Goal: Communication & Community: Answer question/provide support

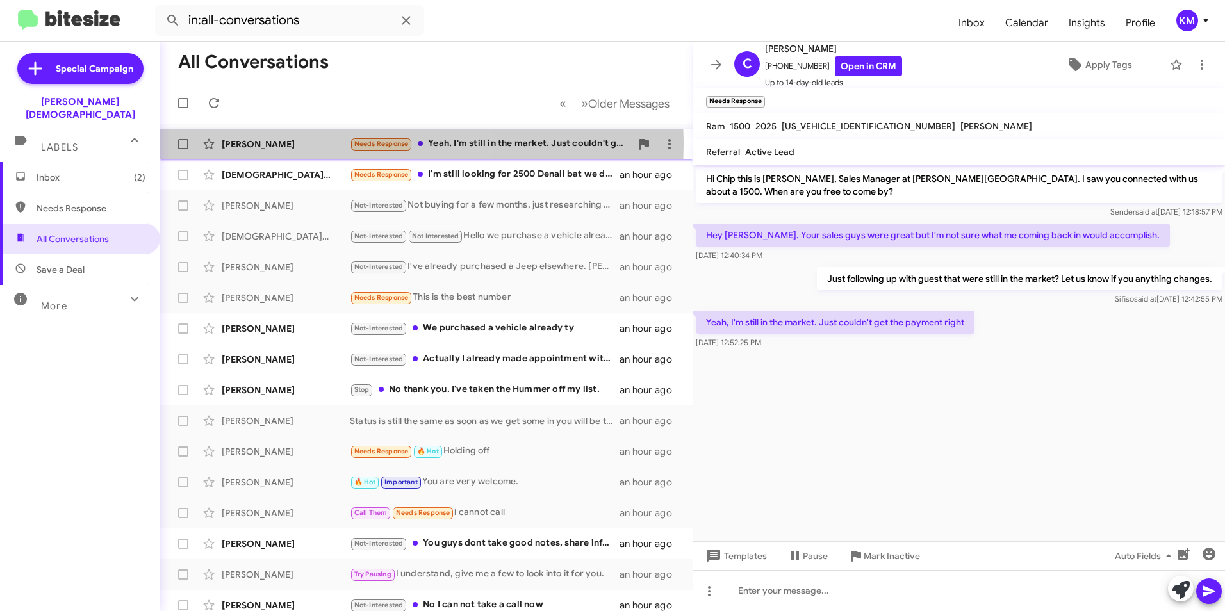
click at [344, 145] on div "[PERSON_NAME]" at bounding box center [286, 144] width 128 height 13
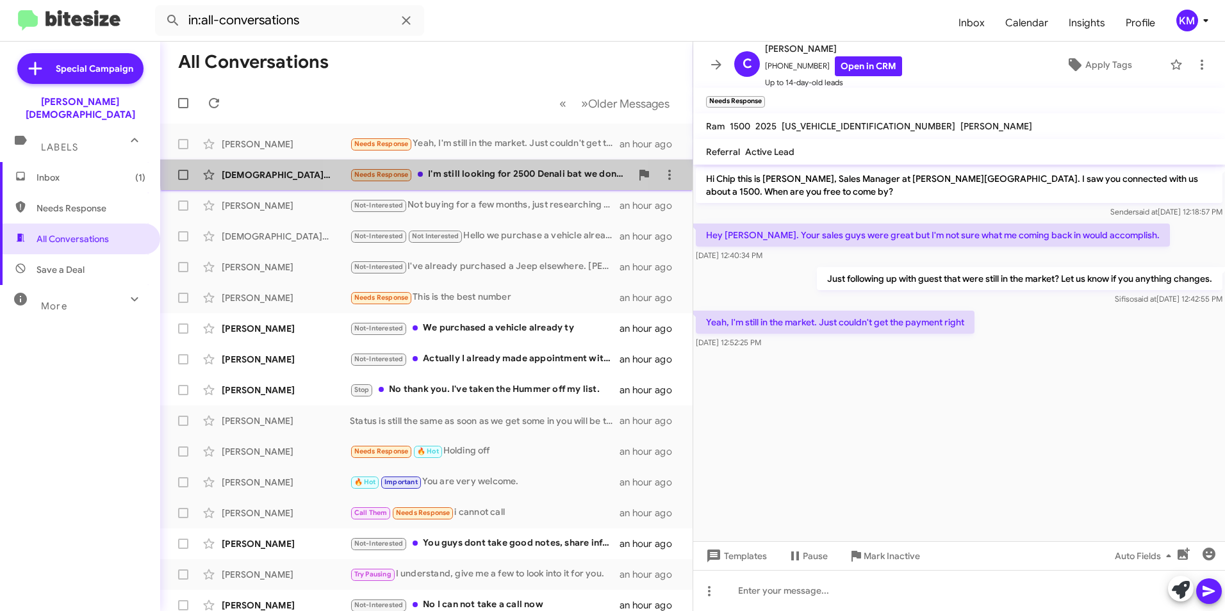
click at [452, 168] on div "Needs Response I'm still looking for 2500 Denali bat we don't get to the paymen…" at bounding box center [490, 174] width 281 height 15
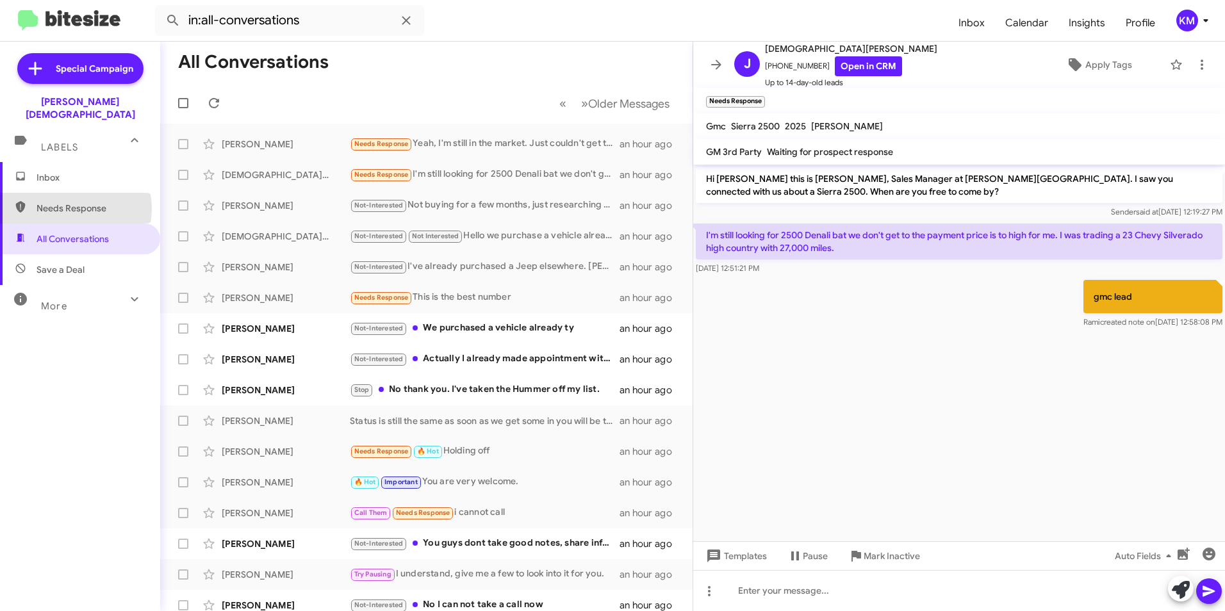
click at [65, 202] on span "Needs Response" at bounding box center [91, 208] width 109 height 13
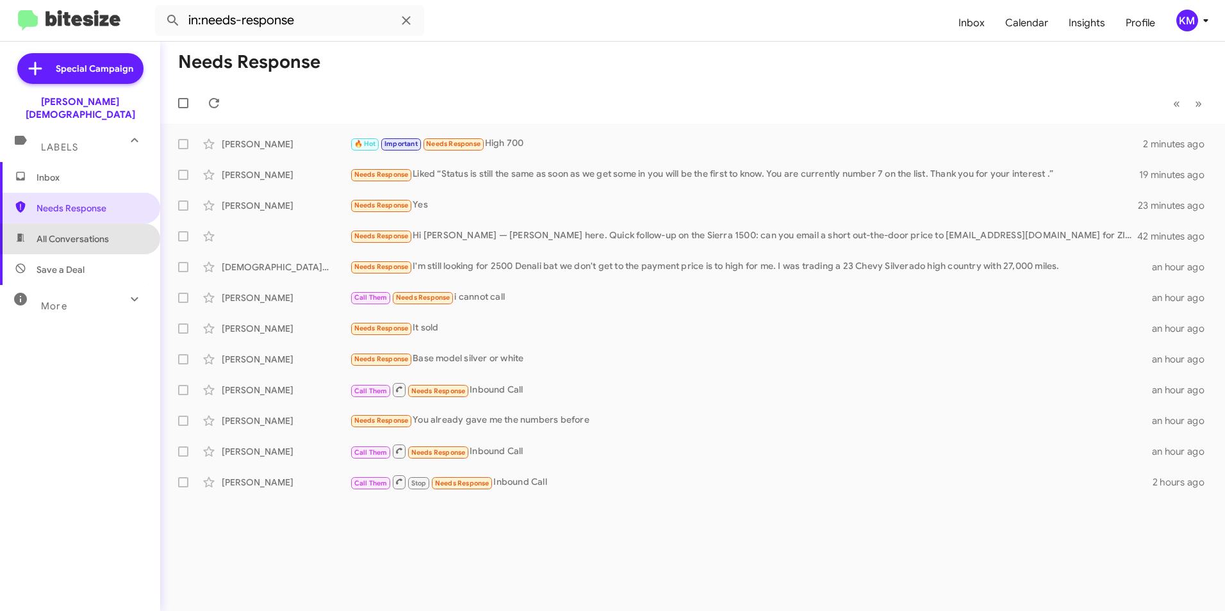
click at [83, 233] on span "All Conversations" at bounding box center [73, 239] width 72 height 13
type input "in:all-conversations"
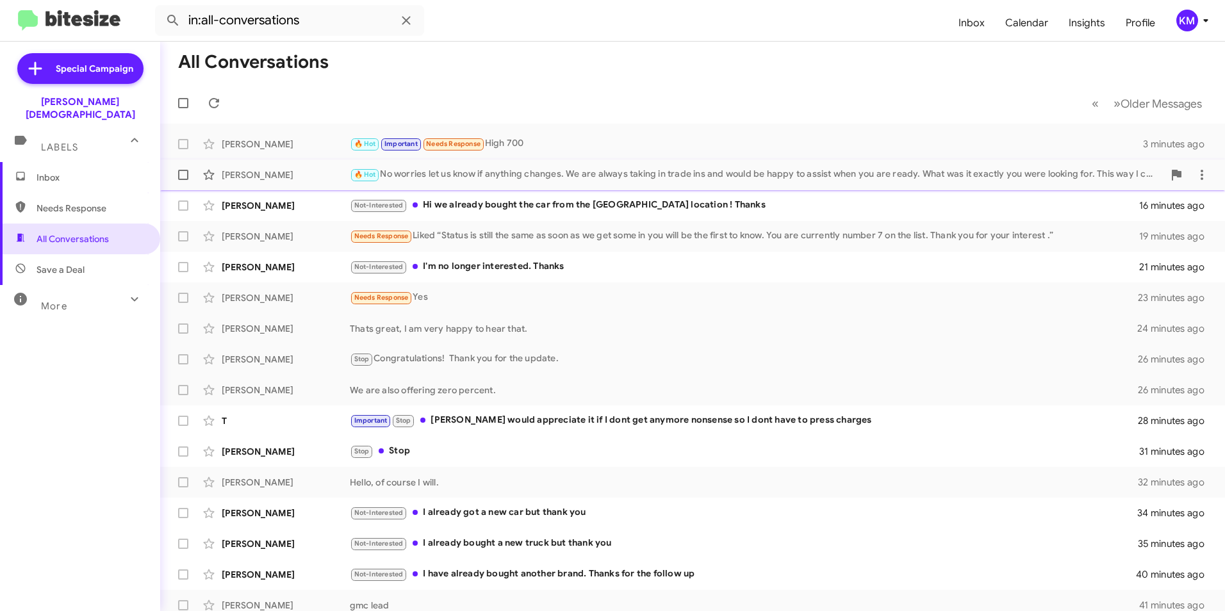
click at [481, 177] on div "🔥 Hot No worries let us know if anything changes. We are always taking in trade…" at bounding box center [757, 174] width 814 height 15
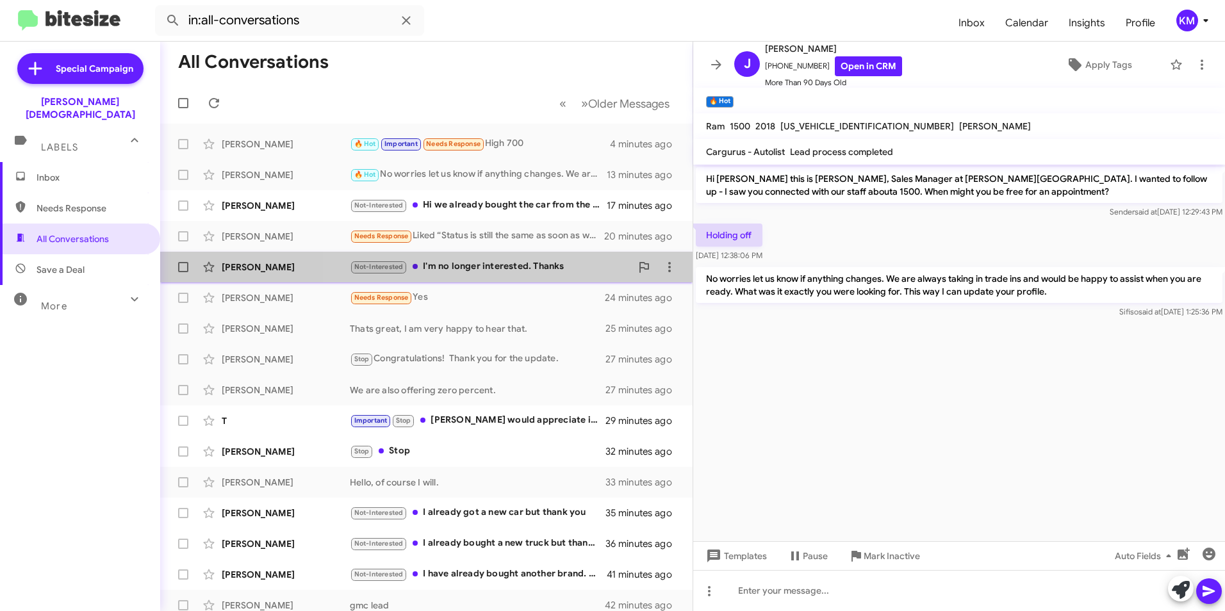
click at [548, 271] on div "Not-Interested I'm no longer interested. Thanks" at bounding box center [490, 267] width 281 height 15
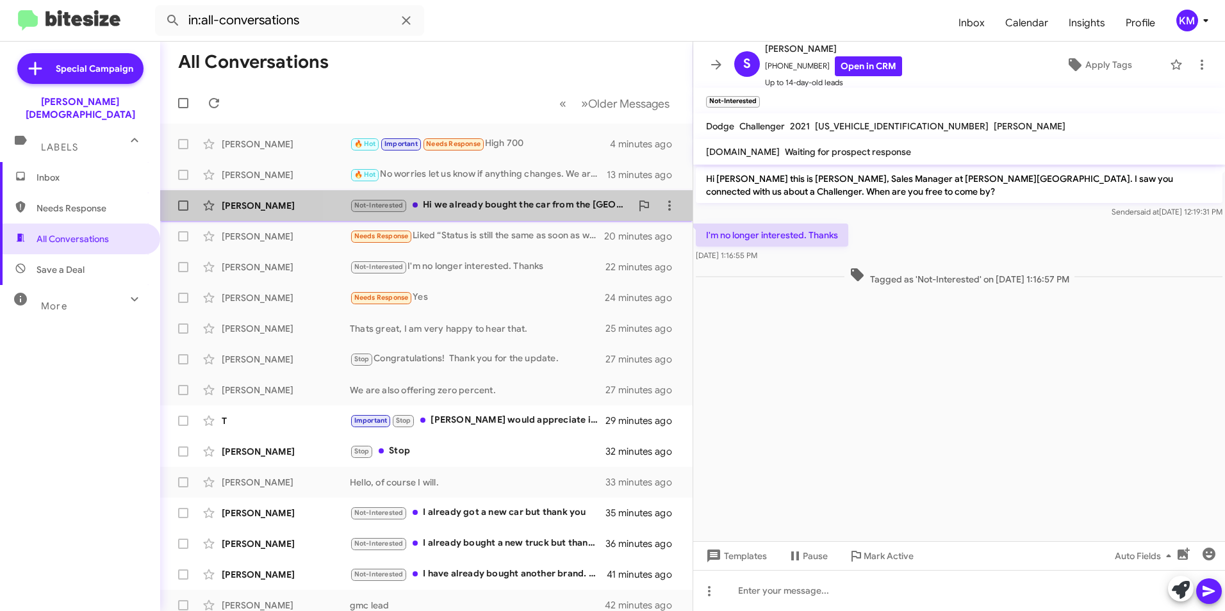
click at [519, 210] on div "Not-Interested Hi we already bought the car from the [GEOGRAPHIC_DATA] location…" at bounding box center [490, 205] width 281 height 15
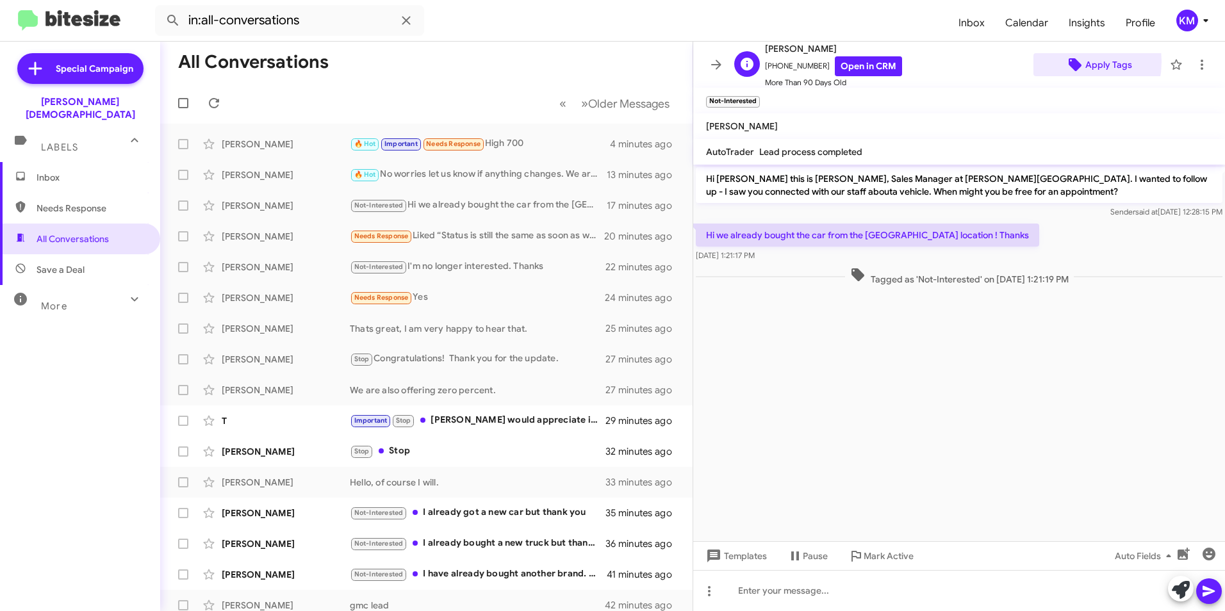
click at [1057, 62] on span "Apply Tags" at bounding box center [1099, 64] width 110 height 23
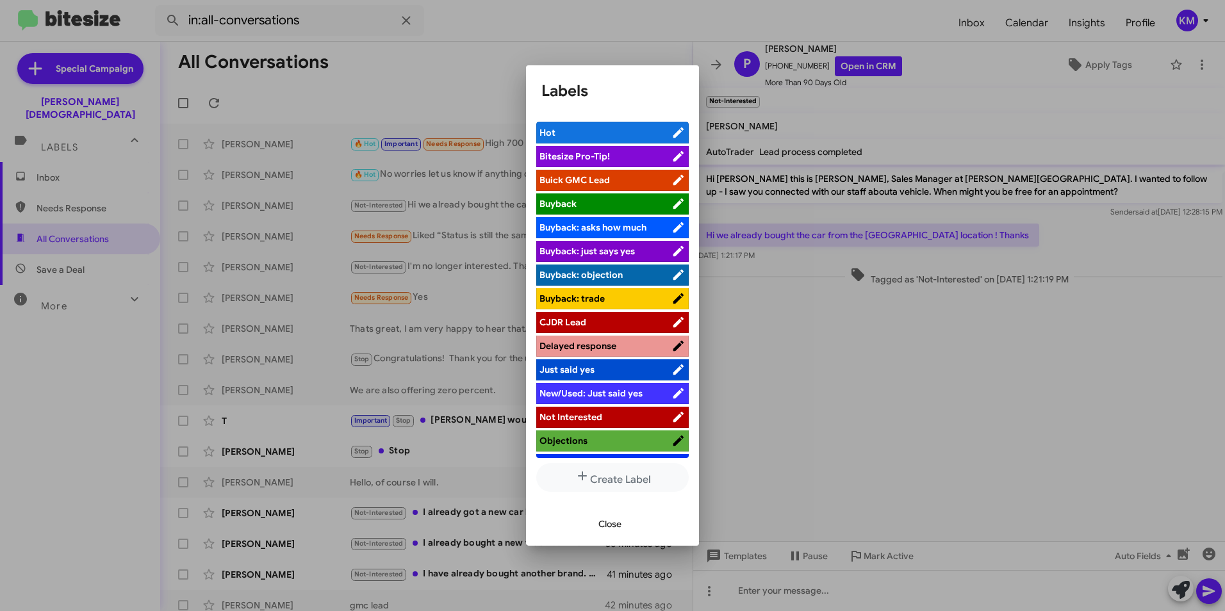
click at [247, 174] on div at bounding box center [612, 305] width 1225 height 611
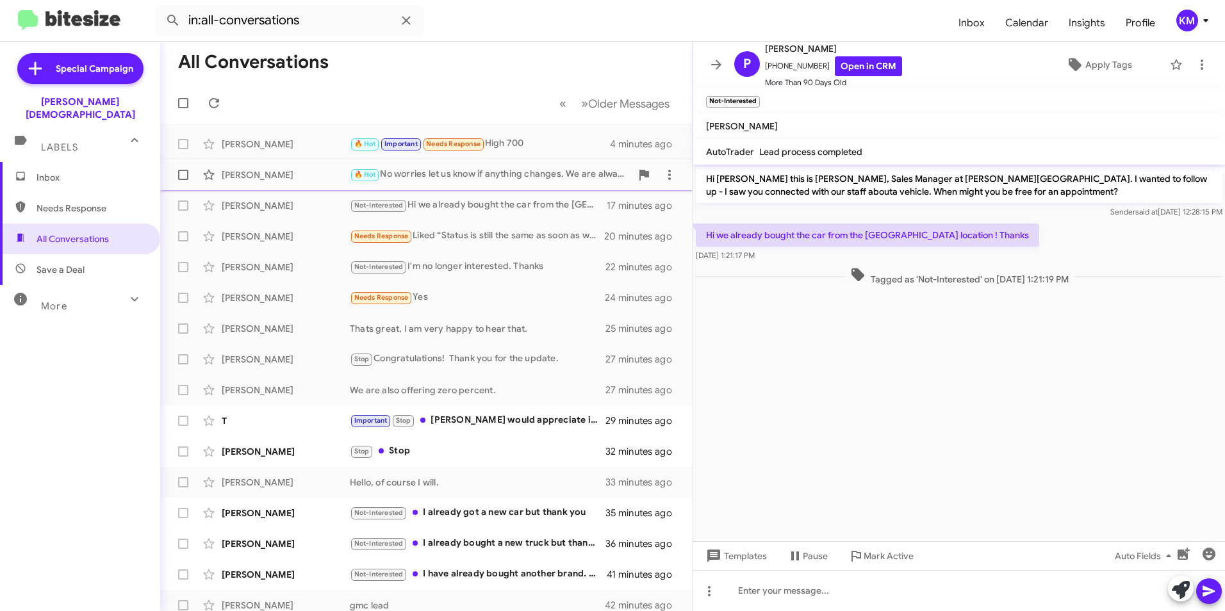
click at [419, 170] on div "🔥 Hot No worries let us know if anything changes. We are always taking in trade…" at bounding box center [490, 174] width 281 height 15
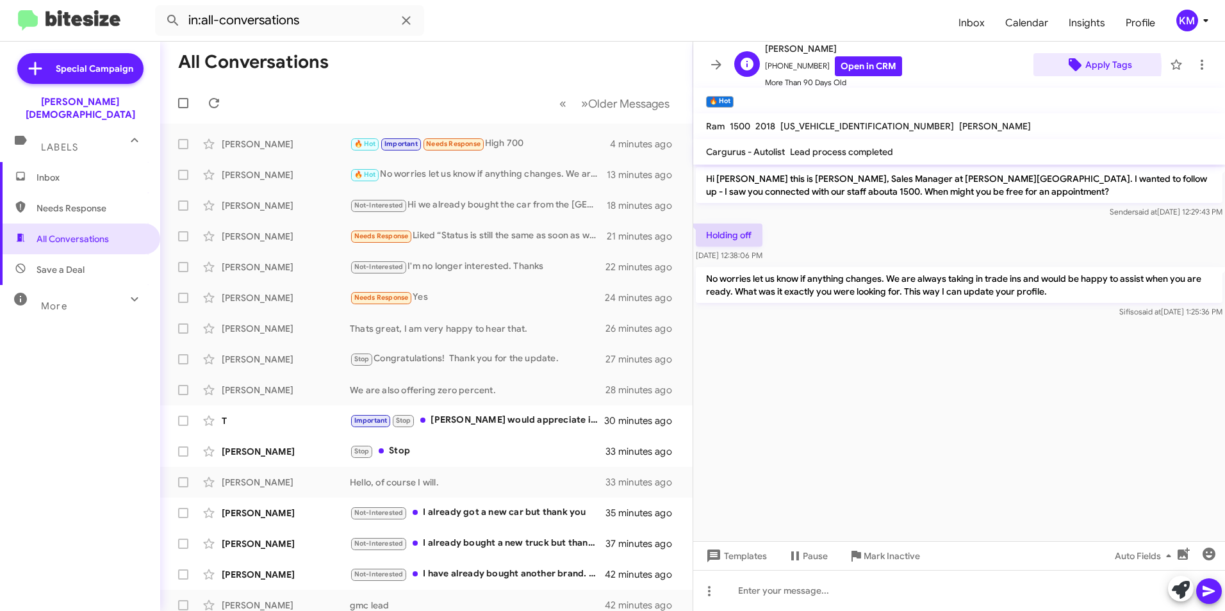
click at [1086, 66] on span "Apply Tags" at bounding box center [1109, 64] width 47 height 23
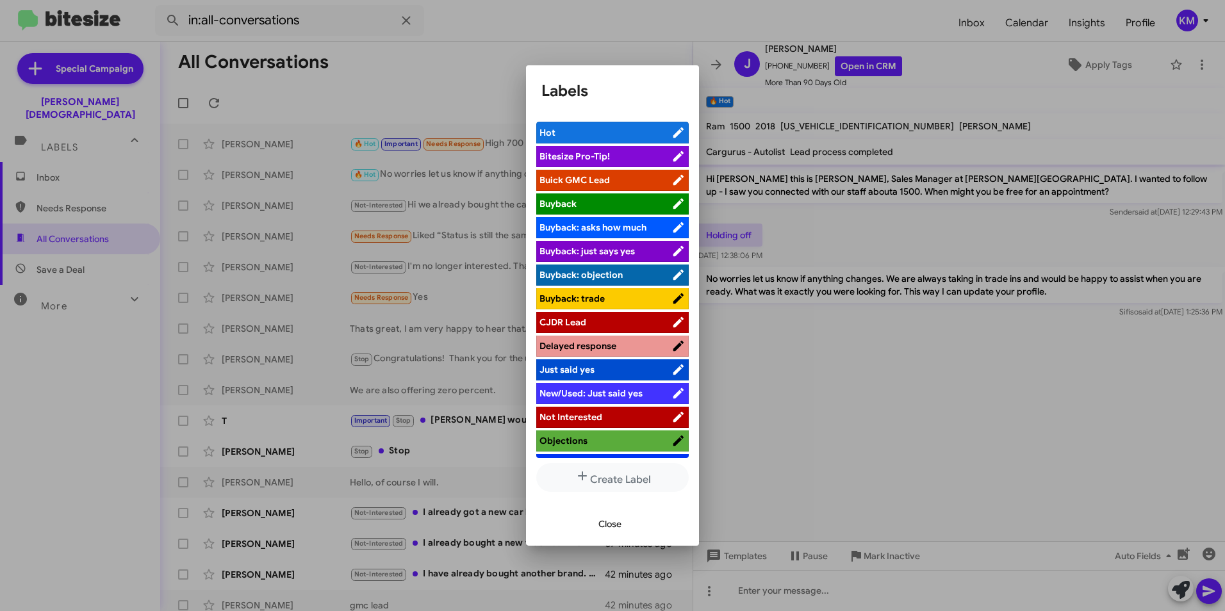
click at [627, 133] on span "Hot" at bounding box center [606, 132] width 132 height 13
click at [627, 133] on span "Hot" at bounding box center [598, 132] width 117 height 13
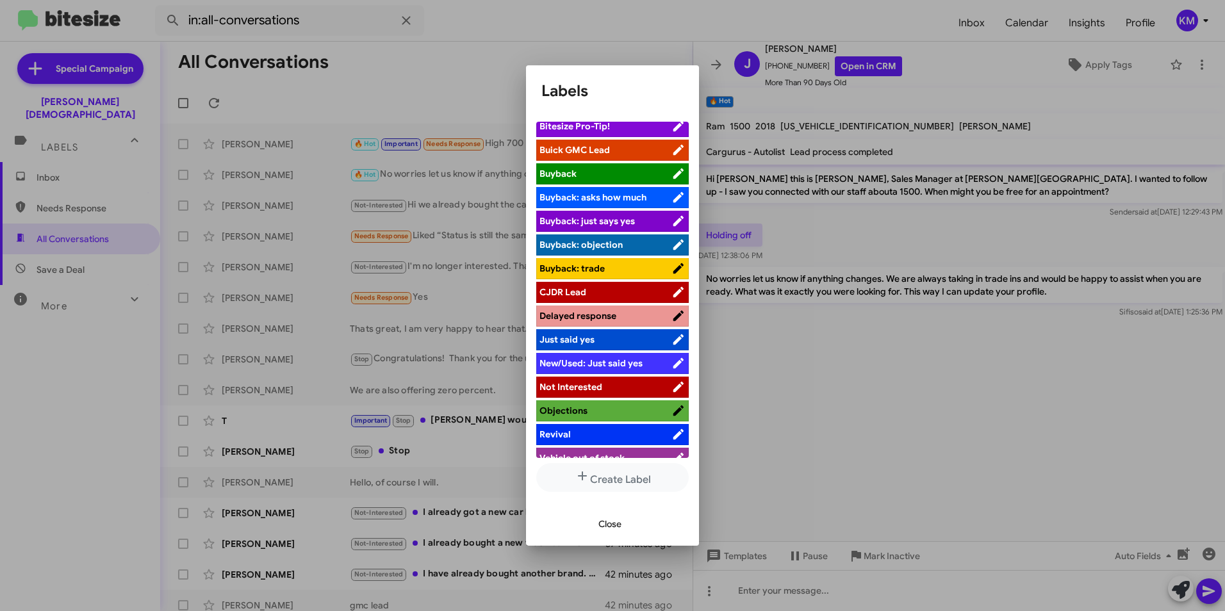
scroll to position [44, 0]
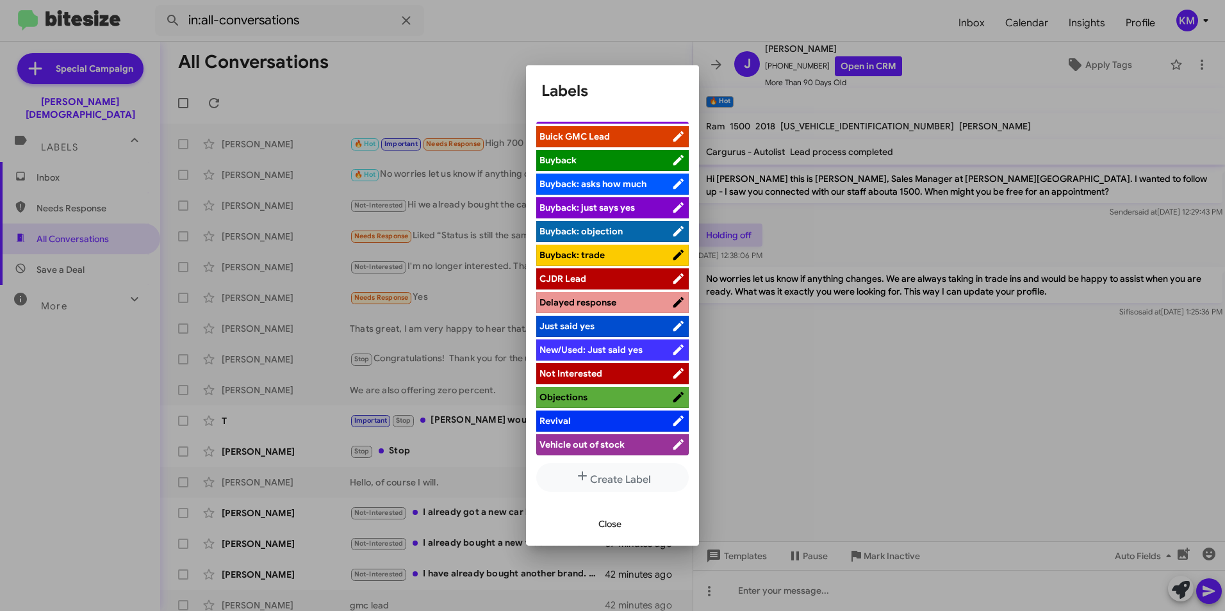
click at [599, 368] on span "Not Interested" at bounding box center [606, 373] width 132 height 13
click at [611, 526] on span "Close" at bounding box center [610, 524] width 23 height 23
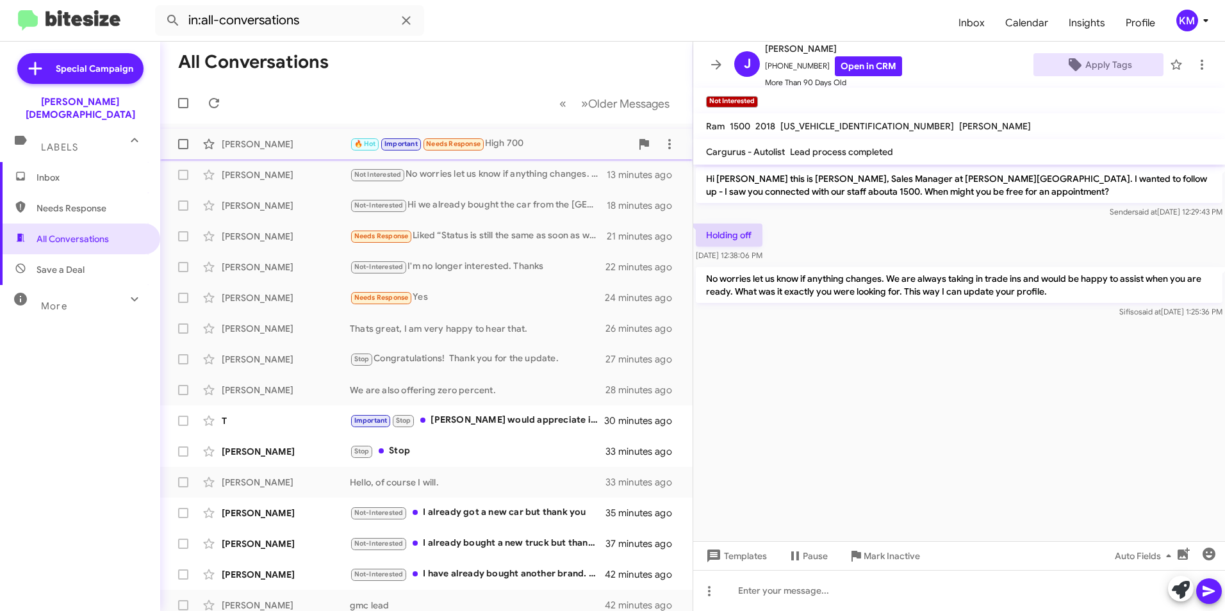
click at [528, 141] on div "🔥 Hot Important Needs Response High 700" at bounding box center [490, 144] width 281 height 15
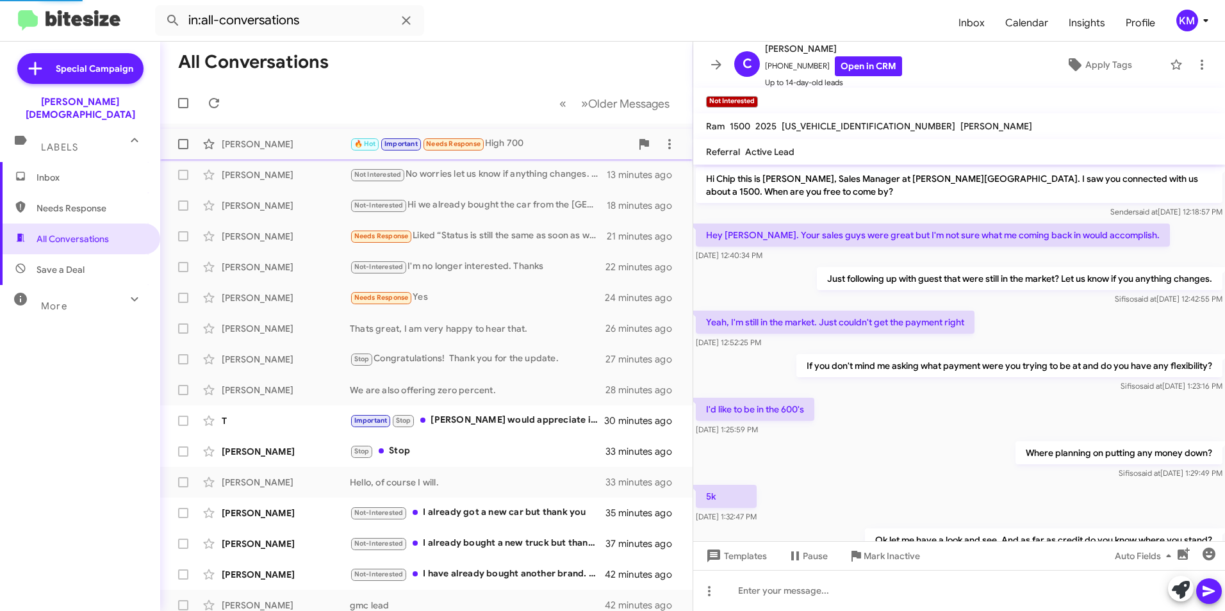
scroll to position [104, 0]
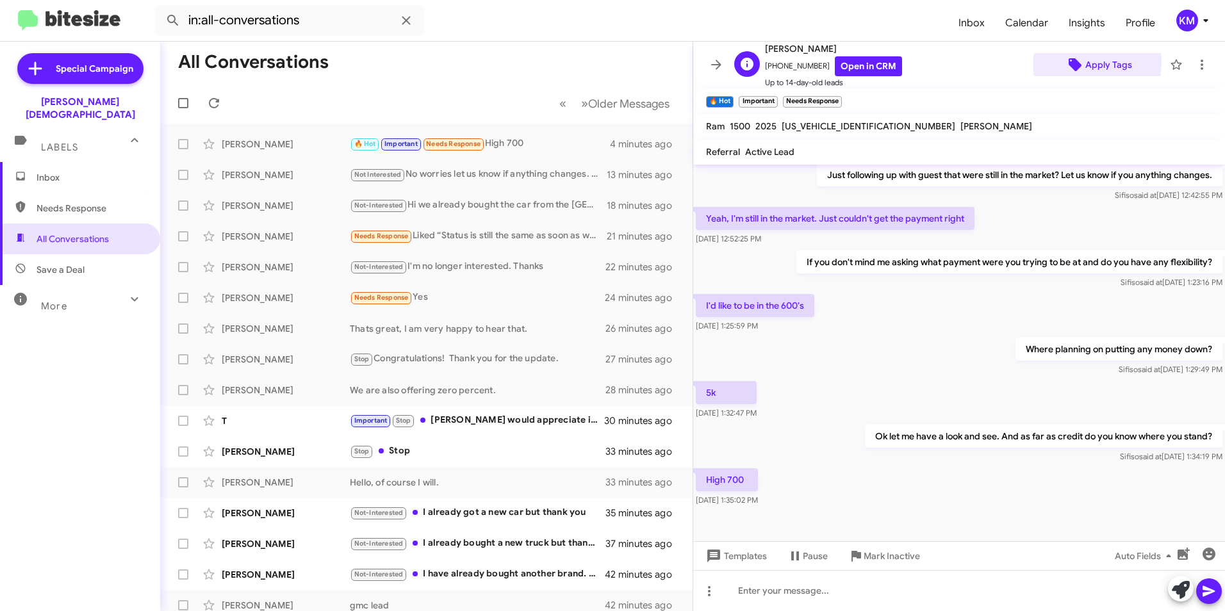
click at [1070, 63] on icon at bounding box center [1075, 64] width 13 height 13
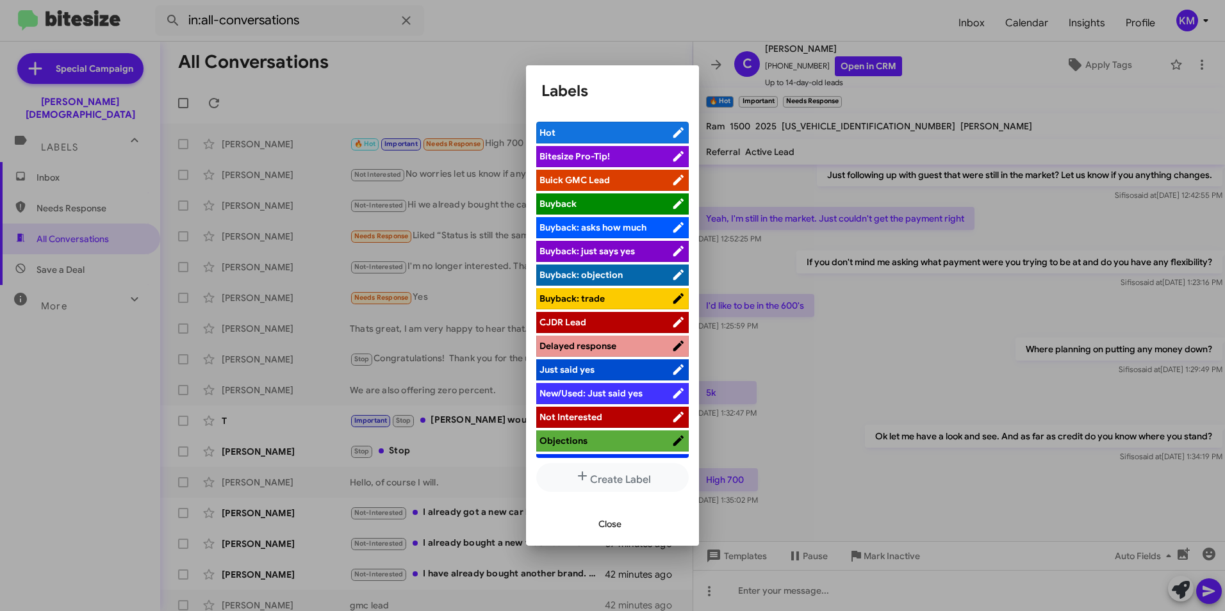
click at [591, 329] on li "CJDR Lead" at bounding box center [612, 322] width 153 height 21
click at [593, 324] on span "CJDR Lead" at bounding box center [606, 322] width 132 height 13
click at [606, 521] on span "Close" at bounding box center [610, 524] width 23 height 23
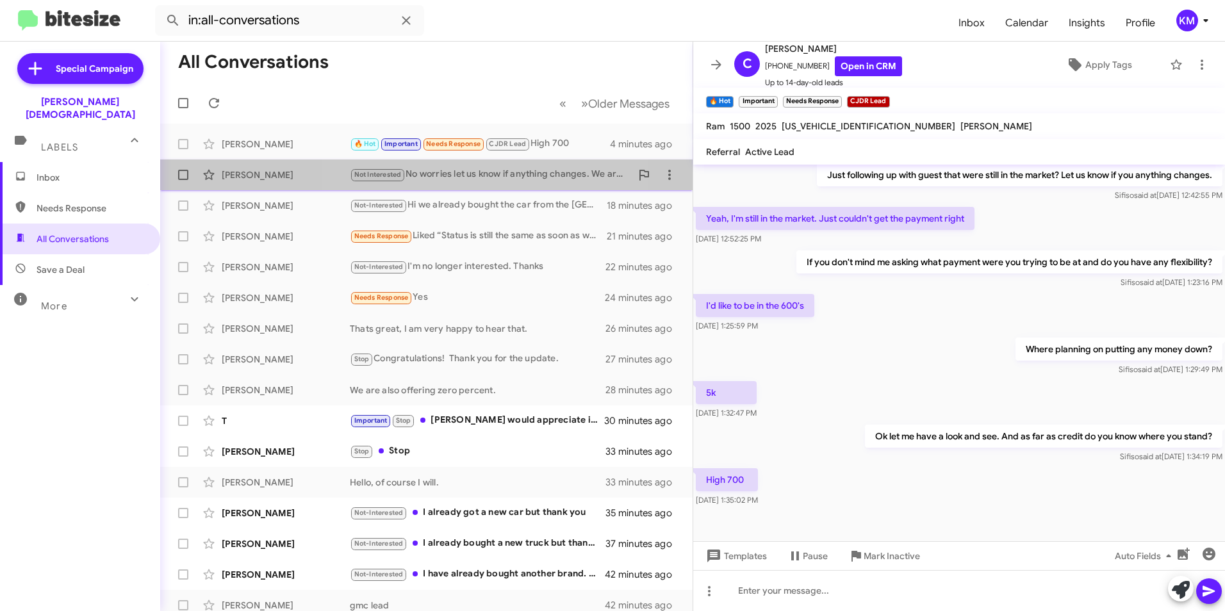
click at [482, 165] on div "[PERSON_NAME] Not Interested No worries let us know if anything changes. We are…" at bounding box center [426, 175] width 512 height 26
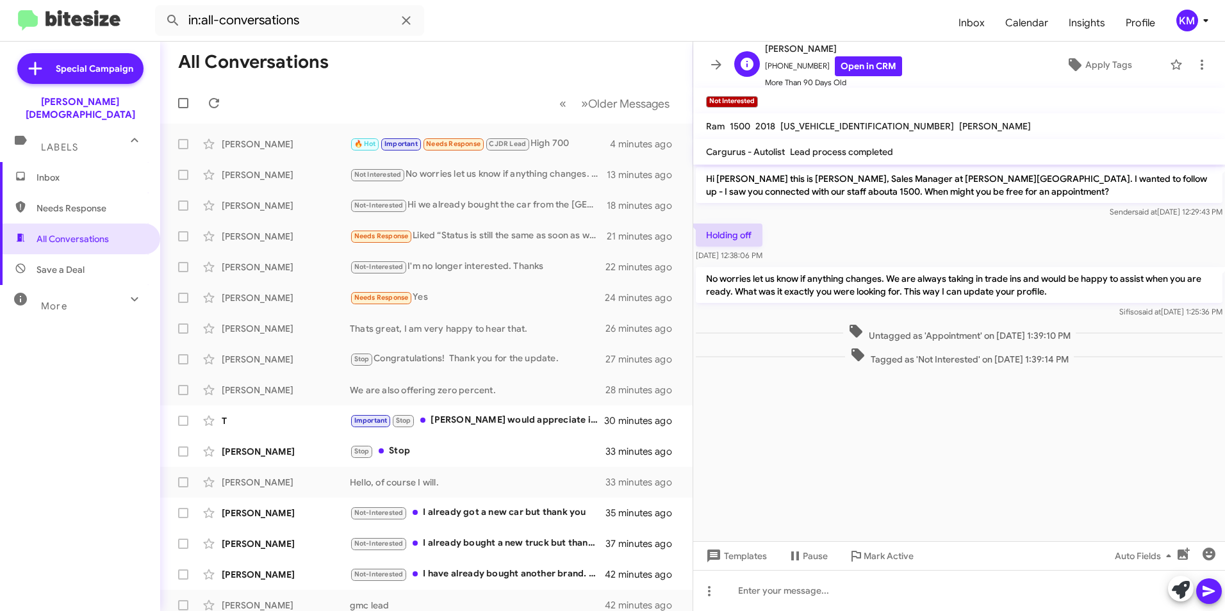
click at [1083, 51] on div "[PERSON_NAME] [PHONE_NUMBER] Open in CRM More Than 90 Days Old Apply Tags" at bounding box center [946, 65] width 434 height 48
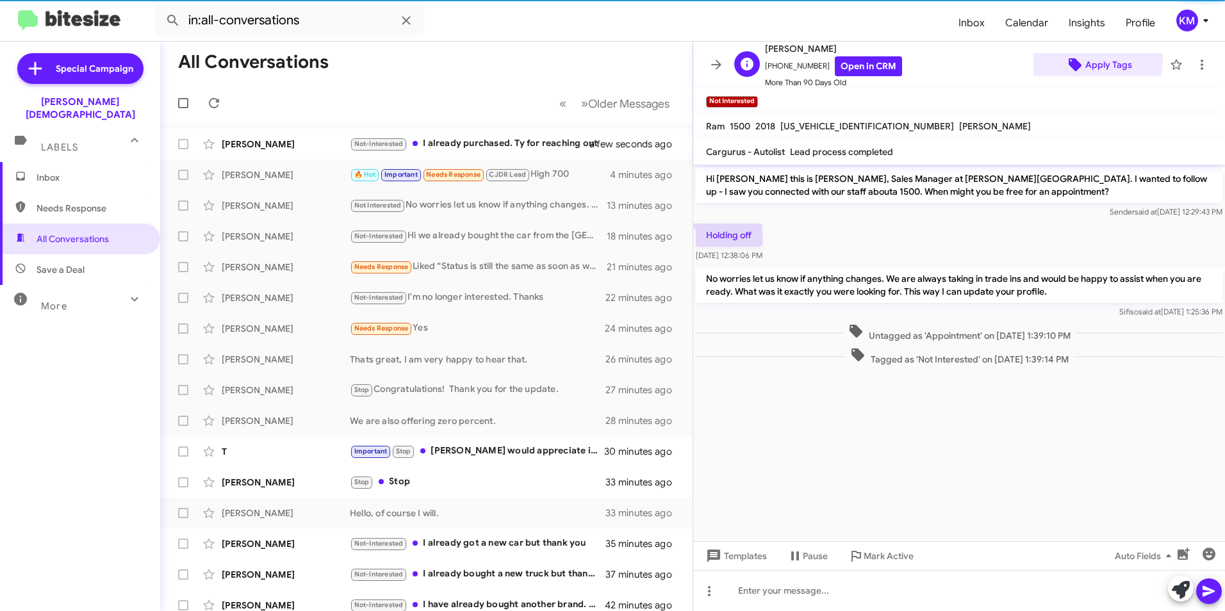
click at [1086, 60] on span "Apply Tags" at bounding box center [1109, 64] width 47 height 23
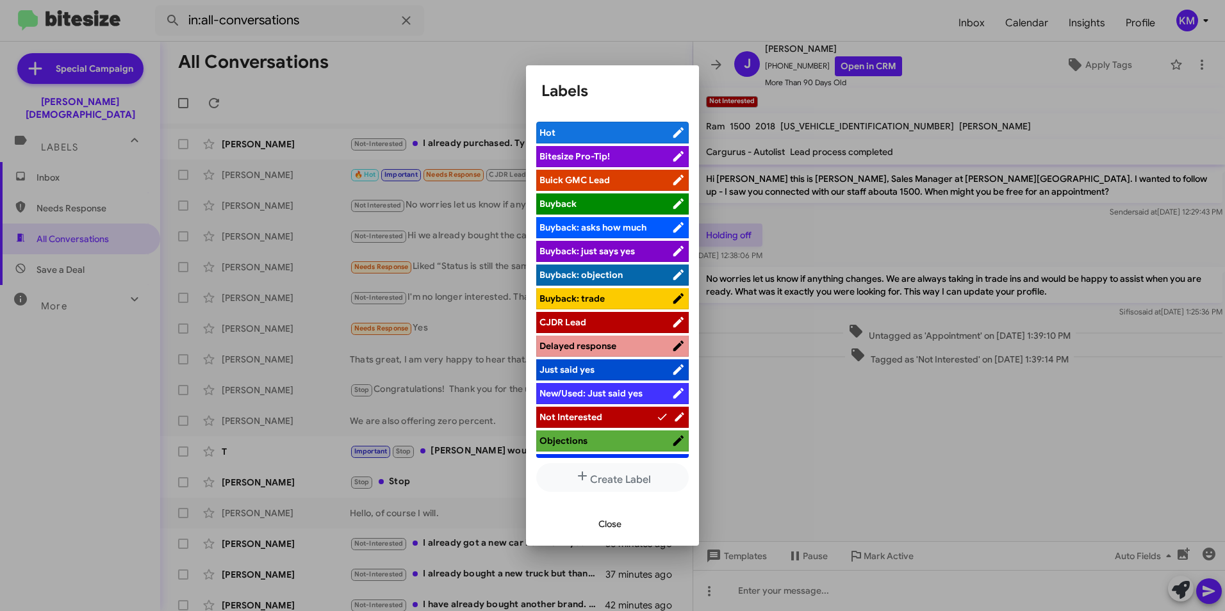
click at [584, 321] on span "CJDR Lead" at bounding box center [563, 323] width 47 height 12
click at [608, 524] on span "Close" at bounding box center [610, 524] width 23 height 23
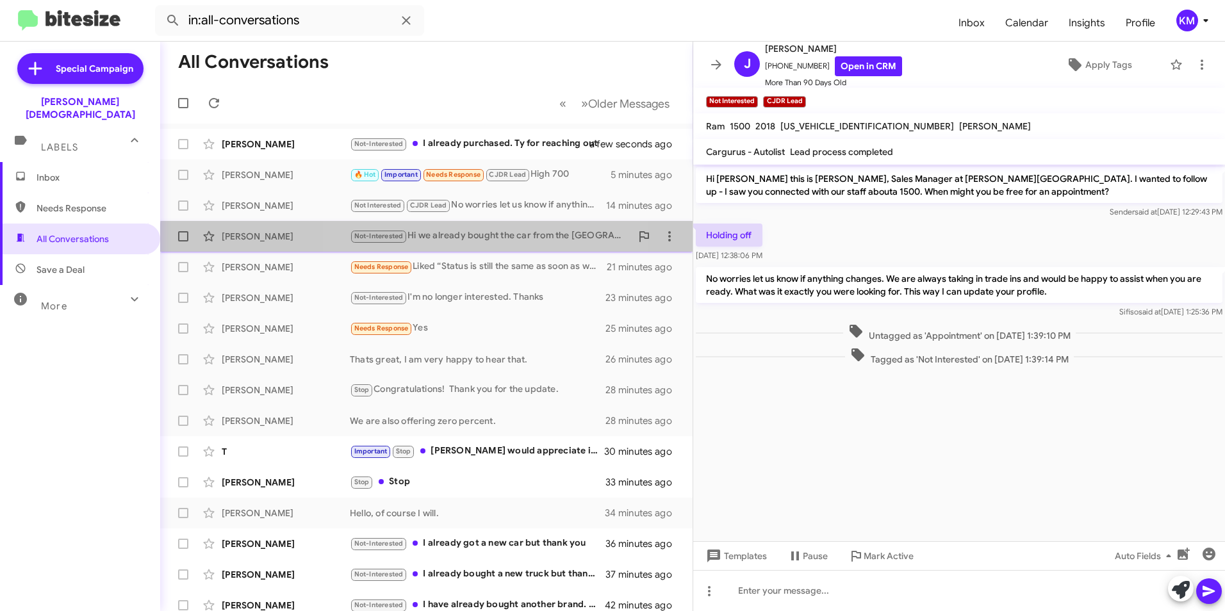
click at [465, 243] on div "Not-Interested Hi we already bought the car from the [GEOGRAPHIC_DATA] location…" at bounding box center [490, 236] width 281 height 15
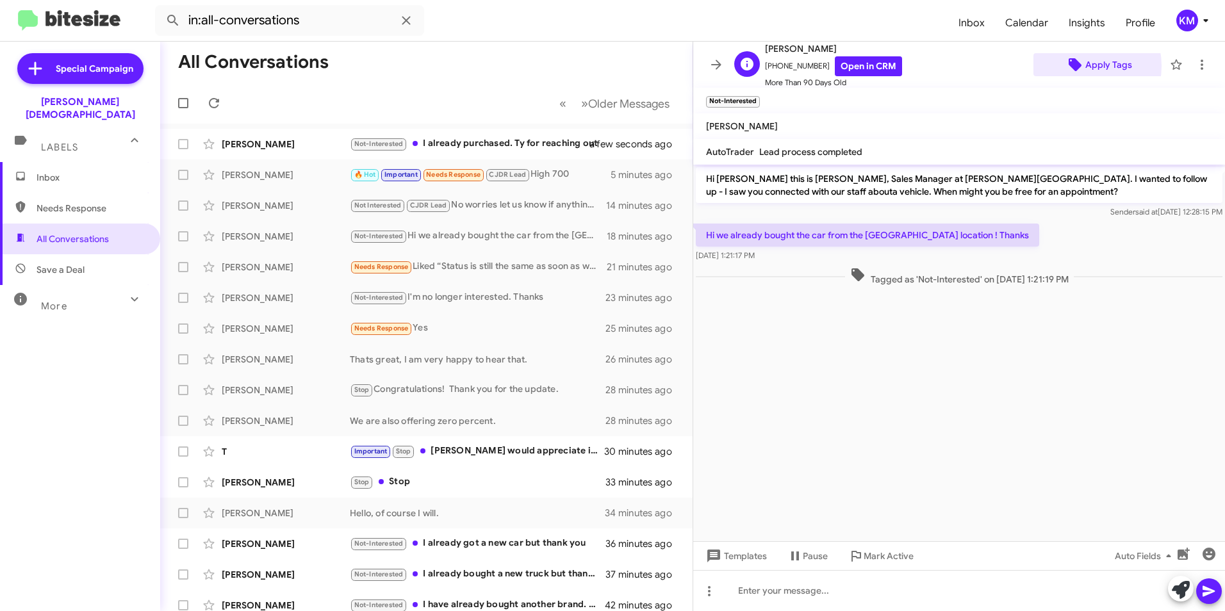
click at [1074, 66] on icon at bounding box center [1075, 64] width 15 height 15
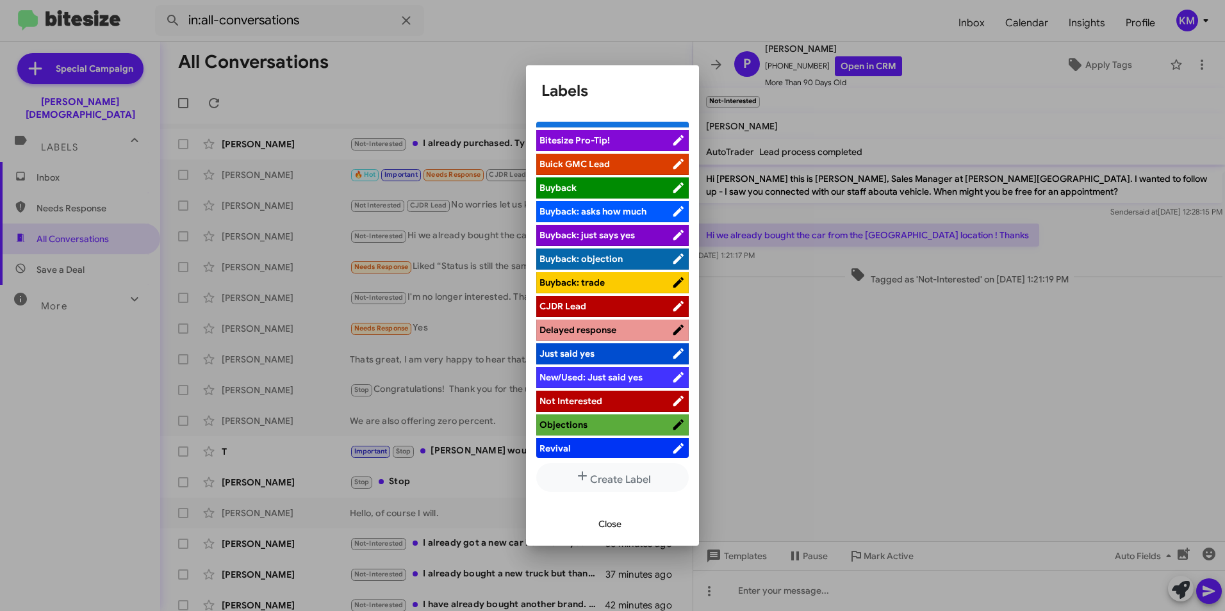
scroll to position [44, 0]
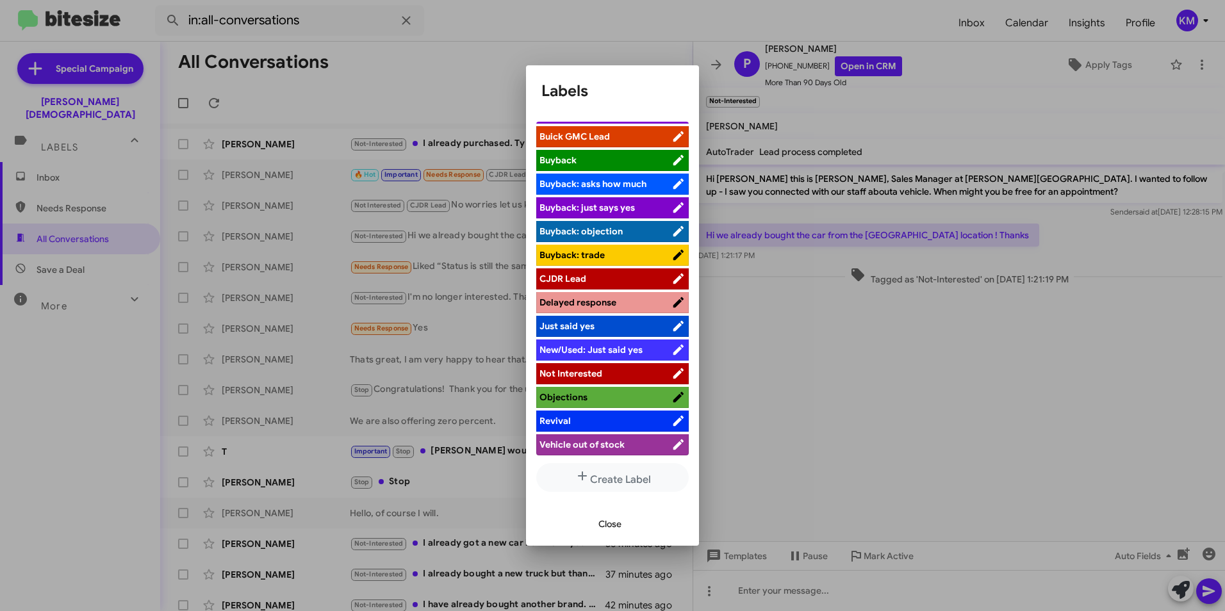
click at [627, 375] on span "Not Interested" at bounding box center [606, 373] width 132 height 13
click at [606, 522] on span "Close" at bounding box center [610, 524] width 23 height 23
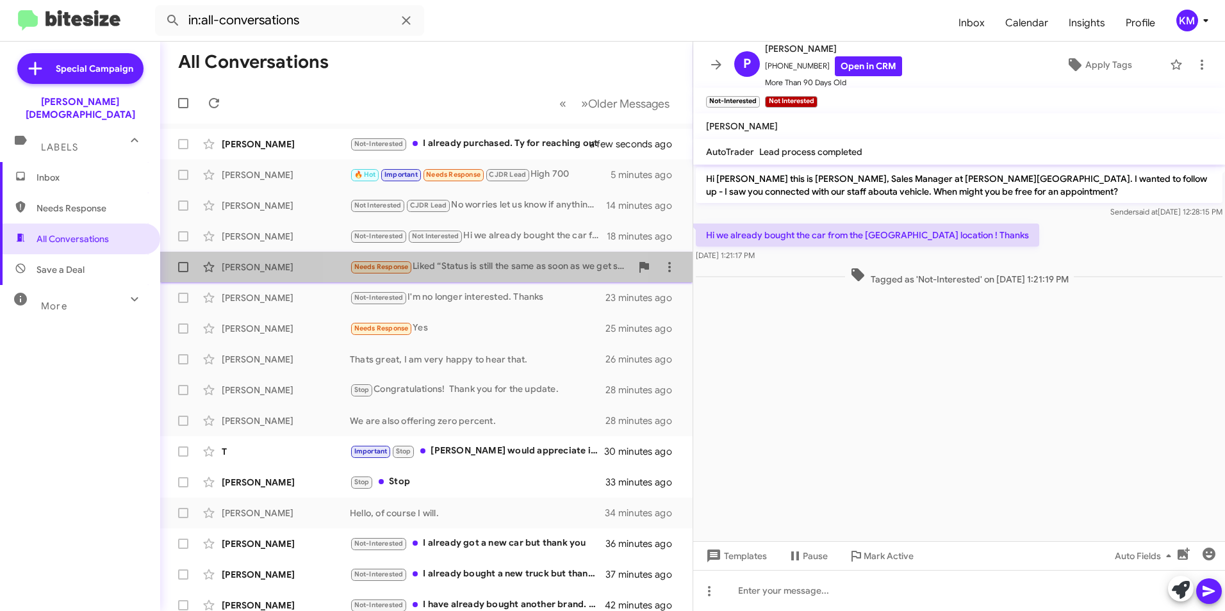
click at [427, 265] on div "Needs Response Liked “Status is still the same as soon as we get some in you wi…" at bounding box center [490, 267] width 281 height 15
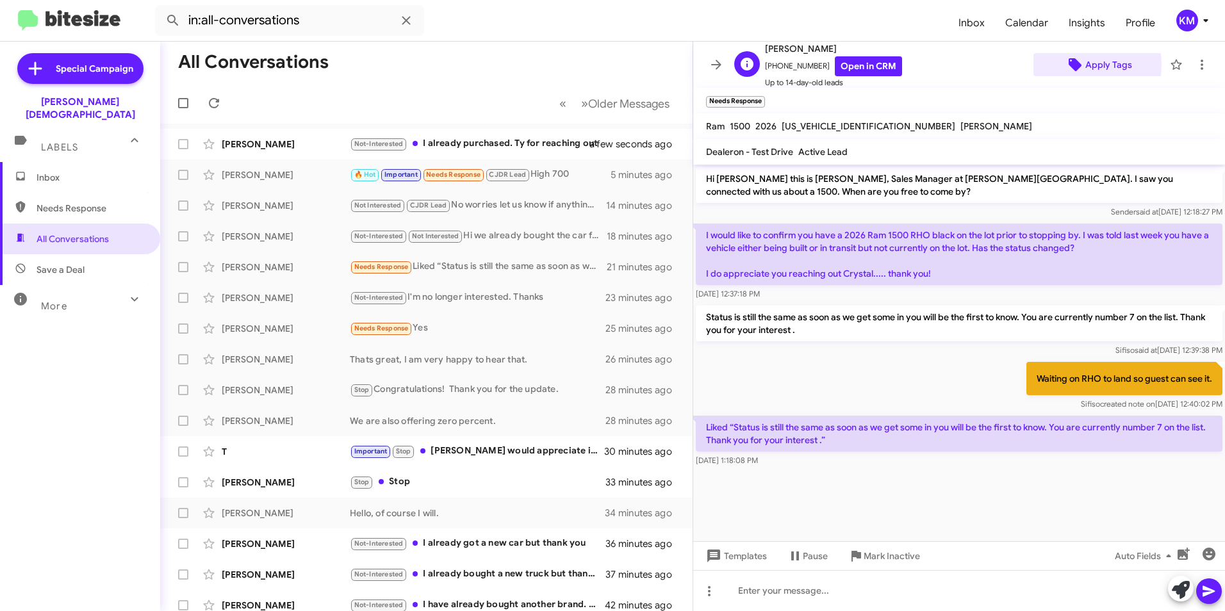
click at [1068, 65] on icon at bounding box center [1075, 64] width 15 height 15
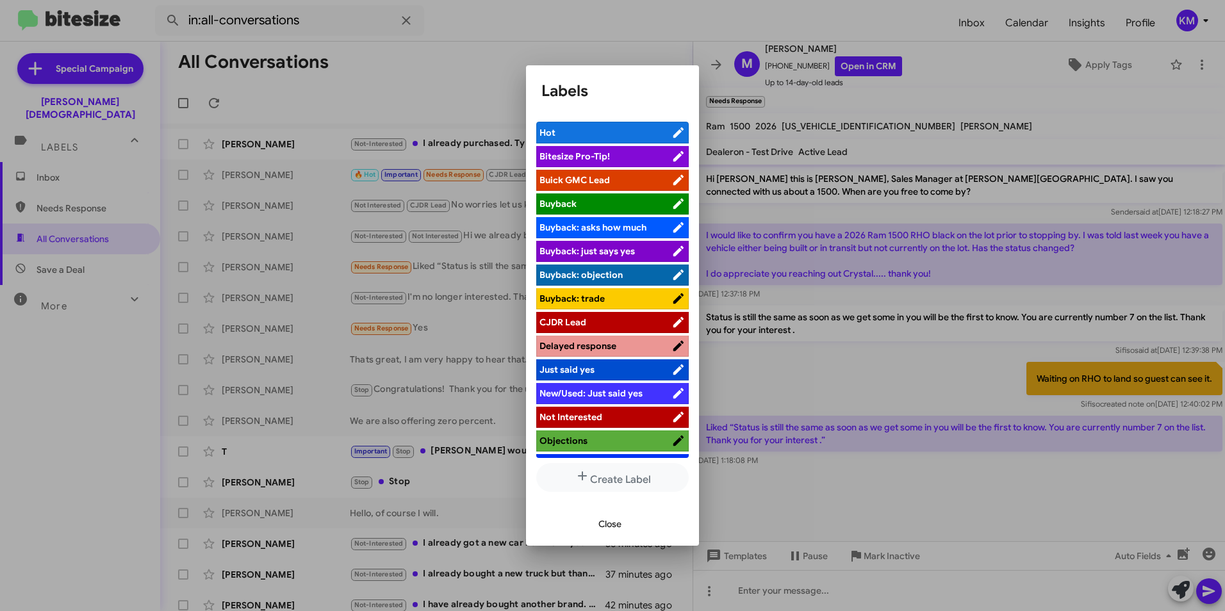
click at [563, 320] on span "CJDR Lead" at bounding box center [563, 323] width 47 height 12
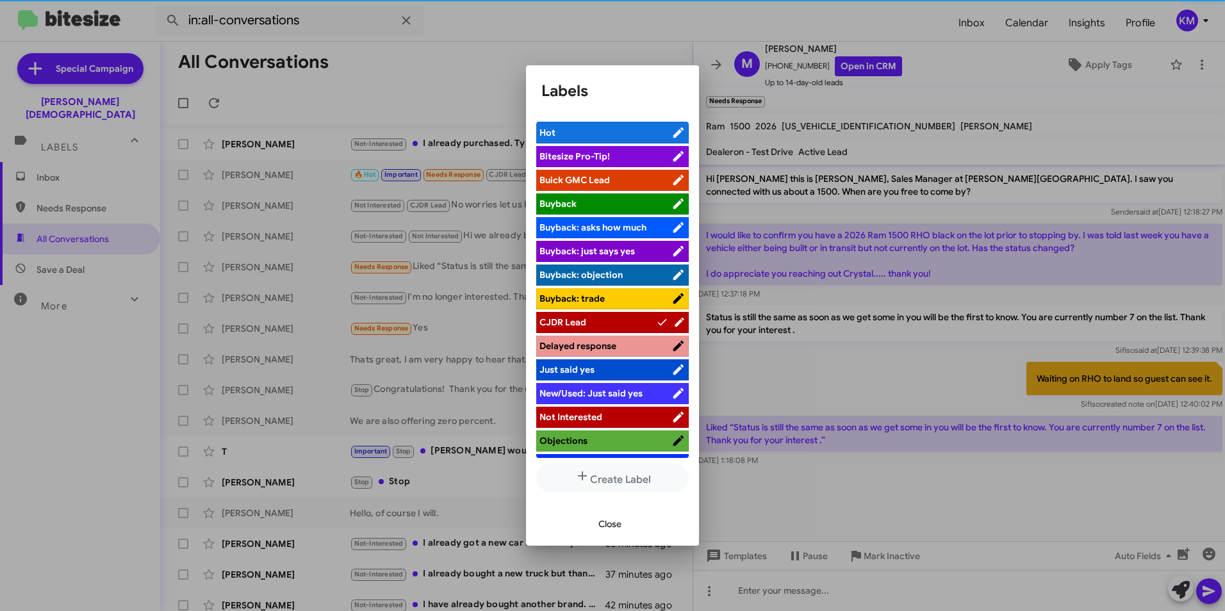
click at [608, 528] on span "Close" at bounding box center [610, 524] width 23 height 23
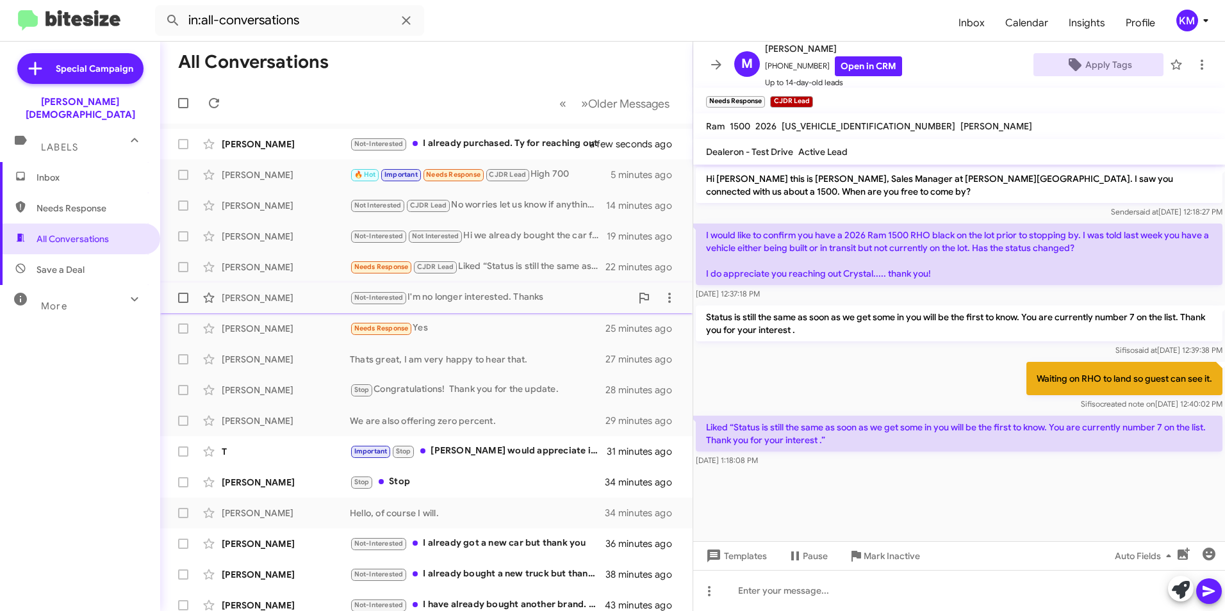
click at [454, 293] on div "Not-Interested I'm no longer interested. Thanks" at bounding box center [490, 297] width 281 height 15
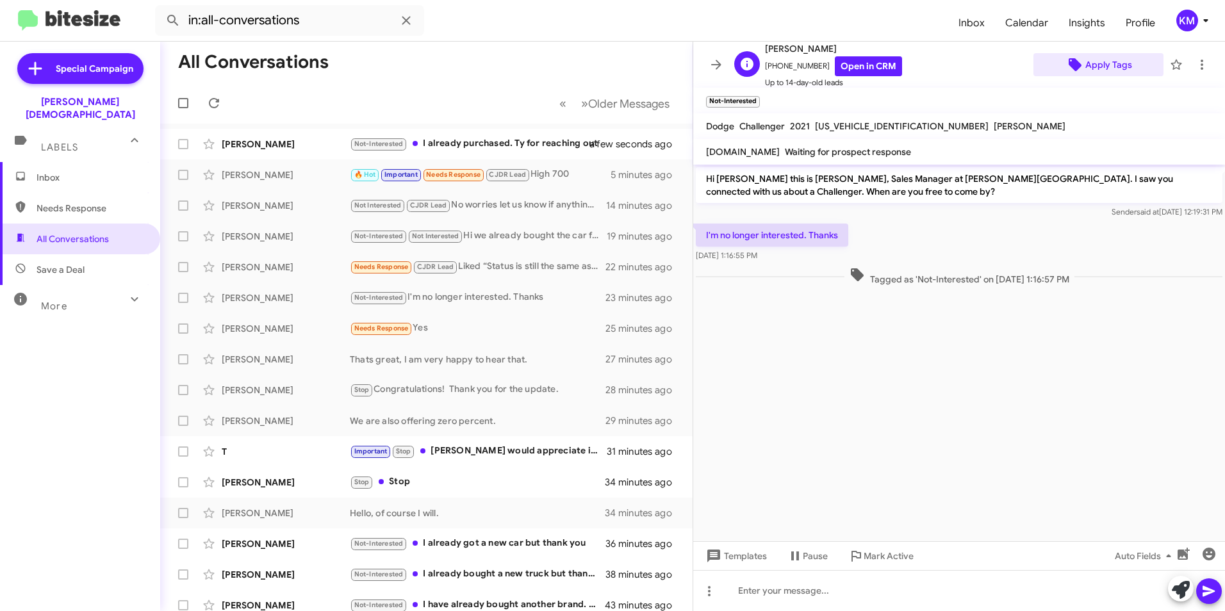
click at [1096, 62] on span "Apply Tags" at bounding box center [1109, 64] width 47 height 23
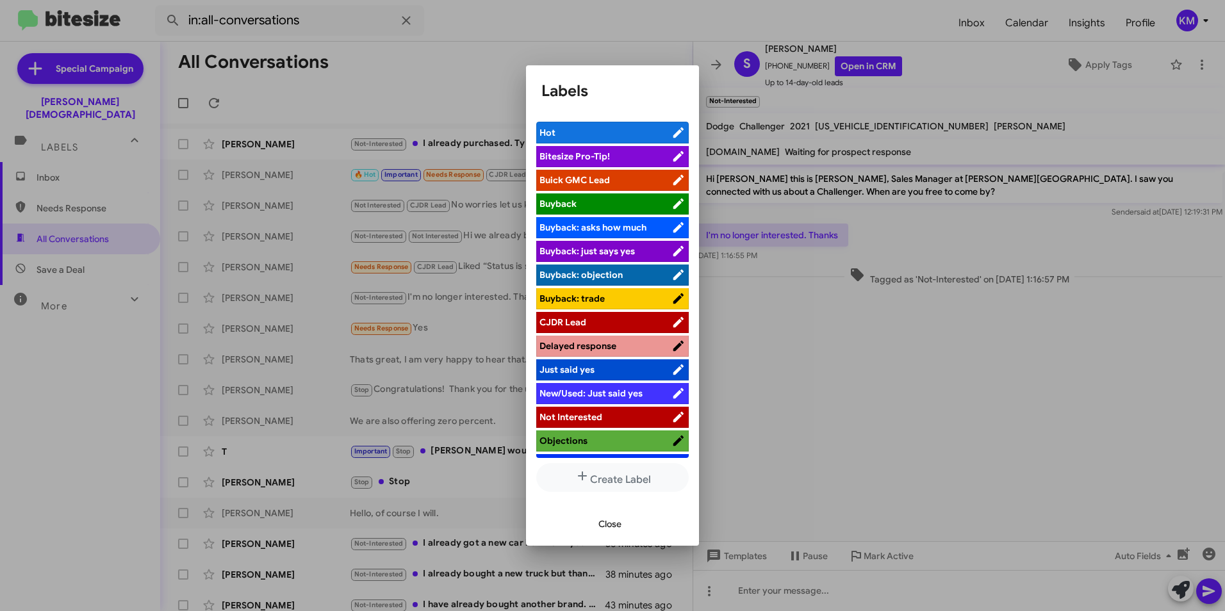
click at [579, 318] on span "CJDR Lead" at bounding box center [563, 323] width 47 height 12
click at [605, 527] on span "Close" at bounding box center [610, 524] width 23 height 23
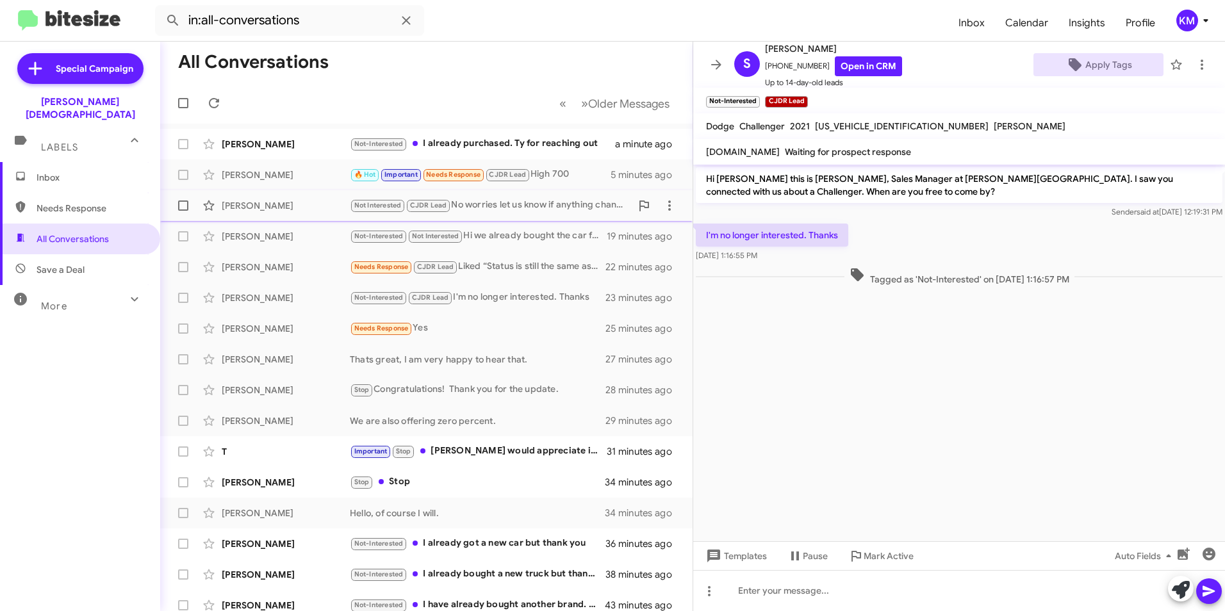
click at [186, 206] on span at bounding box center [183, 206] width 10 height 10
click at [183, 211] on input "checkbox" at bounding box center [183, 211] width 1 height 1
checkbox input "true"
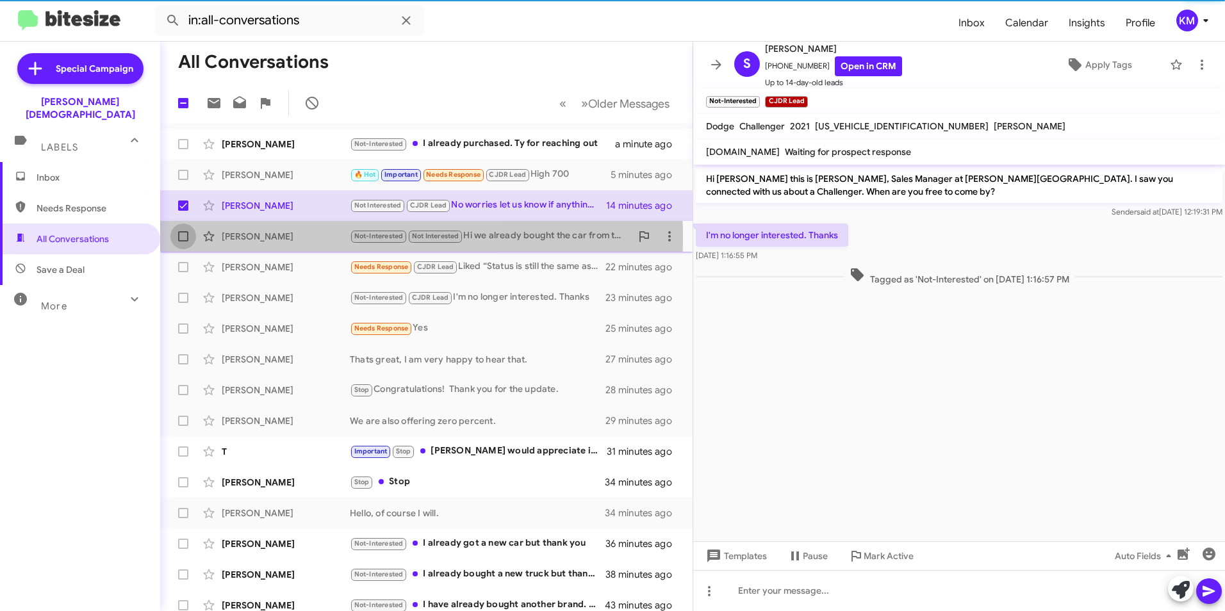
click at [185, 237] on span at bounding box center [183, 236] width 10 height 10
click at [183, 242] on input "checkbox" at bounding box center [183, 242] width 1 height 1
checkbox input "true"
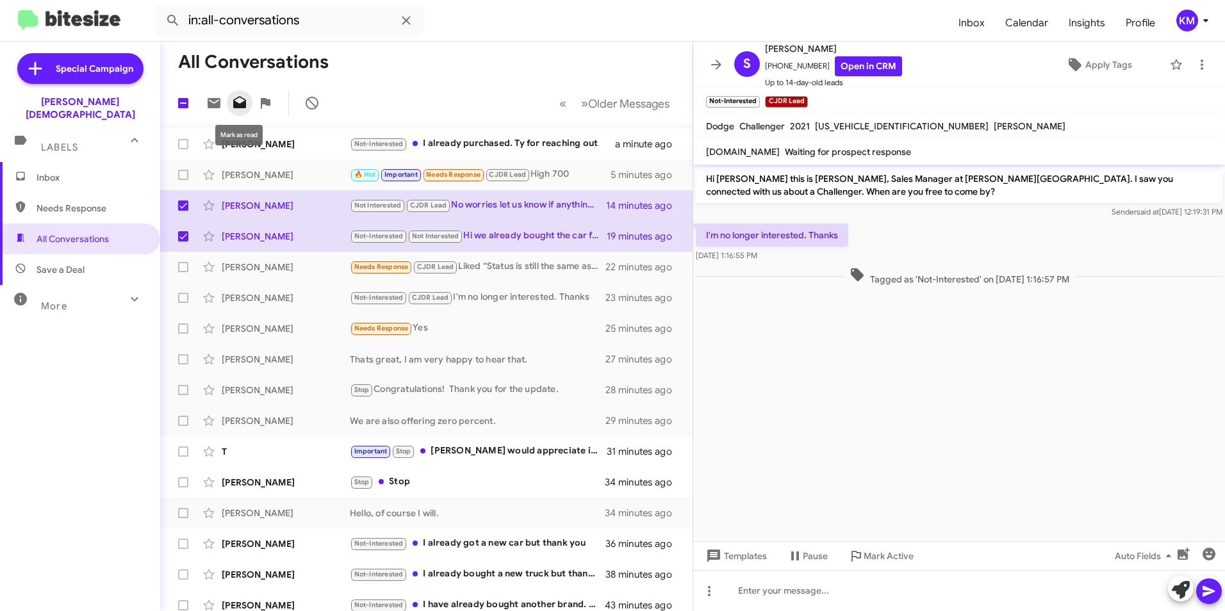
click at [234, 99] on icon at bounding box center [239, 102] width 15 height 15
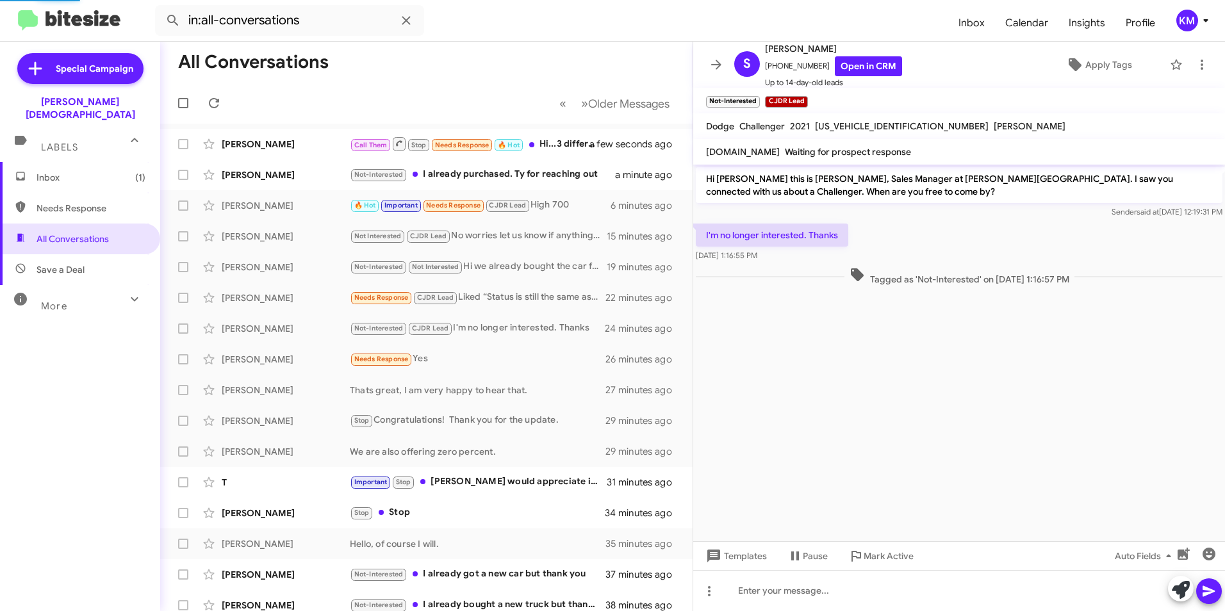
checkbox input "false"
click at [442, 169] on div "Not-Interested I already purchased. Ty for reaching out" at bounding box center [490, 174] width 281 height 15
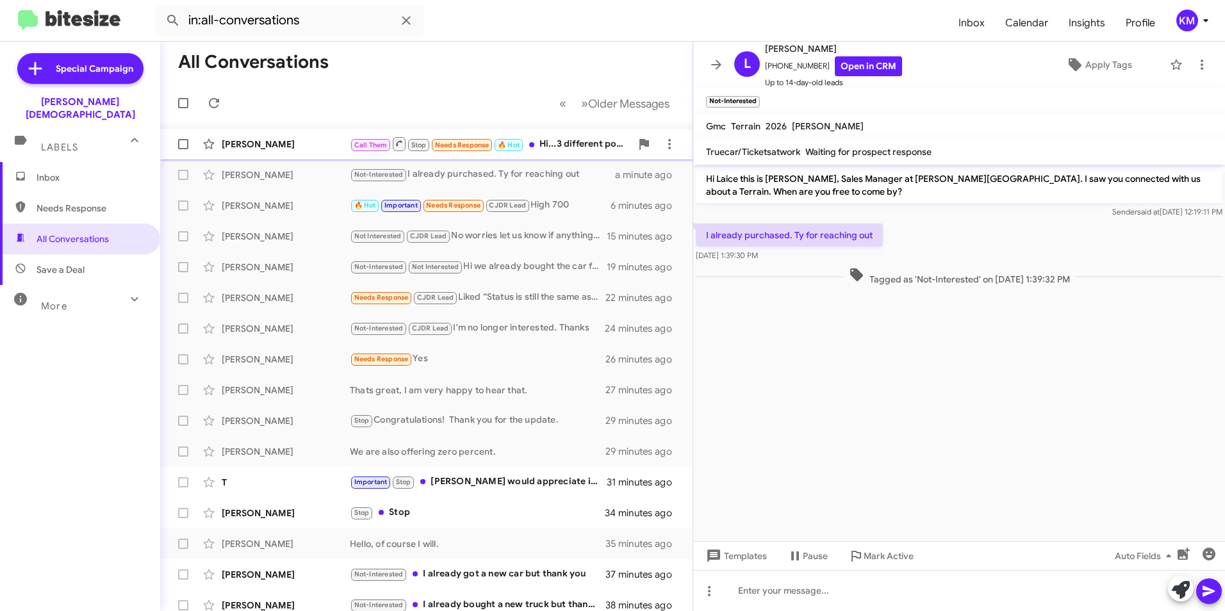
click at [312, 131] on span "[PERSON_NAME] Call Them Stop Needs Response 🔥 Hot Hi...3 different possibilitie…" at bounding box center [426, 144] width 533 height 31
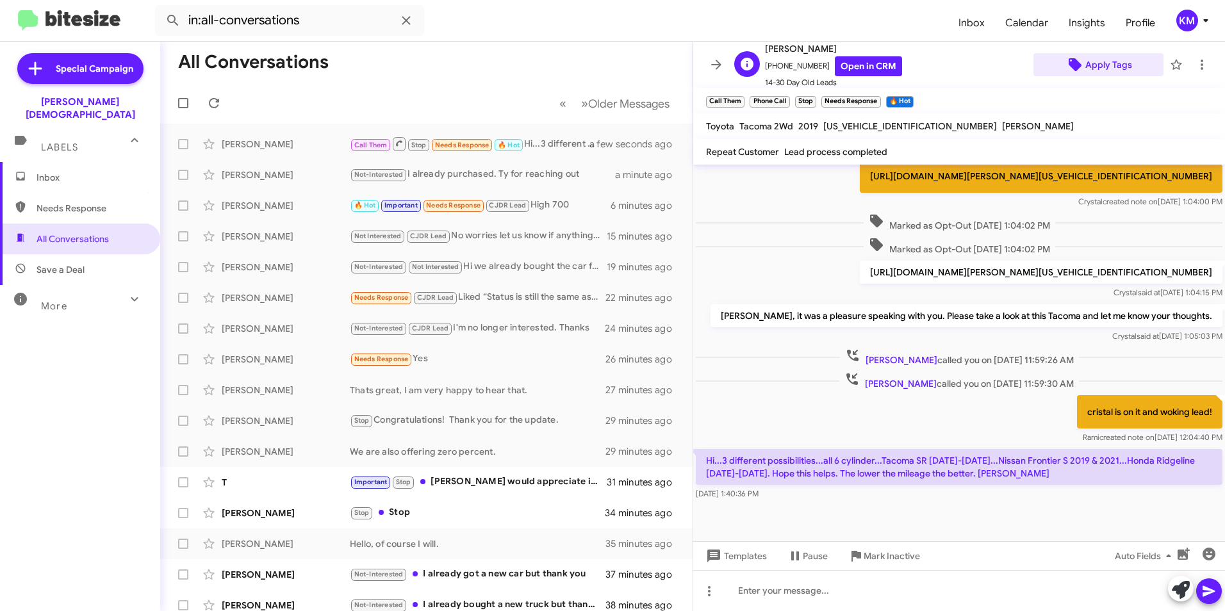
click at [1098, 64] on span "Apply Tags" at bounding box center [1109, 64] width 47 height 23
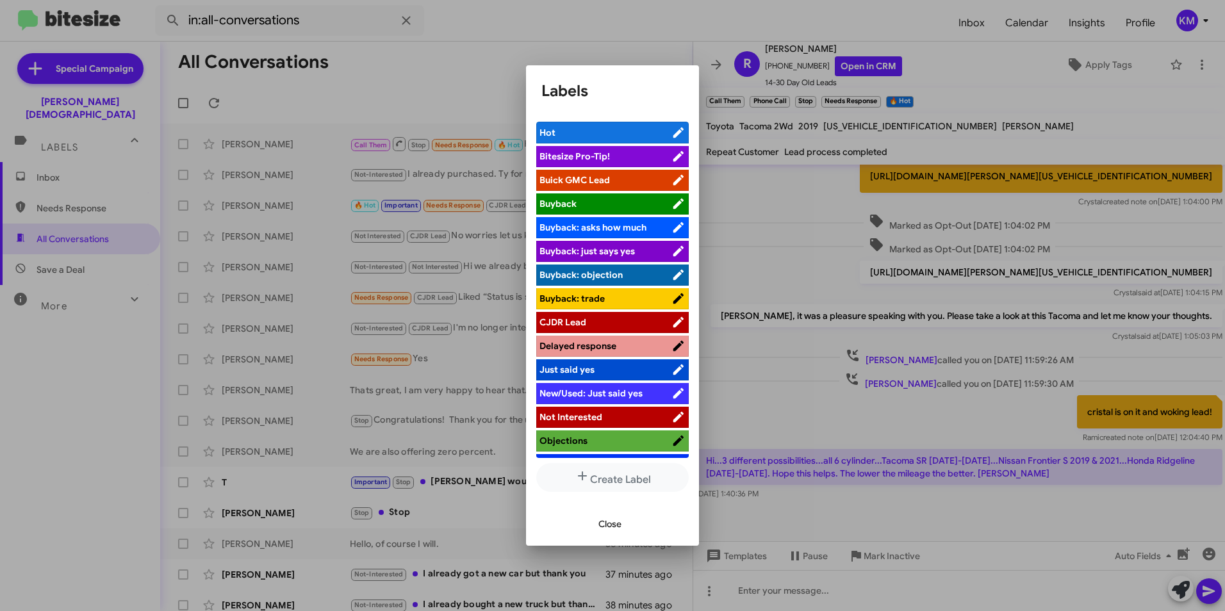
click at [585, 317] on span "CJDR Lead" at bounding box center [563, 323] width 47 height 12
click at [604, 524] on span "Close" at bounding box center [610, 524] width 23 height 23
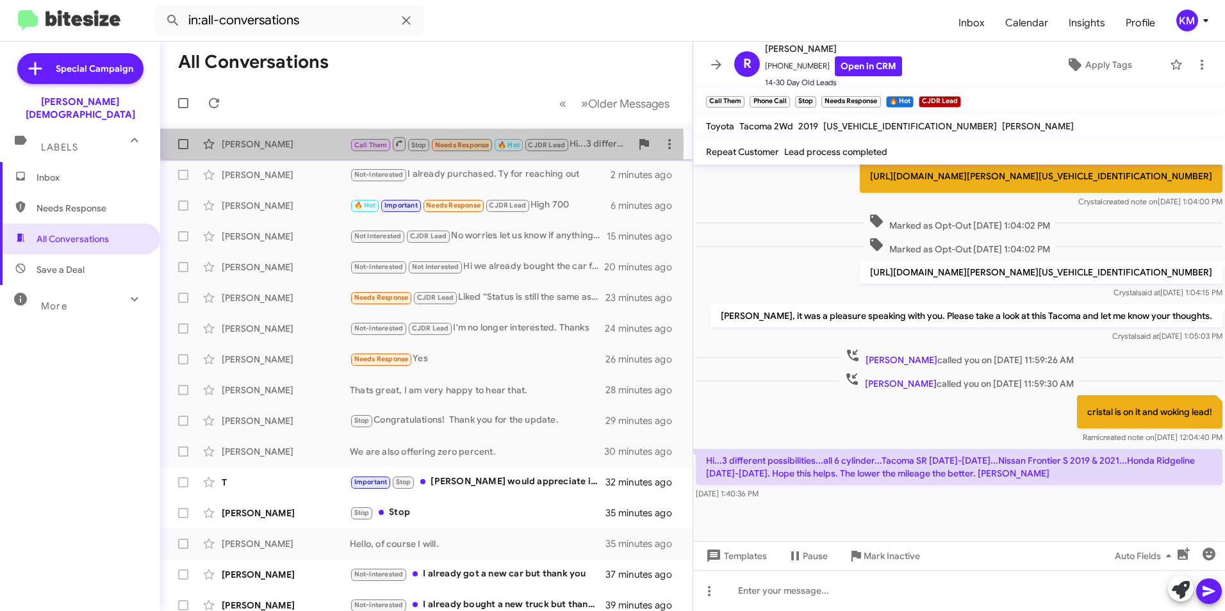
click at [290, 145] on div "[PERSON_NAME]" at bounding box center [286, 144] width 128 height 13
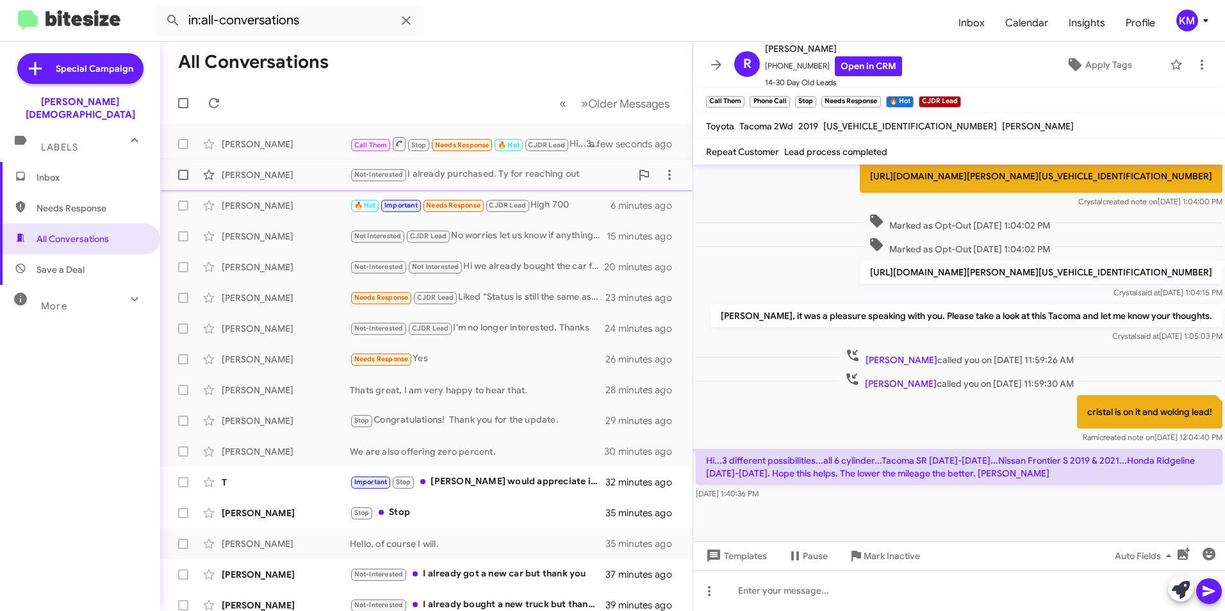
click at [428, 167] on div "[PERSON_NAME] Not-Interested I already purchased. Ty for reaching out 2 minutes…" at bounding box center [426, 175] width 512 height 26
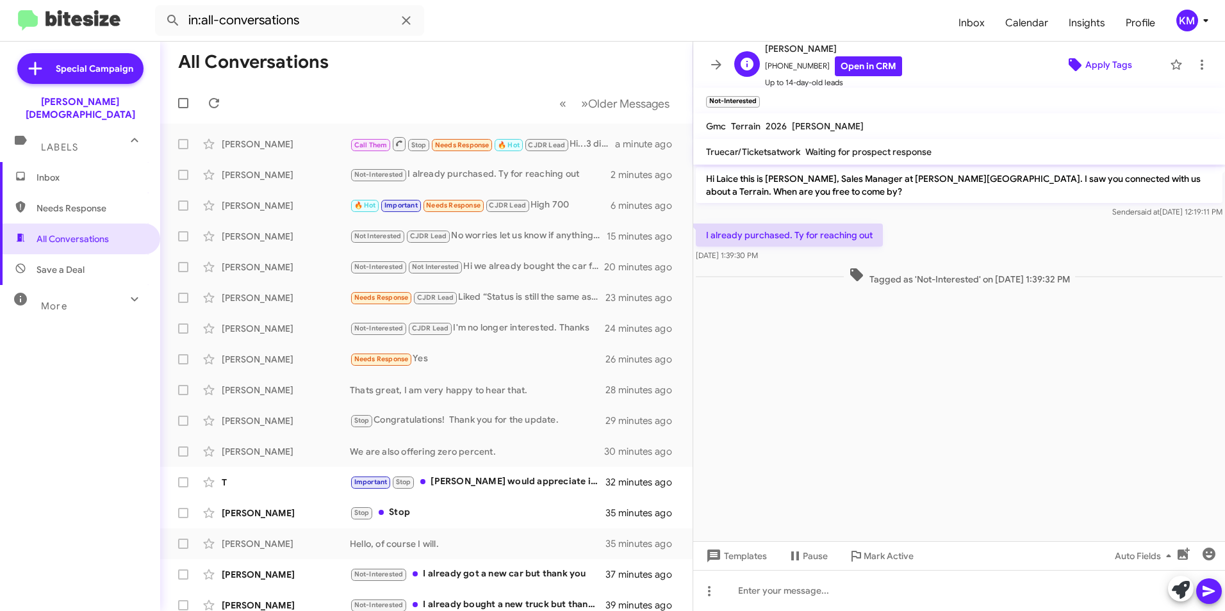
click at [1086, 62] on span "Apply Tags" at bounding box center [1109, 64] width 47 height 23
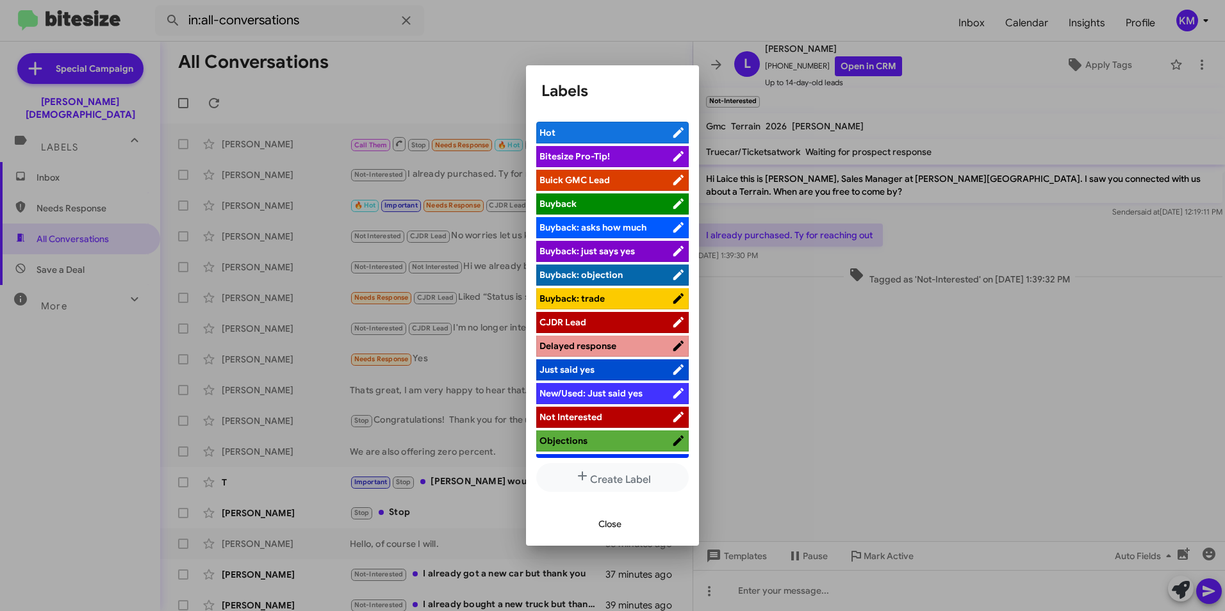
click at [570, 423] on span "Not Interested" at bounding box center [571, 417] width 63 height 12
click at [570, 174] on span "Buick GMC Lead" at bounding box center [606, 180] width 132 height 13
click at [606, 524] on span "Close" at bounding box center [610, 524] width 23 height 23
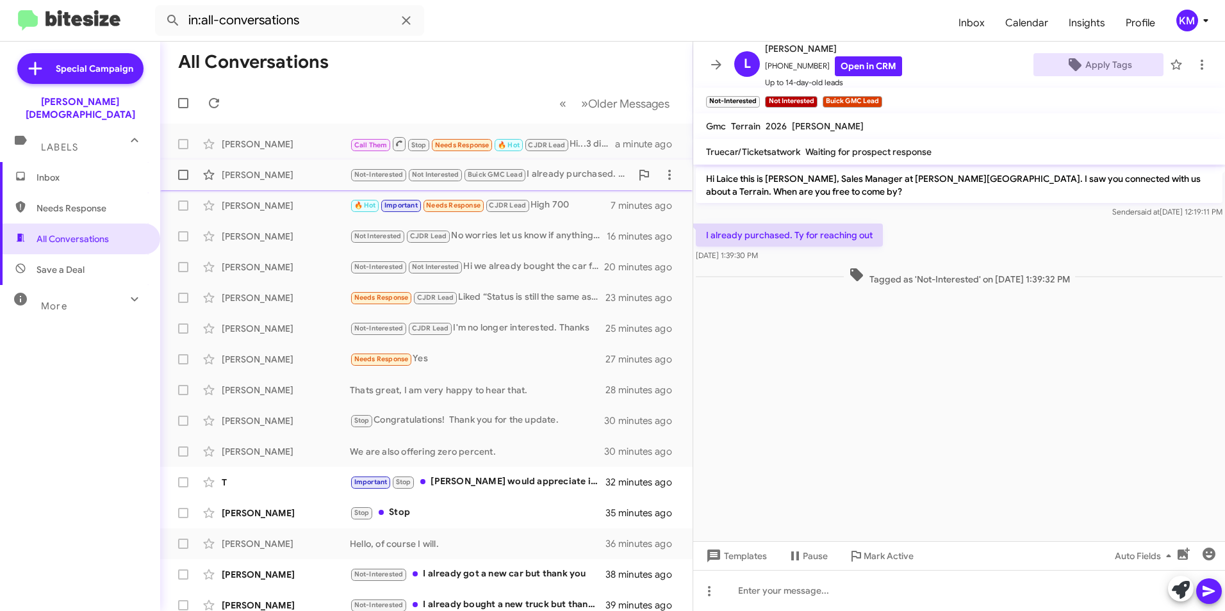
click at [181, 175] on span at bounding box center [183, 175] width 10 height 10
click at [183, 180] on input "checkbox" at bounding box center [183, 180] width 1 height 1
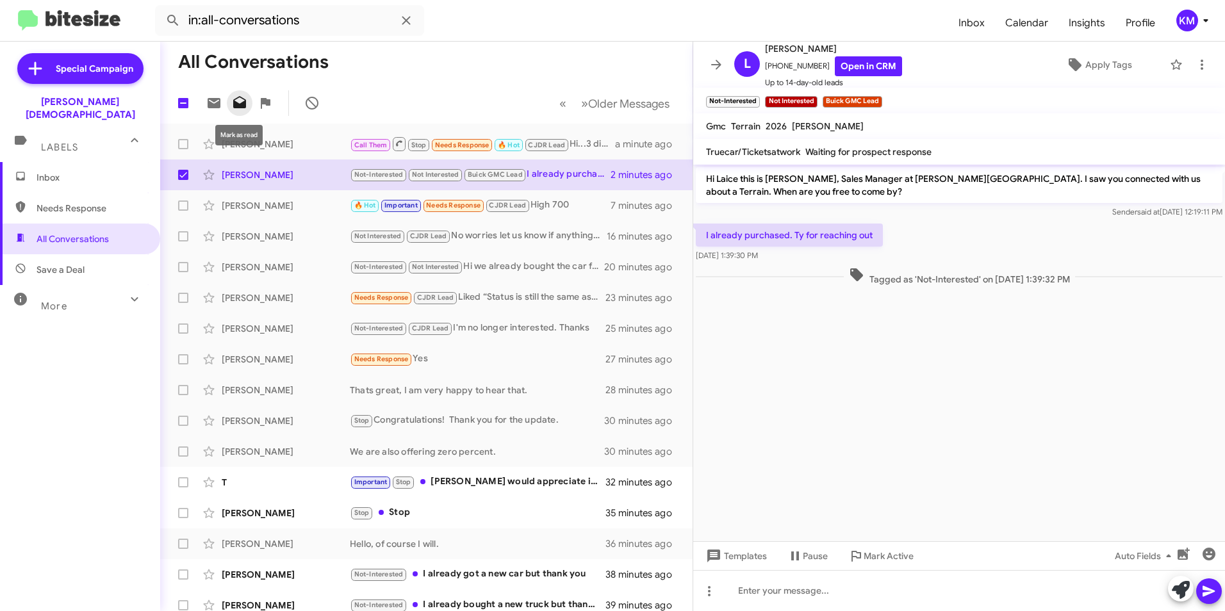
click at [242, 110] on icon at bounding box center [239, 102] width 15 height 15
checkbox input "false"
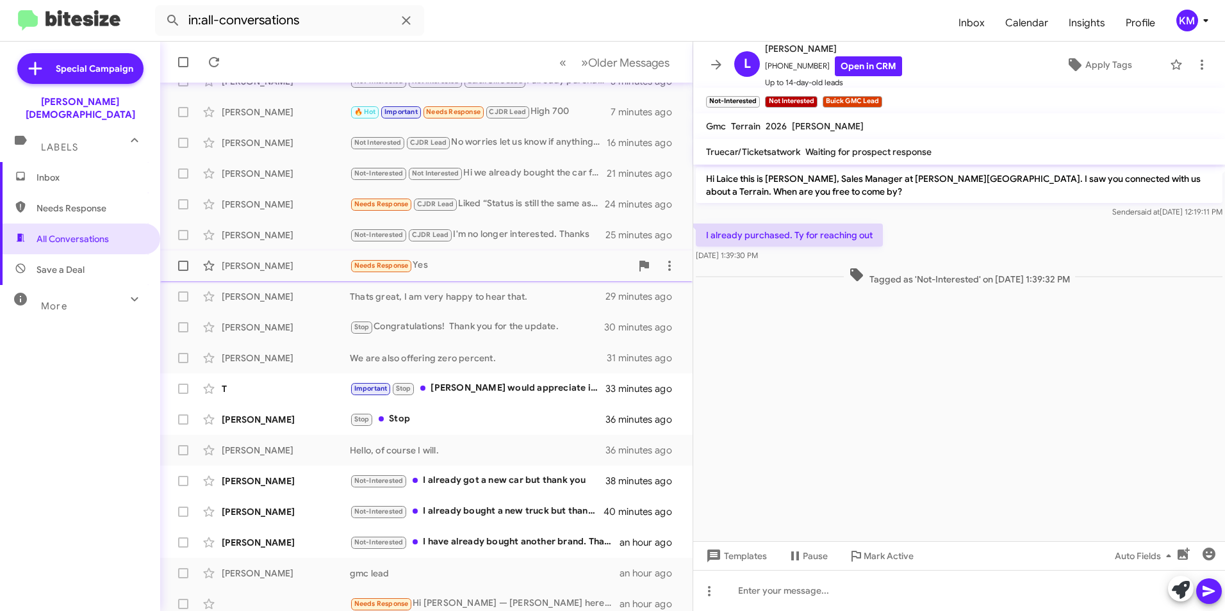
scroll to position [133, 0]
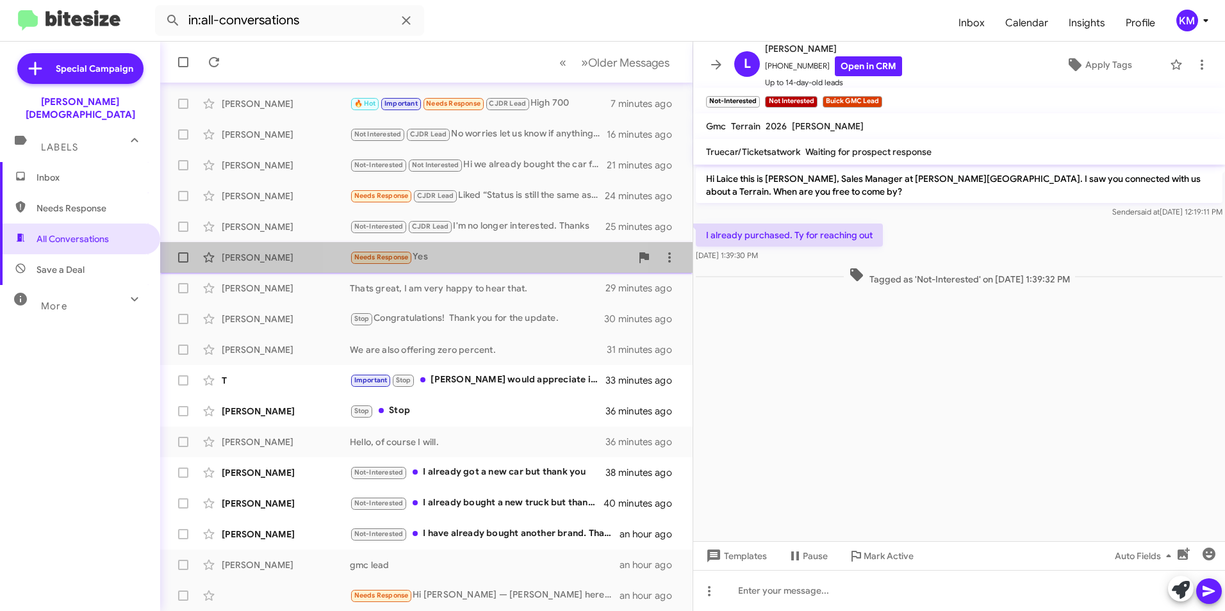
click at [448, 258] on div "Needs Response Yes" at bounding box center [490, 257] width 281 height 15
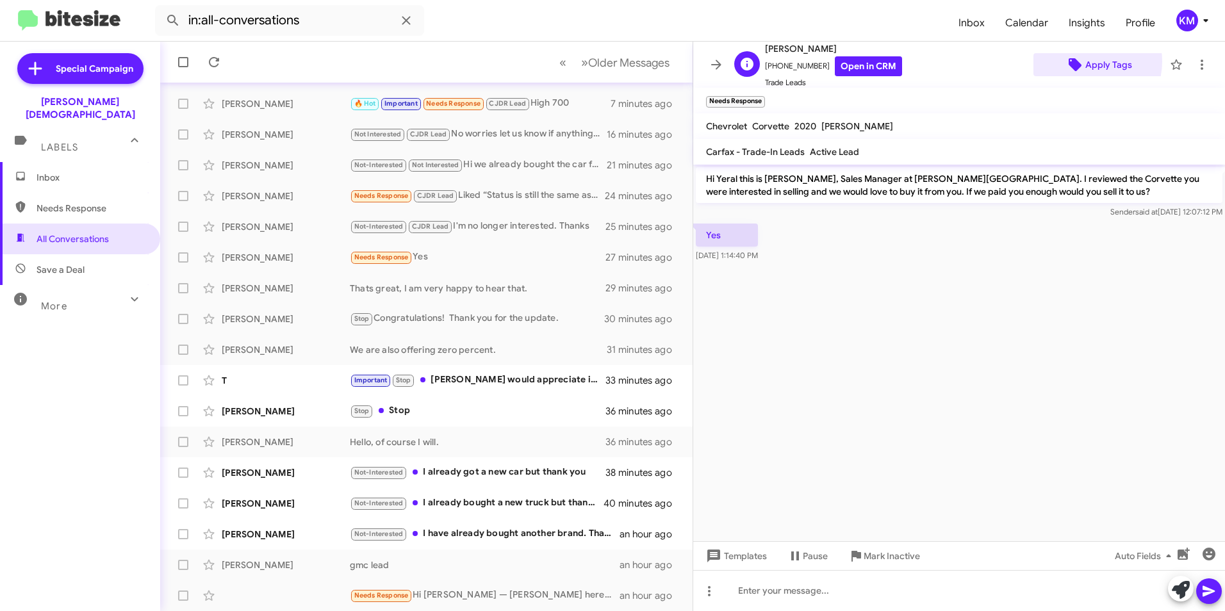
click at [1086, 62] on span "Apply Tags" at bounding box center [1109, 64] width 47 height 23
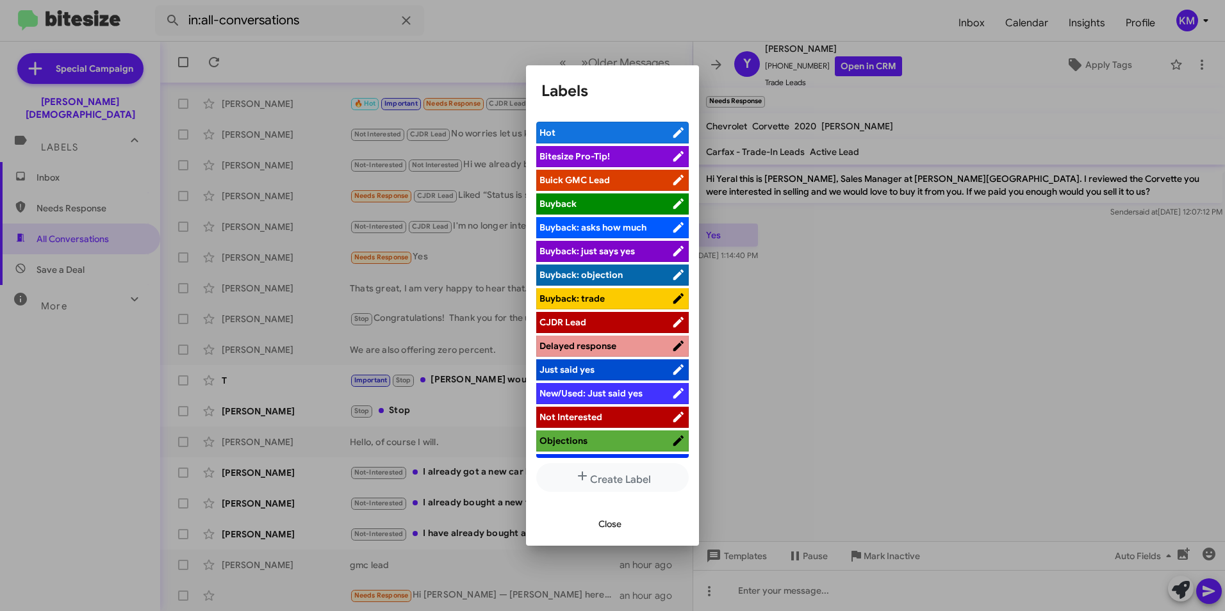
click at [590, 176] on span "Buick GMC Lead" at bounding box center [575, 180] width 70 height 12
click at [609, 529] on span "Close" at bounding box center [610, 524] width 23 height 23
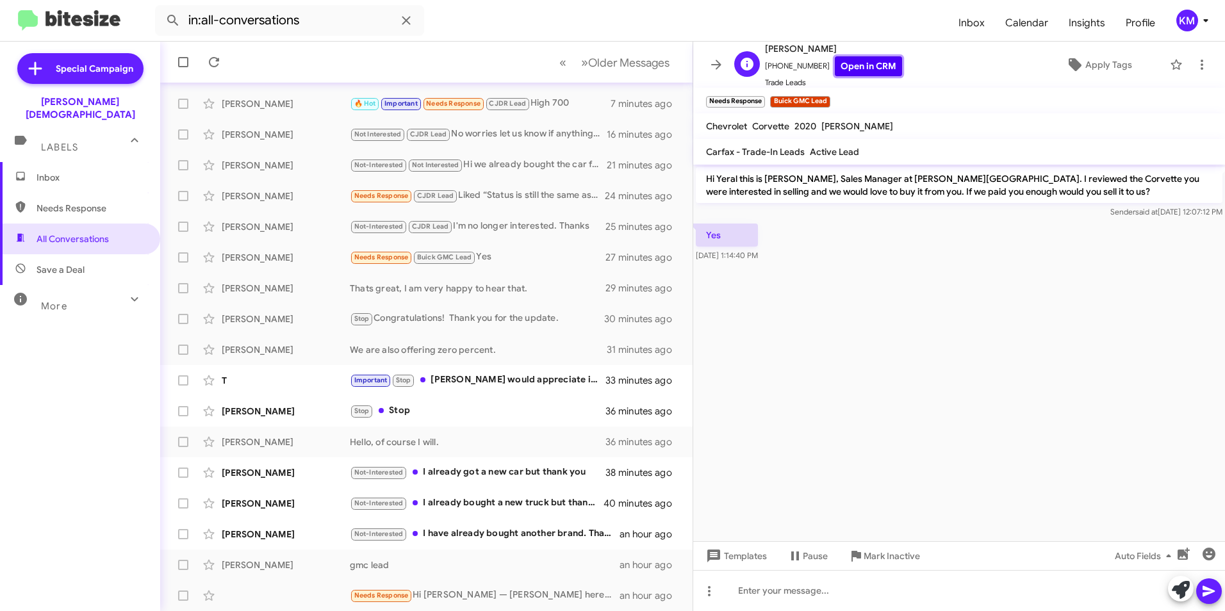
click at [864, 62] on link "Open in CRM" at bounding box center [868, 66] width 67 height 20
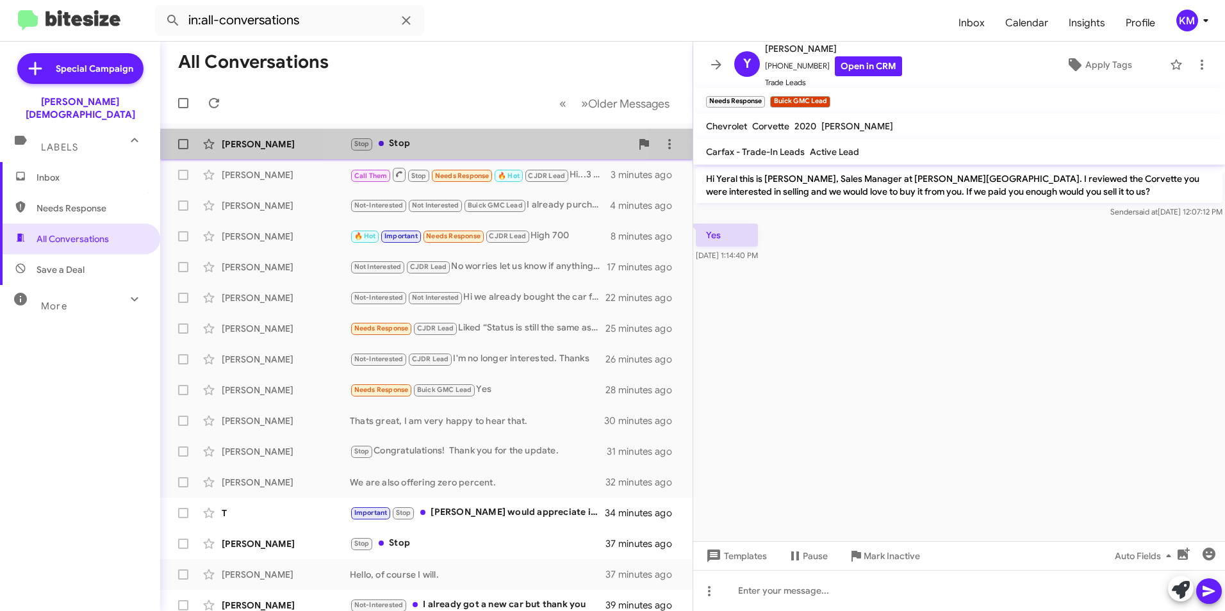
click at [434, 150] on div "Stop Stop" at bounding box center [490, 144] width 281 height 15
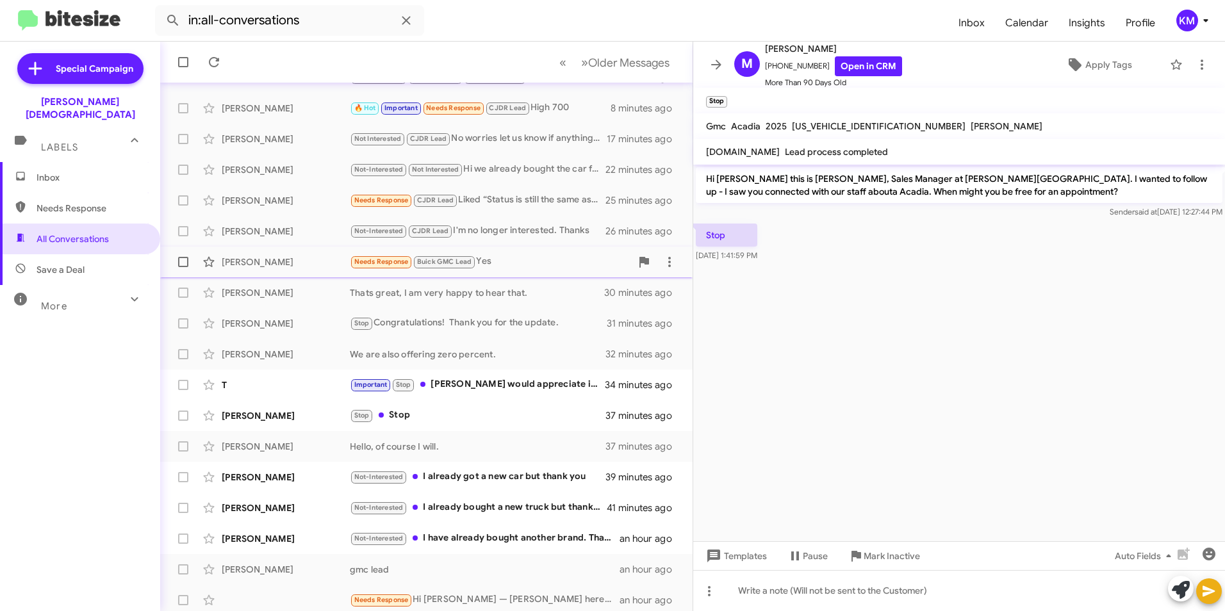
scroll to position [133, 0]
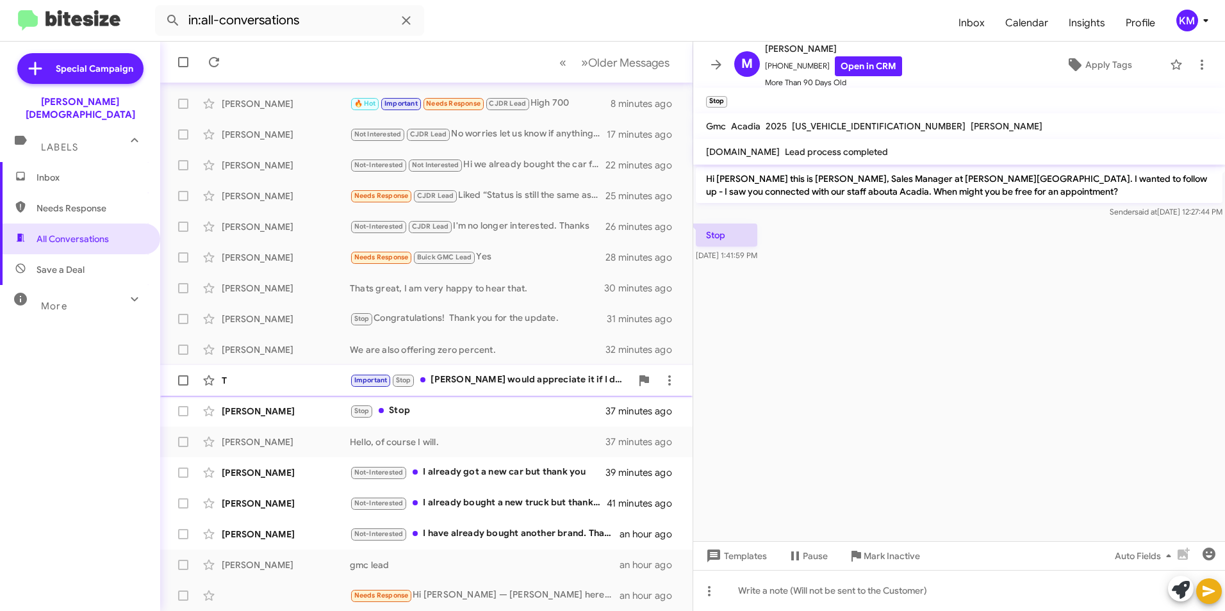
click at [429, 374] on div "Important Stop Sonic would appreciate it if I dont get anymore nonsense so I do…" at bounding box center [490, 380] width 281 height 15
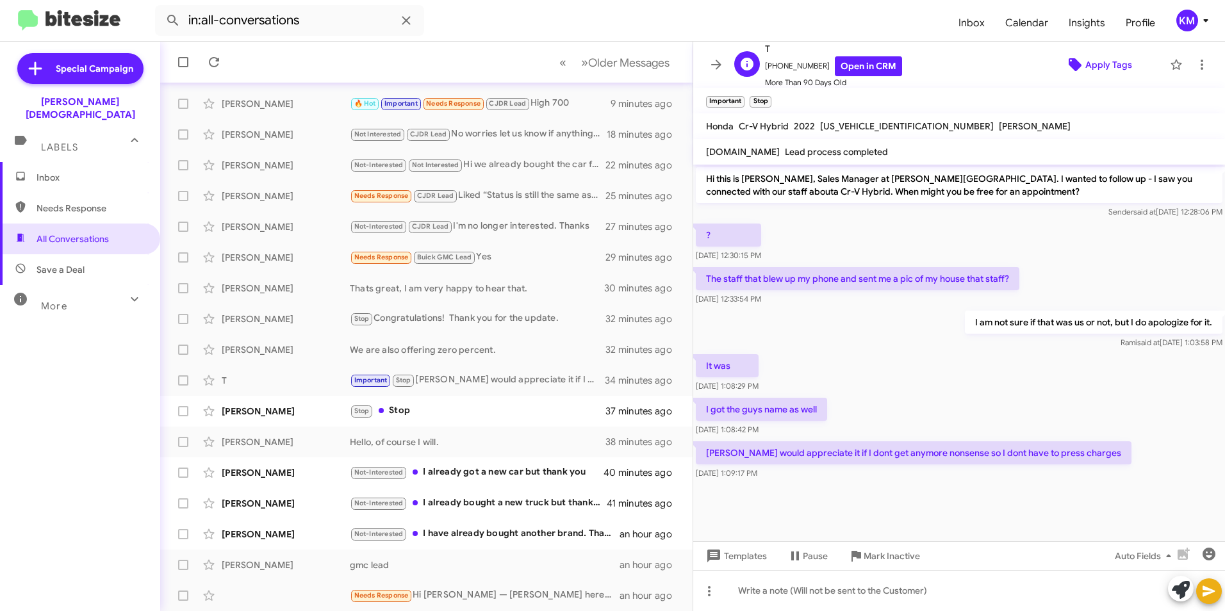
click at [1096, 65] on span "Apply Tags" at bounding box center [1109, 64] width 47 height 23
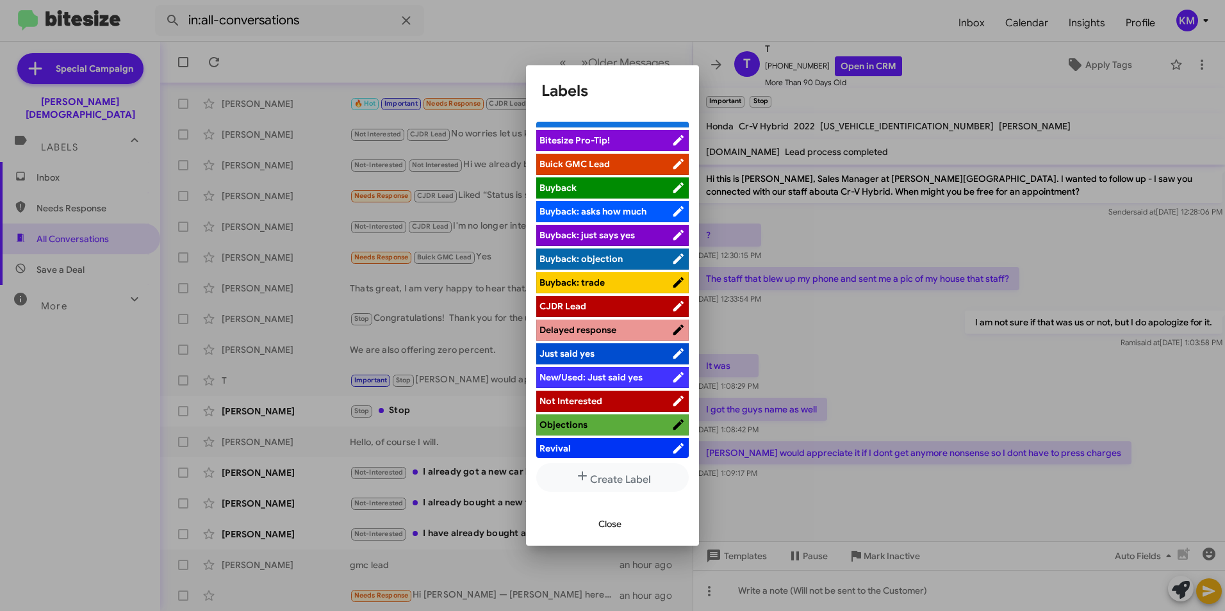
scroll to position [44, 0]
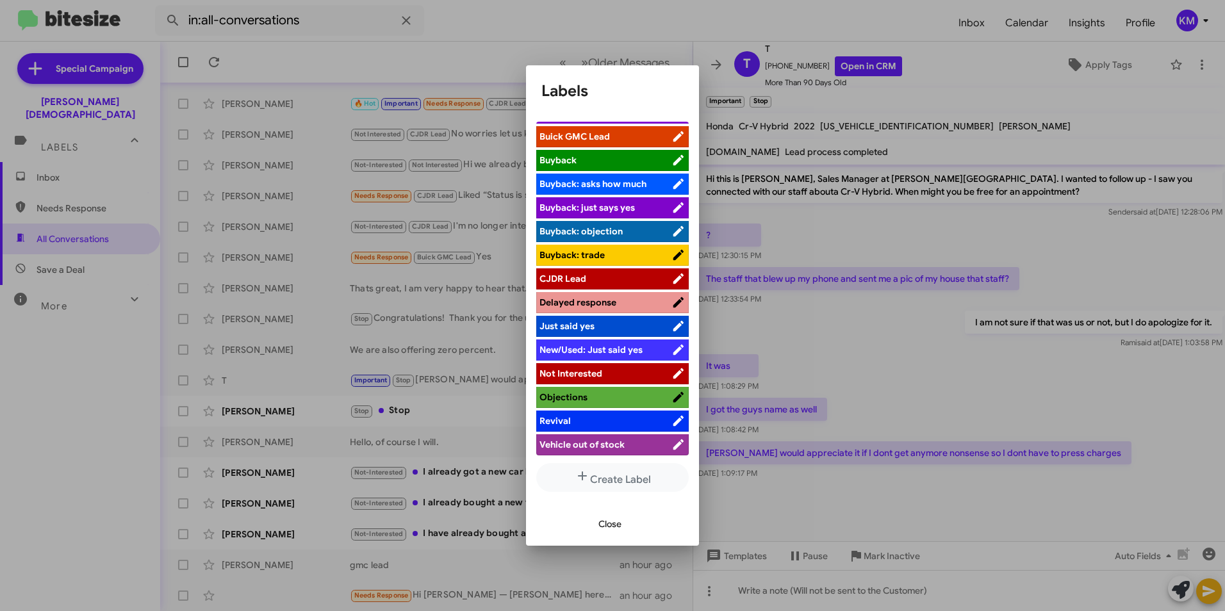
click at [1022, 360] on div at bounding box center [612, 305] width 1225 height 611
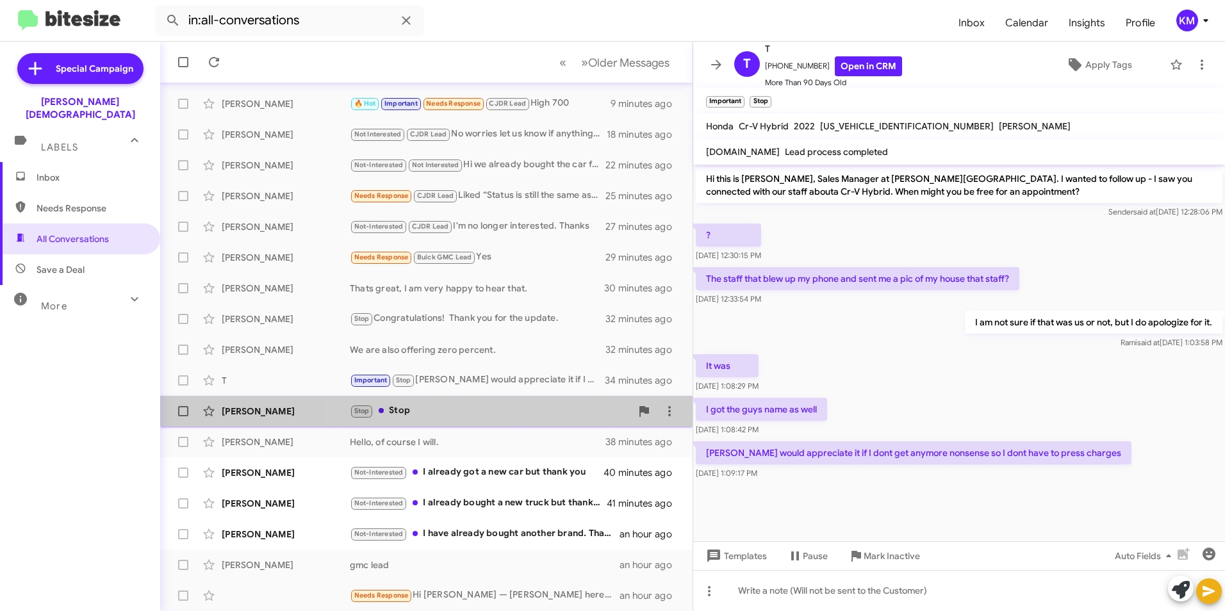
click at [468, 414] on div "Stop Stop" at bounding box center [490, 411] width 281 height 15
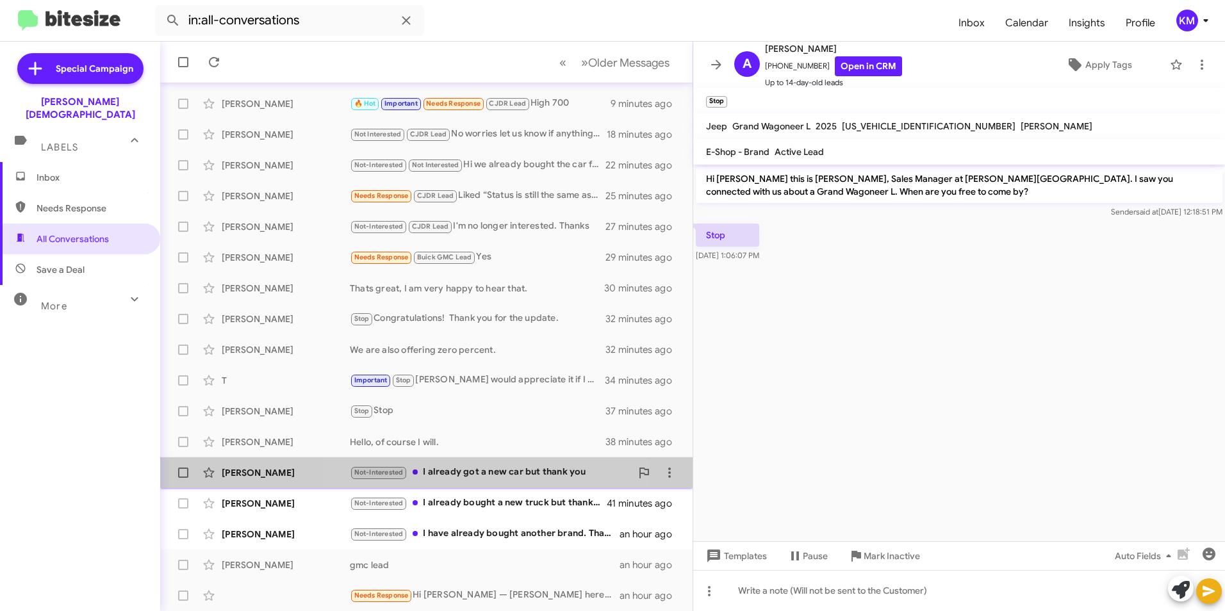
click at [461, 467] on div "Not-Interested I already got a new car but thank you" at bounding box center [490, 472] width 281 height 15
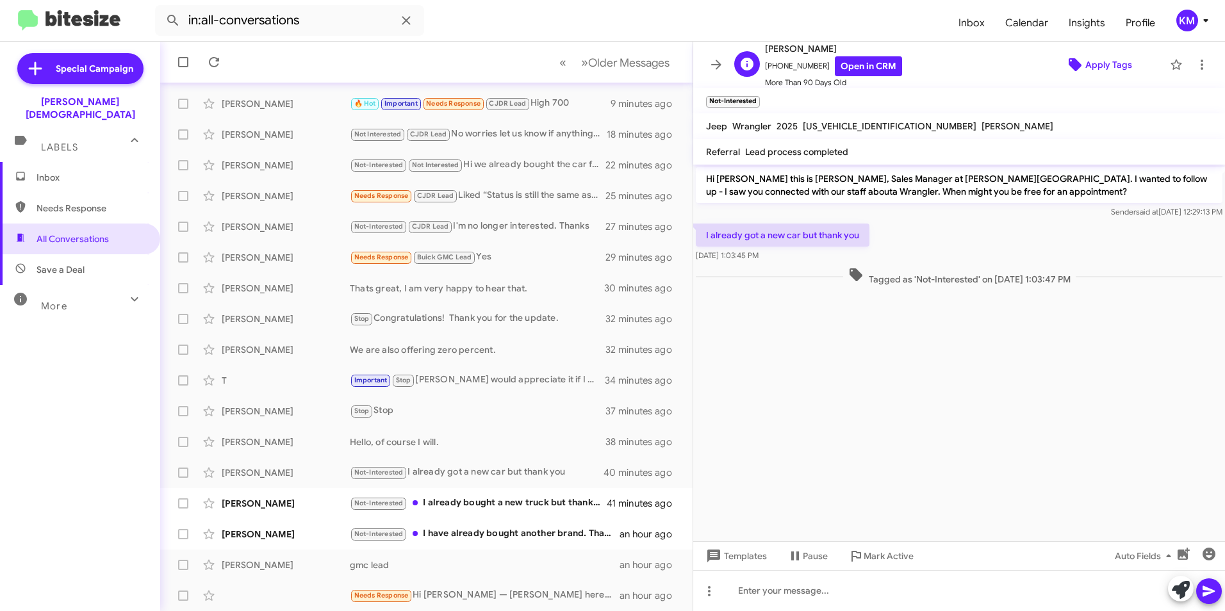
click at [1086, 71] on span "Apply Tags" at bounding box center [1109, 64] width 47 height 23
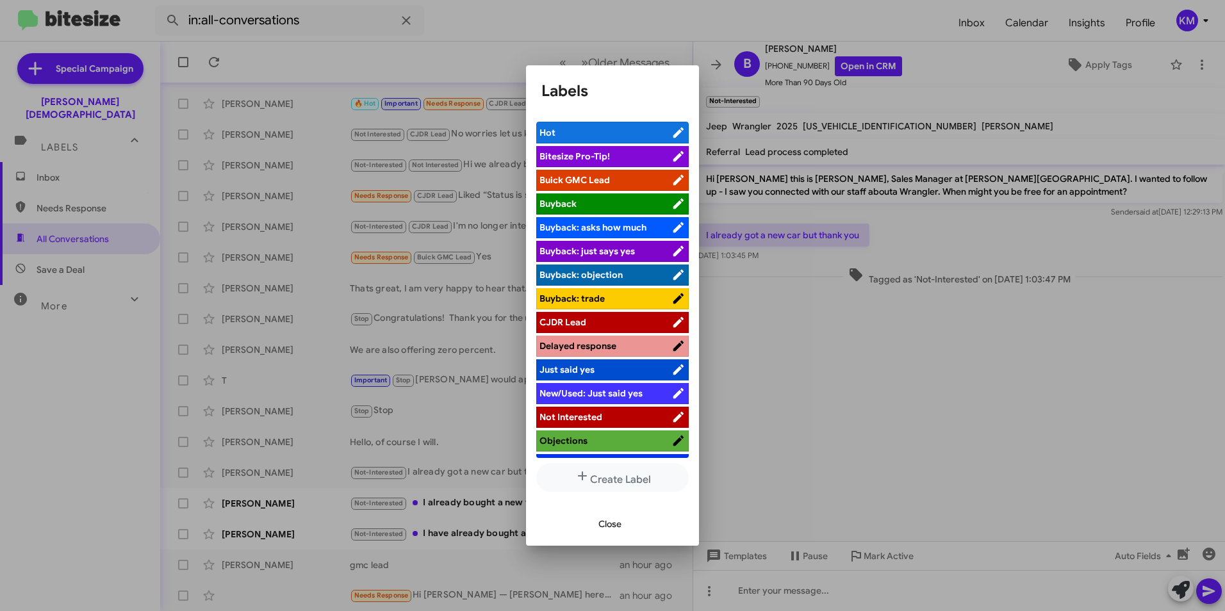
click at [618, 320] on span "CJDR Lead" at bounding box center [606, 322] width 132 height 13
click at [429, 508] on div at bounding box center [612, 305] width 1225 height 611
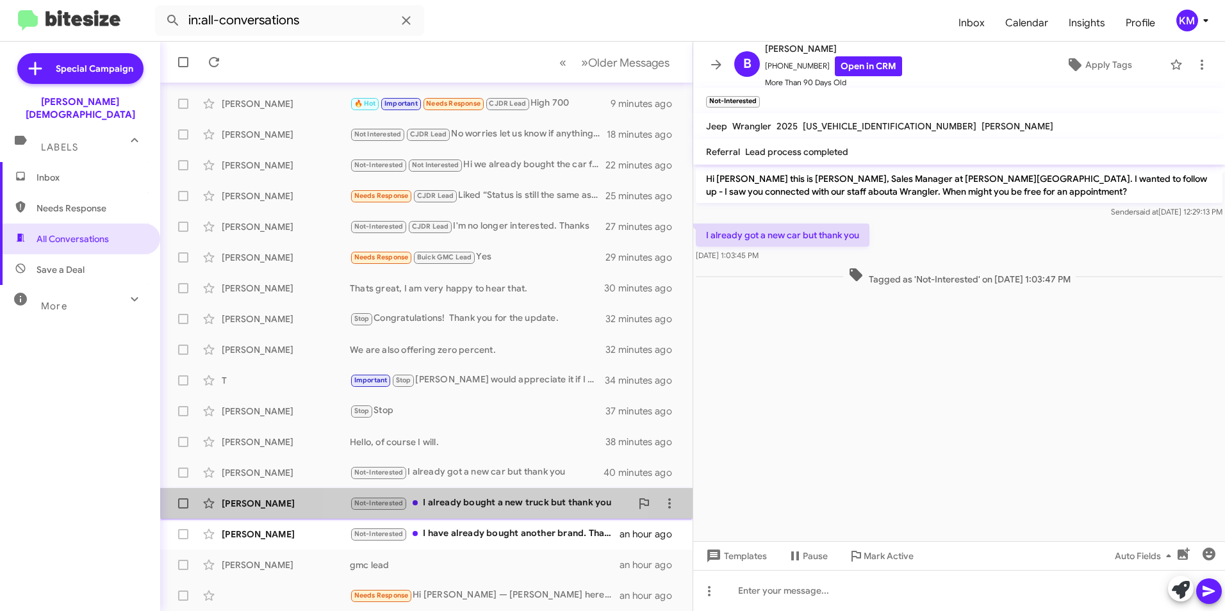
click at [438, 499] on div "Not-Interested I already bought a new truck but thank you" at bounding box center [490, 503] width 281 height 15
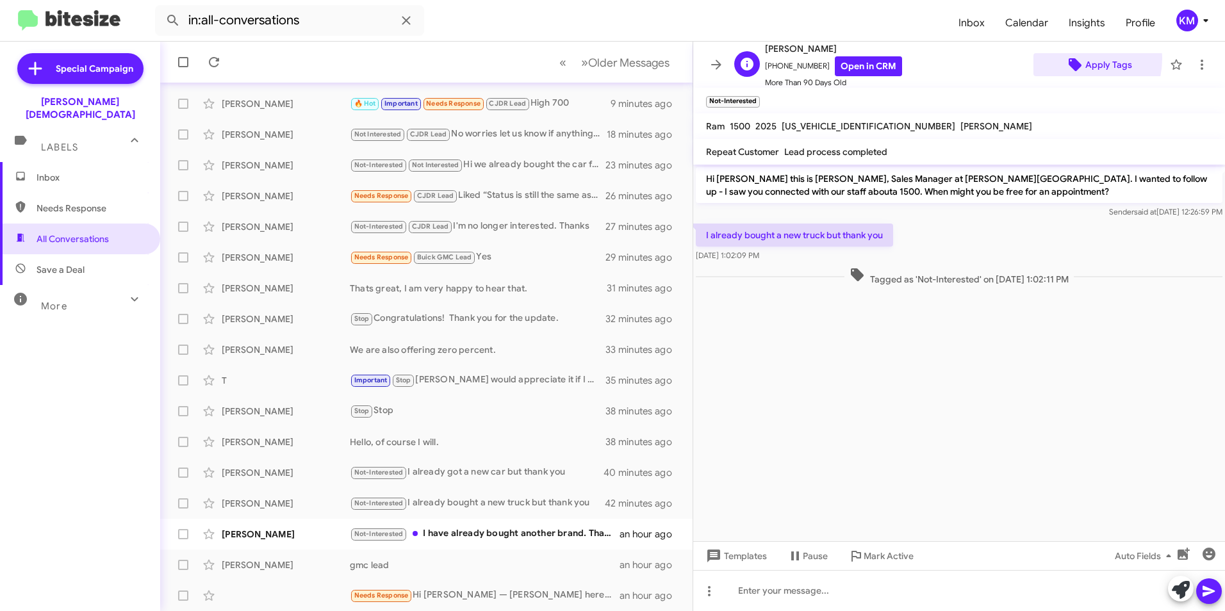
click at [1069, 58] on icon at bounding box center [1075, 64] width 13 height 13
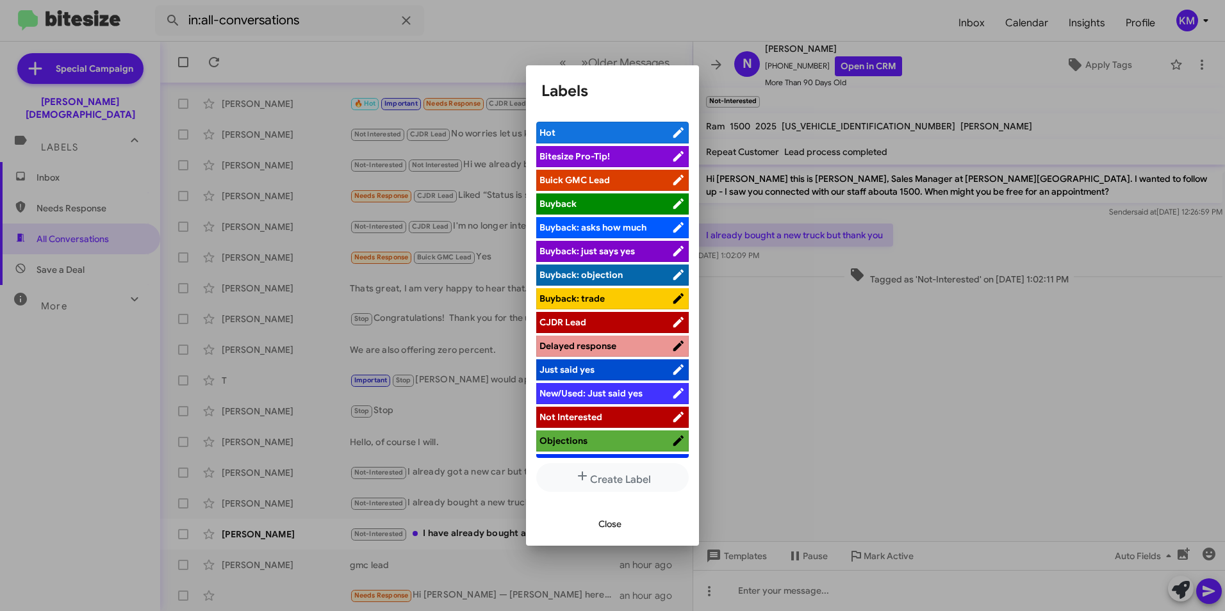
click at [581, 319] on span "CJDR Lead" at bounding box center [563, 323] width 47 height 12
click at [618, 522] on span "Close" at bounding box center [610, 524] width 23 height 23
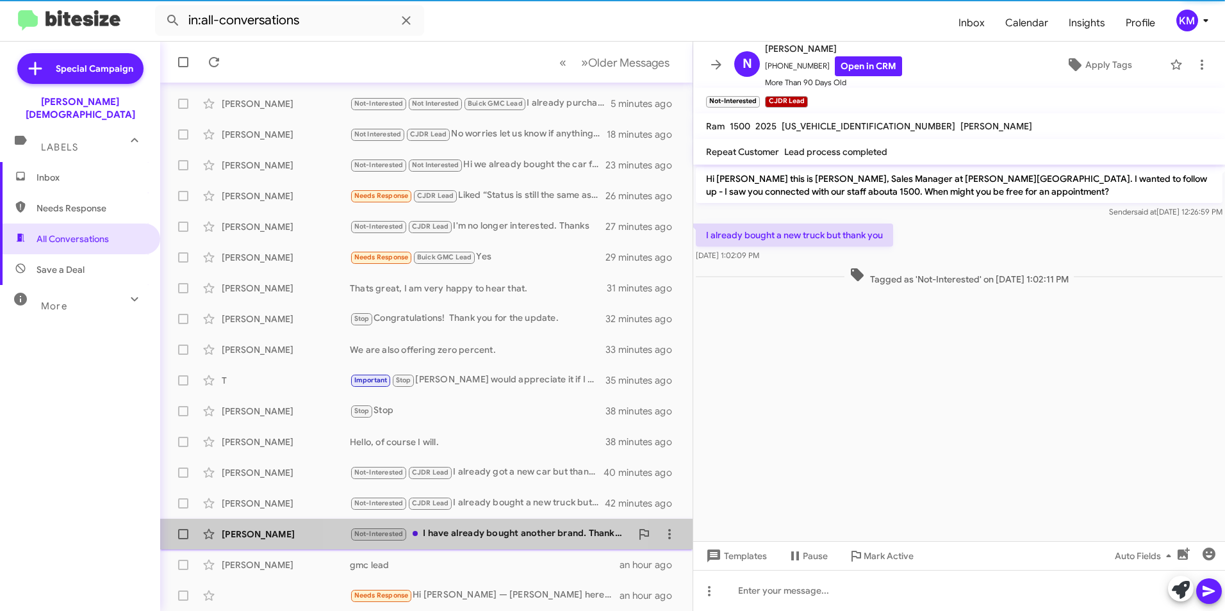
click at [478, 533] on div "Not-Interested I have already bought another brand. Thanks for the follow up" at bounding box center [490, 534] width 281 height 15
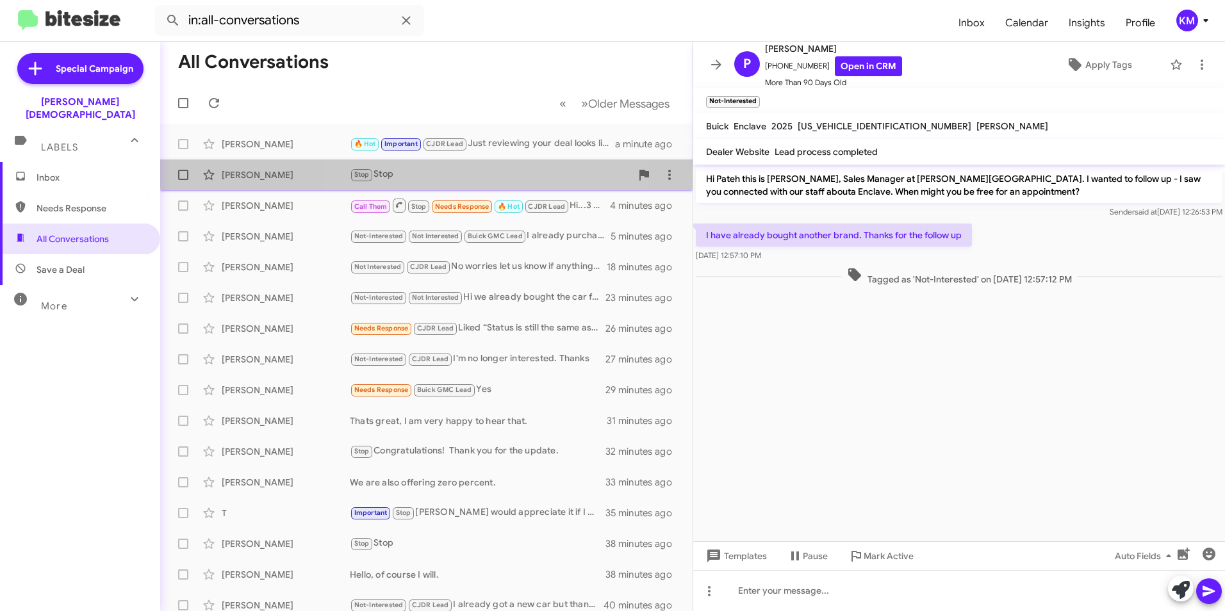
click at [452, 169] on div "Stop Stop" at bounding box center [490, 174] width 281 height 15
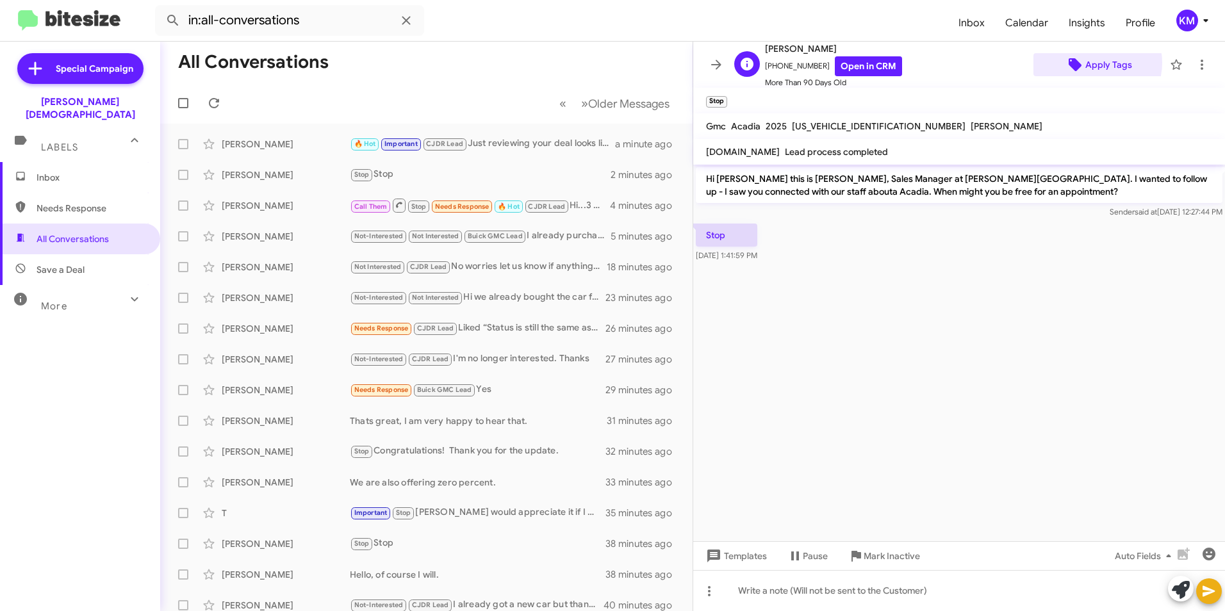
click at [1088, 63] on span "Apply Tags" at bounding box center [1109, 64] width 47 height 23
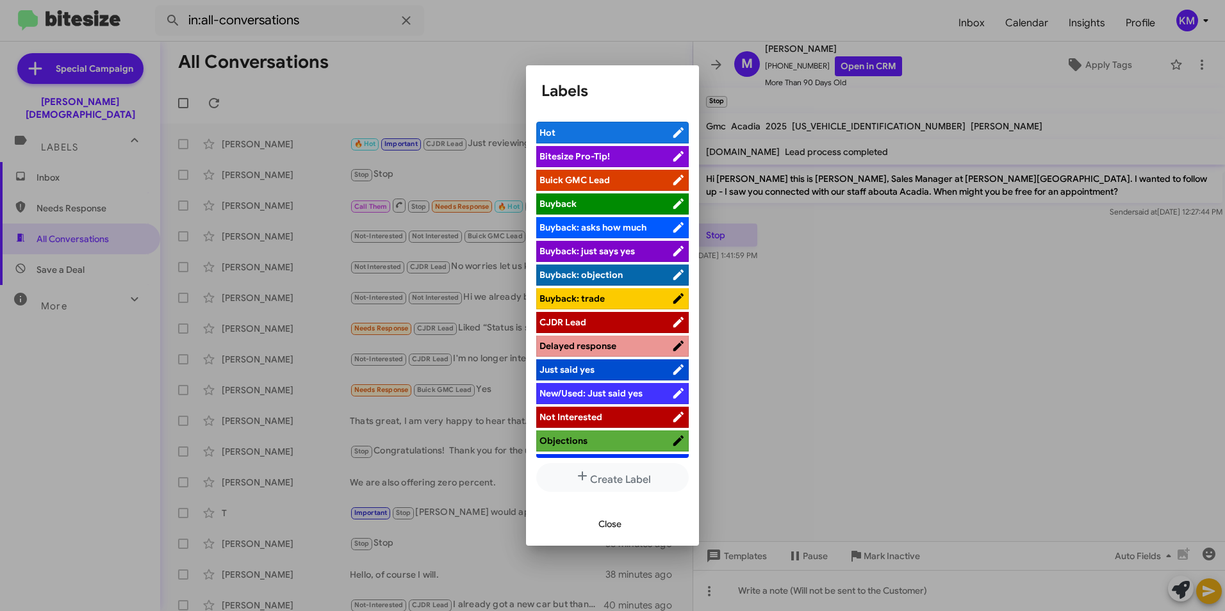
click at [609, 177] on span "Buick GMC Lead" at bounding box center [575, 180] width 70 height 12
click at [608, 522] on span "Close" at bounding box center [610, 524] width 23 height 23
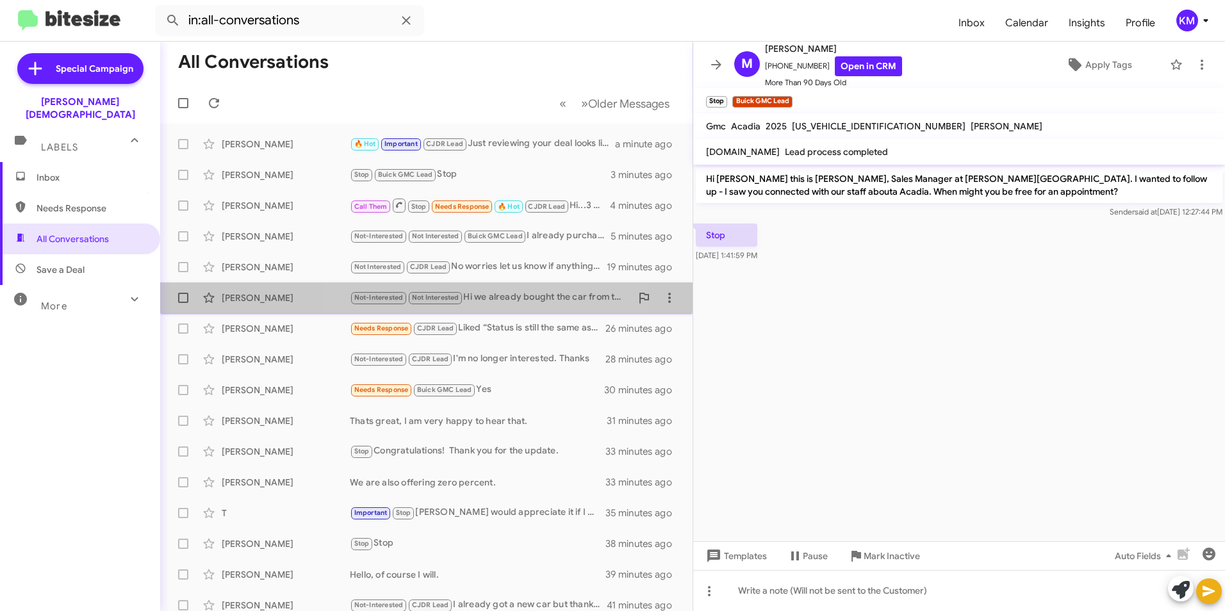
click at [482, 295] on div "Not-Interested Not Interested Hi we already bought the car from the [GEOGRAPHIC…" at bounding box center [490, 297] width 281 height 15
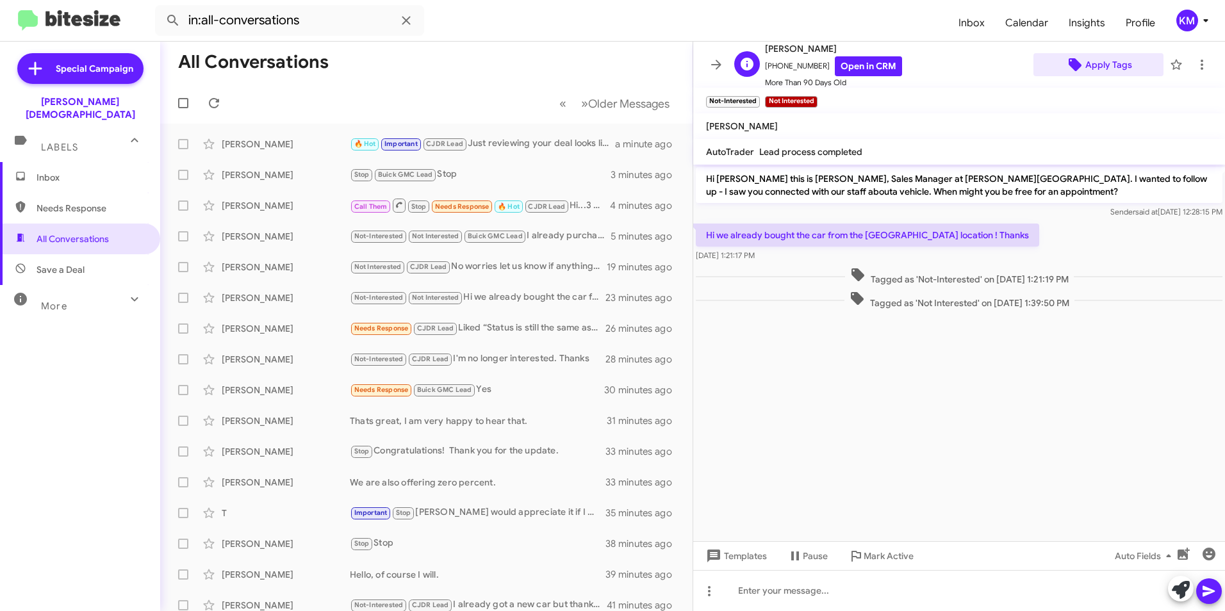
click at [1100, 69] on span "Apply Tags" at bounding box center [1109, 64] width 47 height 23
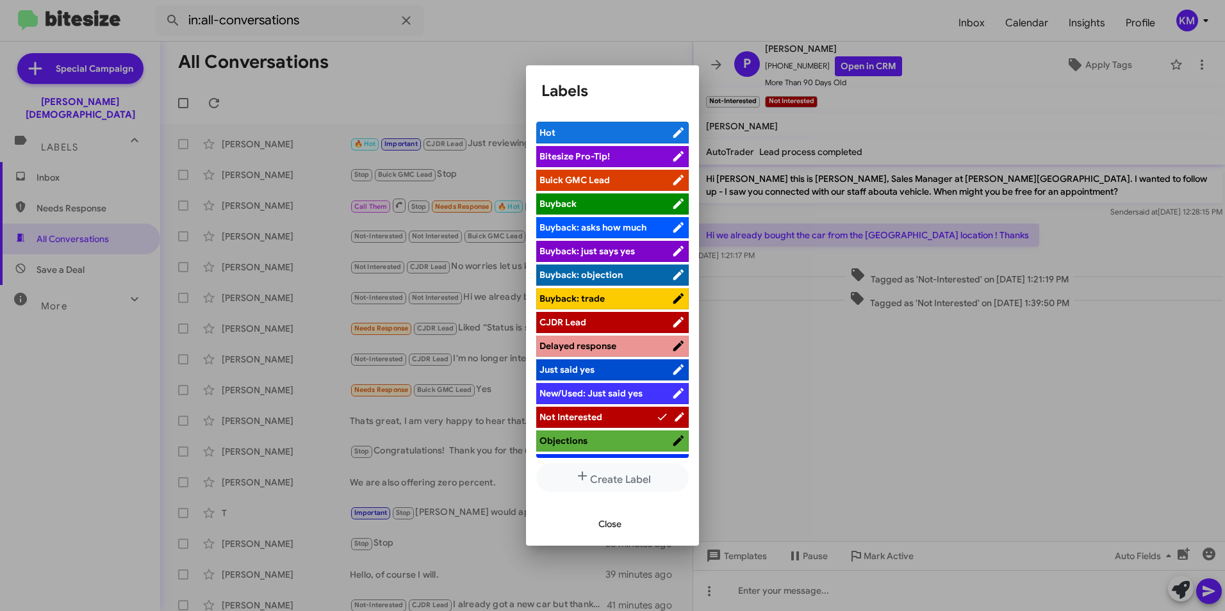
click at [602, 176] on span "Buick GMC Lead" at bounding box center [575, 180] width 70 height 12
click at [603, 523] on span "Close" at bounding box center [610, 524] width 23 height 23
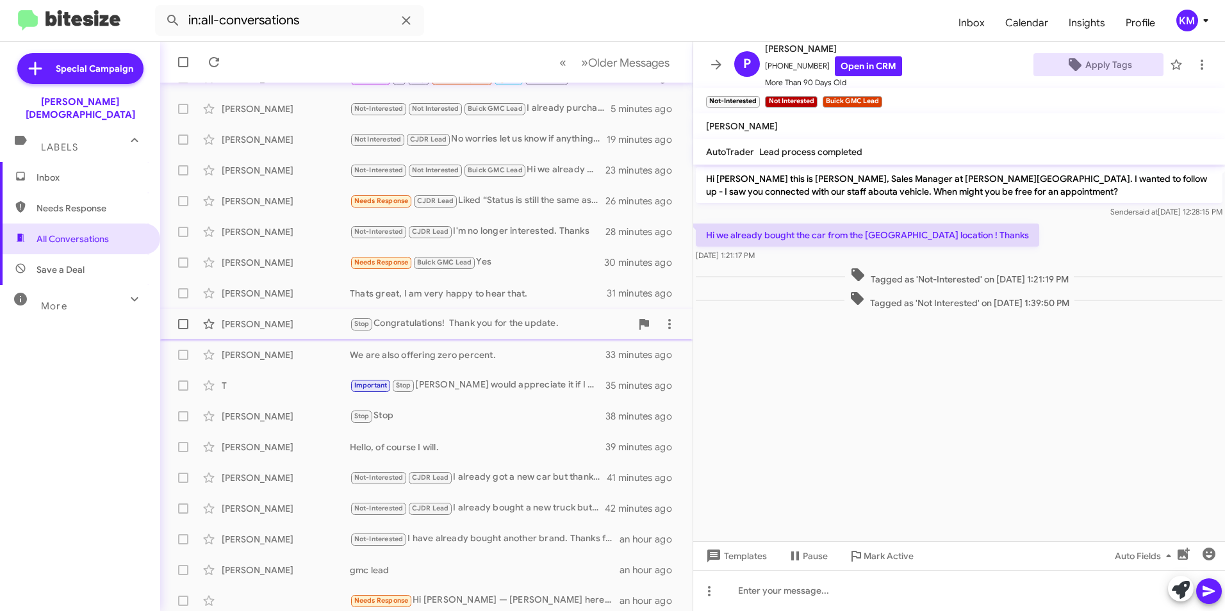
scroll to position [128, 0]
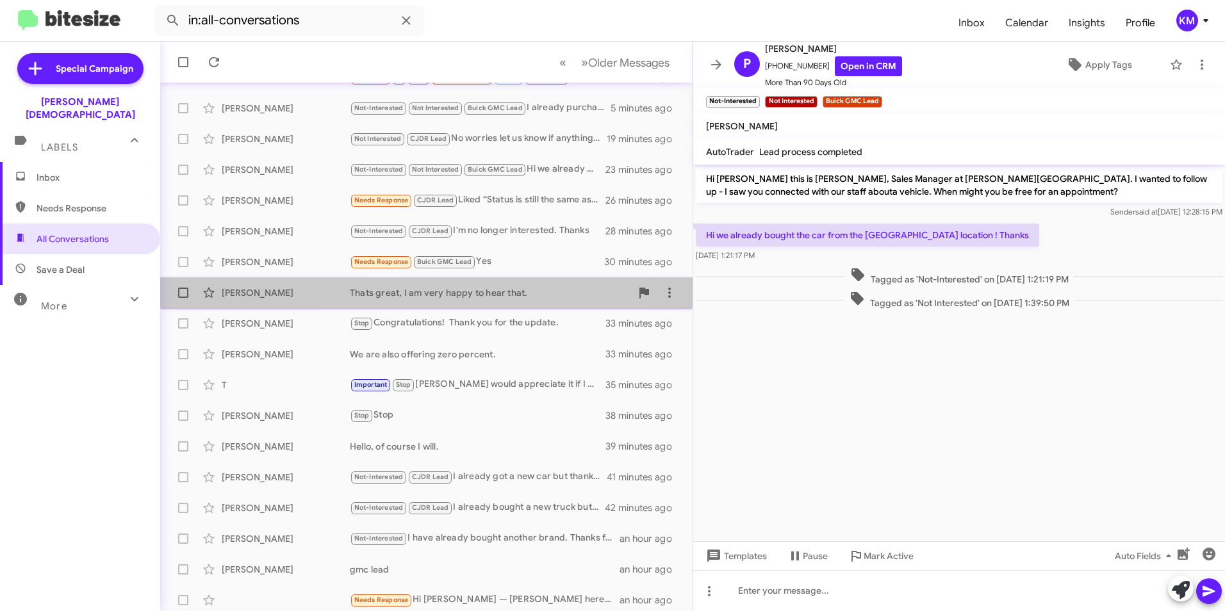
click at [486, 297] on div "Thats great, I am very happy to hear that." at bounding box center [490, 292] width 281 height 13
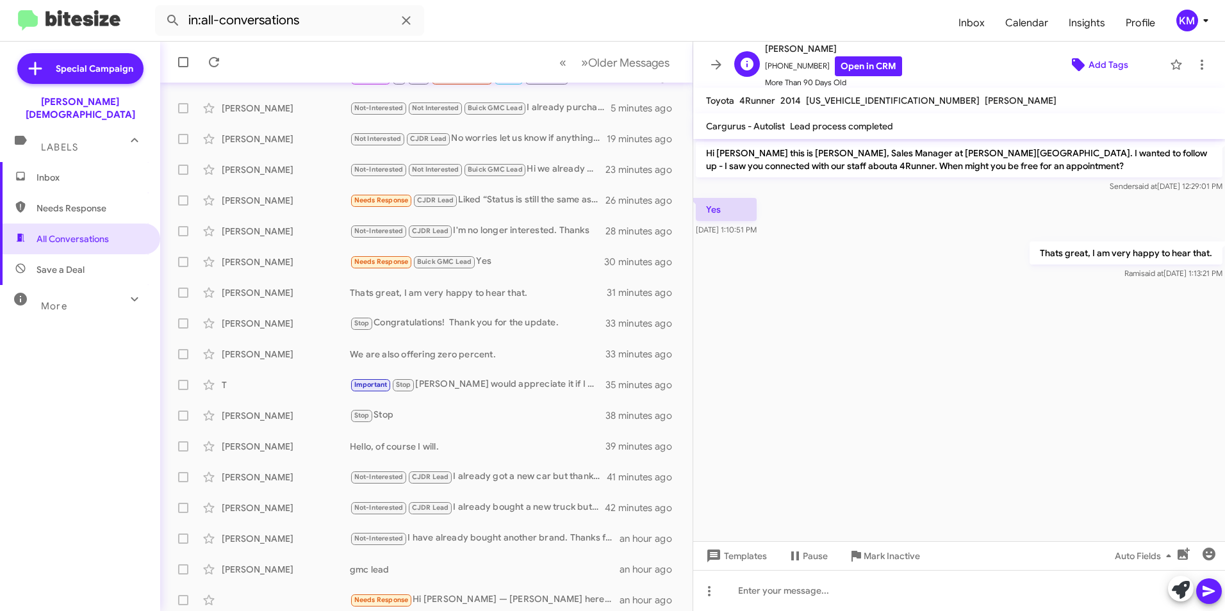
click at [1072, 66] on icon at bounding box center [1078, 64] width 13 height 13
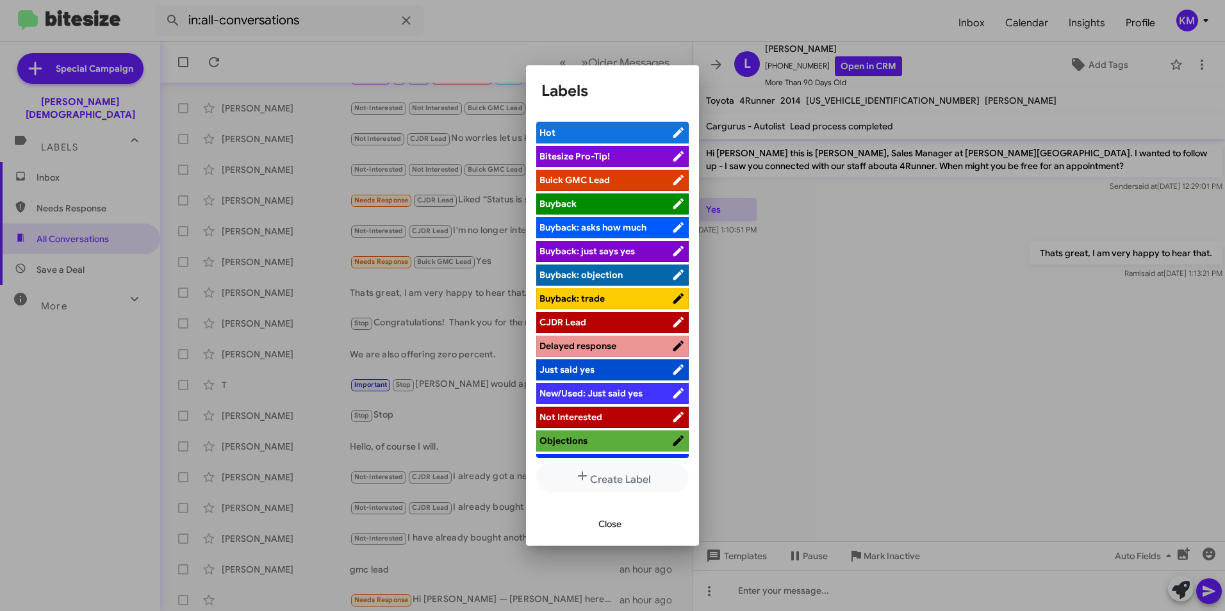
click at [604, 319] on span "CJDR Lead" at bounding box center [606, 322] width 132 height 13
click at [608, 531] on span "Close" at bounding box center [610, 524] width 23 height 23
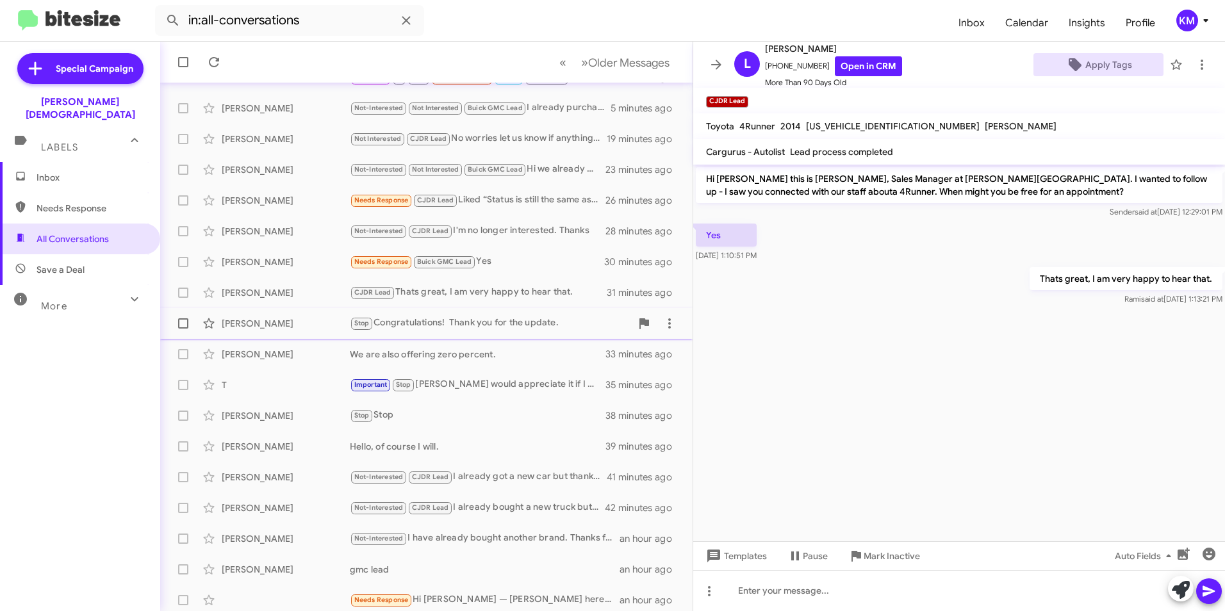
click at [468, 318] on div "Stop Congratulations! Thank you for the update." at bounding box center [490, 323] width 281 height 15
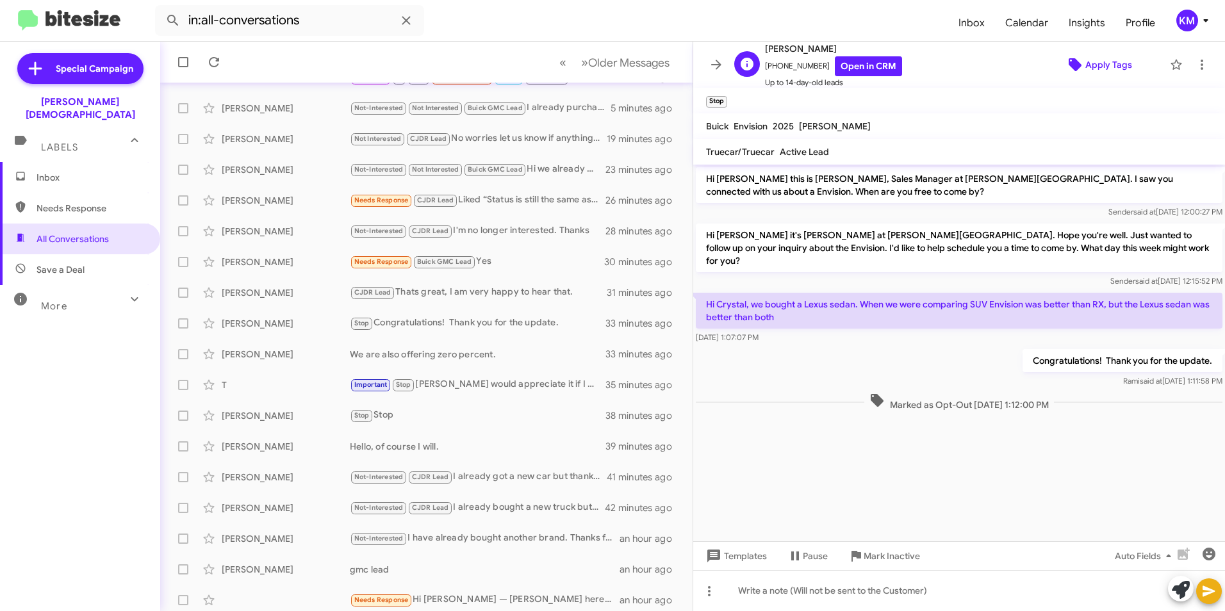
click at [1088, 63] on span "Apply Tags" at bounding box center [1109, 64] width 47 height 23
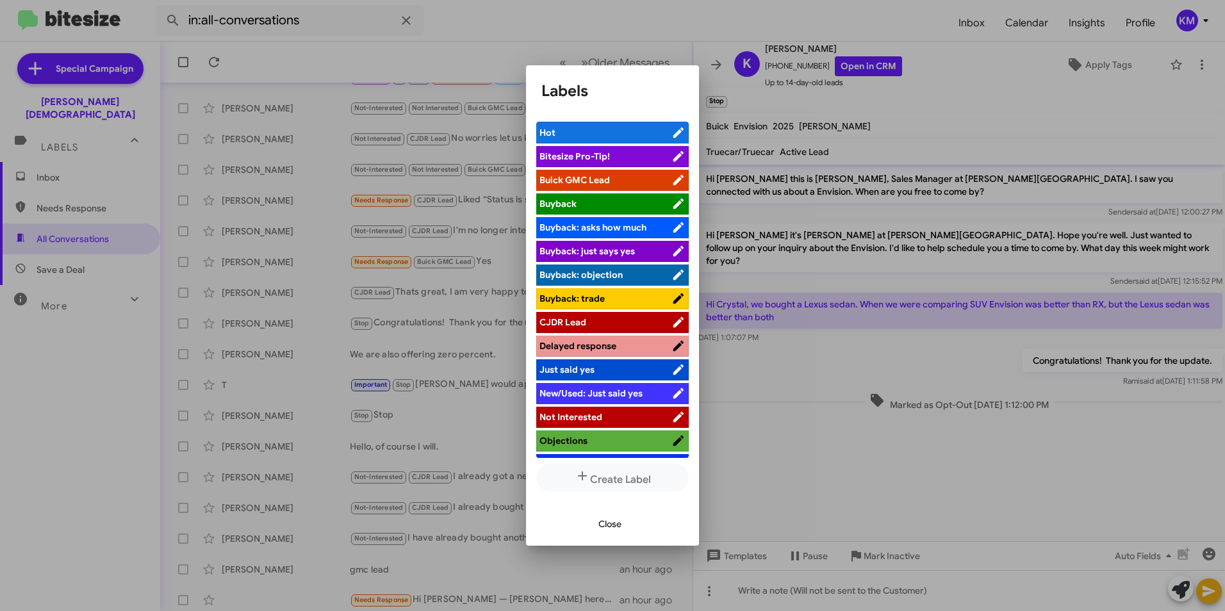
drag, startPoint x: 590, startPoint y: 174, endPoint x: 595, endPoint y: 197, distance: 23.8
click at [589, 174] on span "Buick GMC Lead" at bounding box center [575, 180] width 70 height 12
click at [613, 524] on span "Close" at bounding box center [610, 524] width 23 height 23
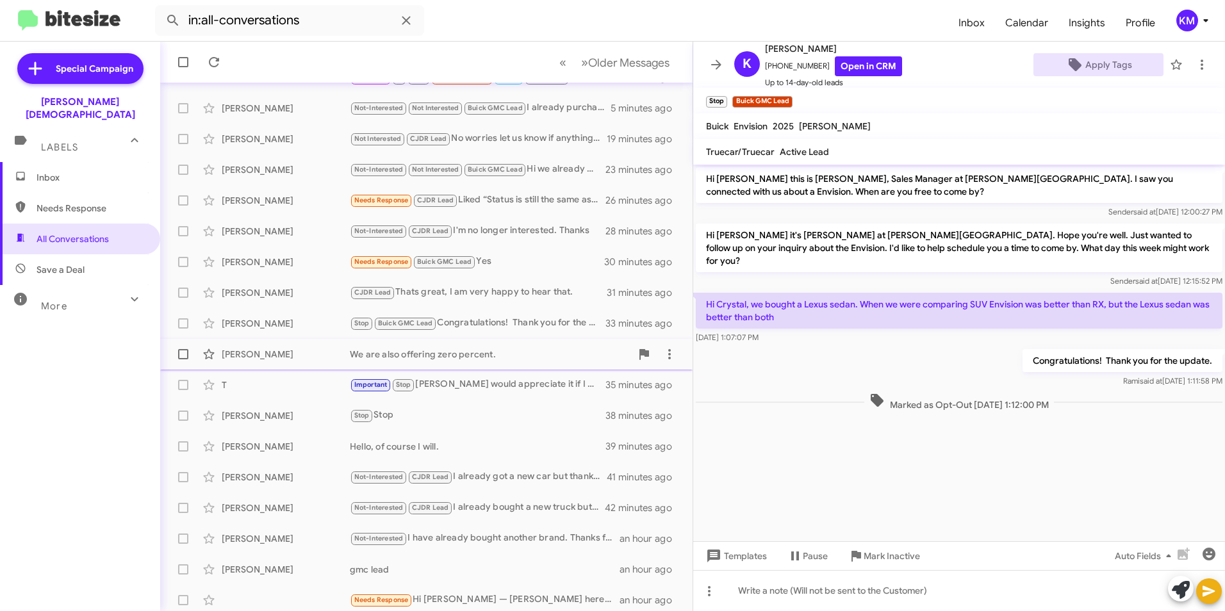
click at [435, 348] on div "We are also offering zero percent." at bounding box center [490, 354] width 281 height 13
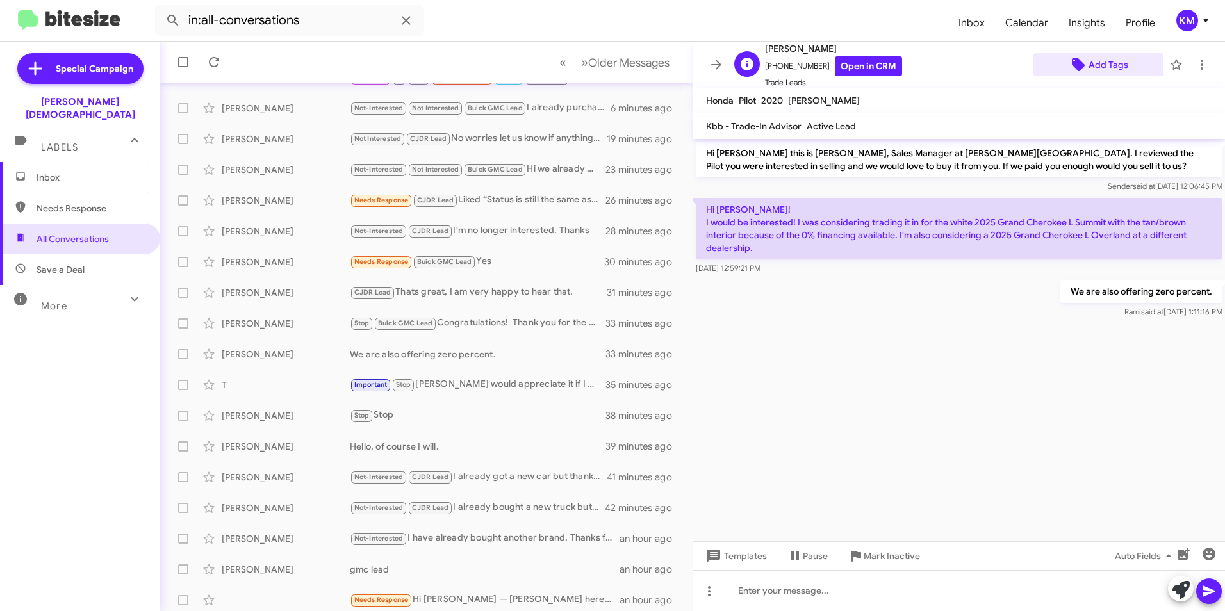
click at [1092, 68] on span "Add Tags" at bounding box center [1109, 64] width 40 height 23
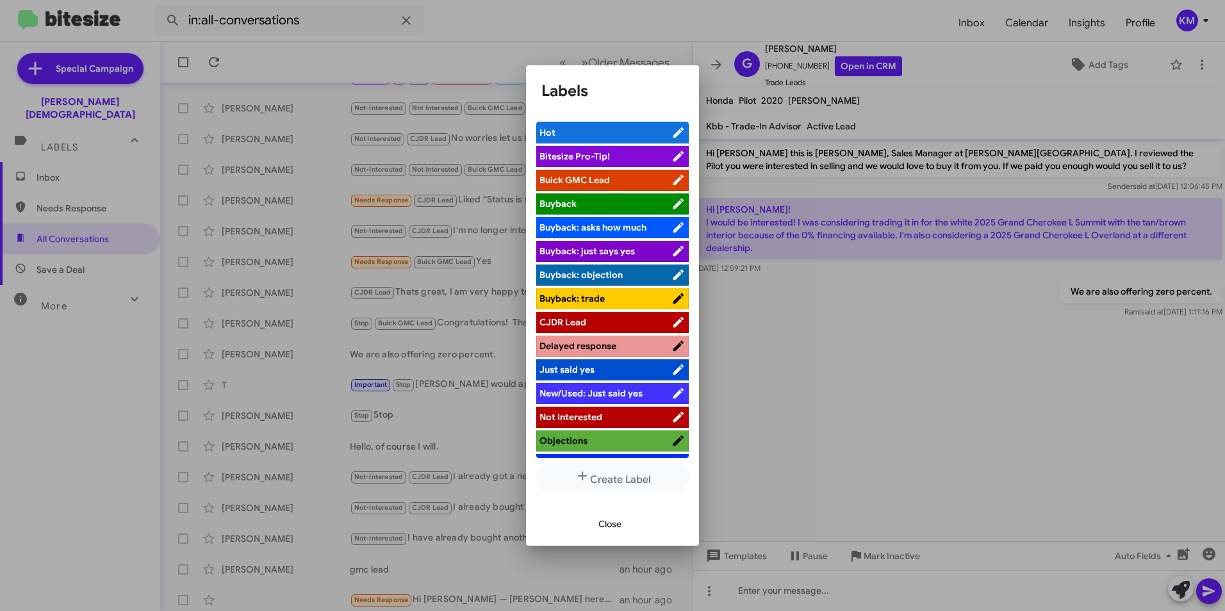
click at [587, 324] on span "CJDR Lead" at bounding box center [606, 322] width 132 height 13
click at [615, 525] on span "Close" at bounding box center [610, 524] width 23 height 23
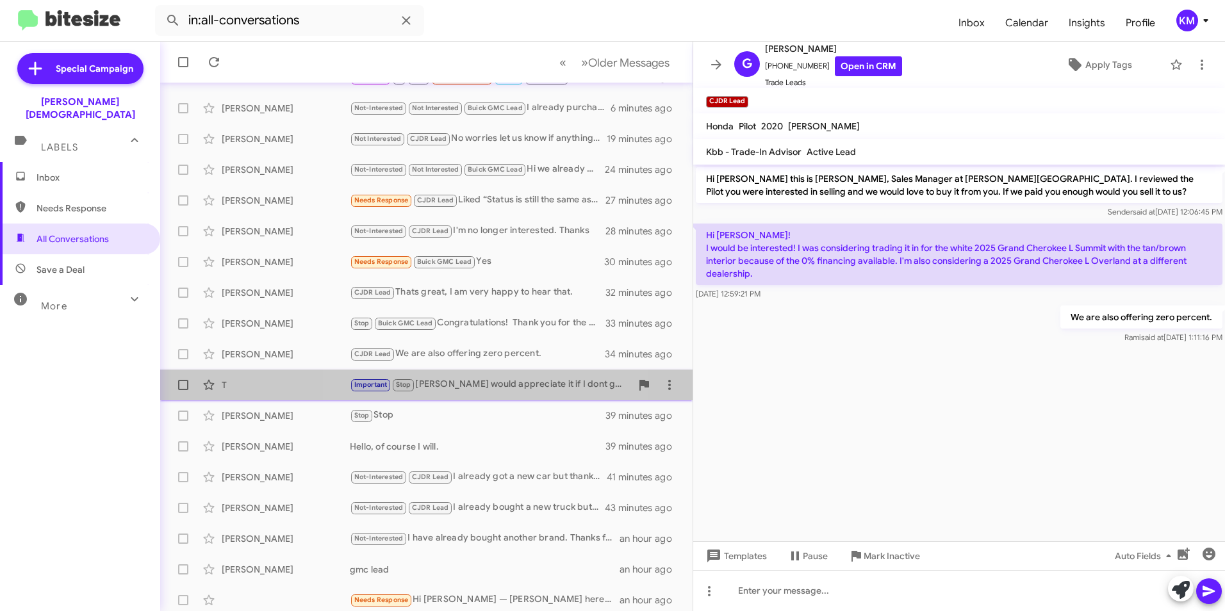
click at [453, 382] on div "Important Stop Sonic would appreciate it if I dont get anymore nonsense so I do…" at bounding box center [490, 384] width 281 height 15
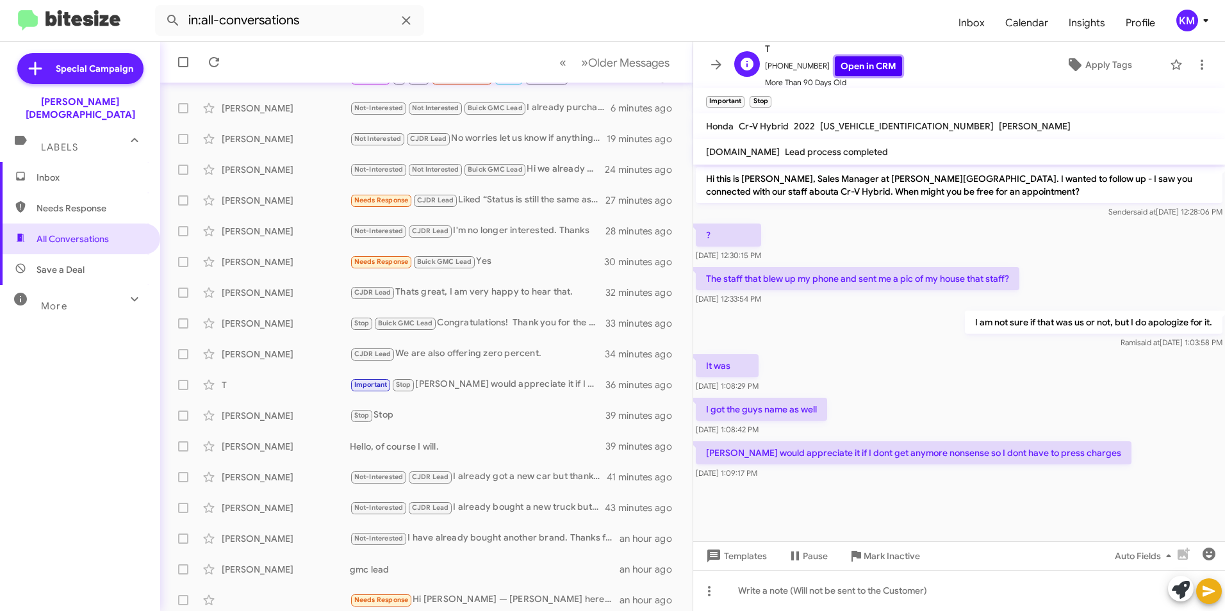
click at [859, 69] on link "Open in CRM" at bounding box center [868, 66] width 67 height 20
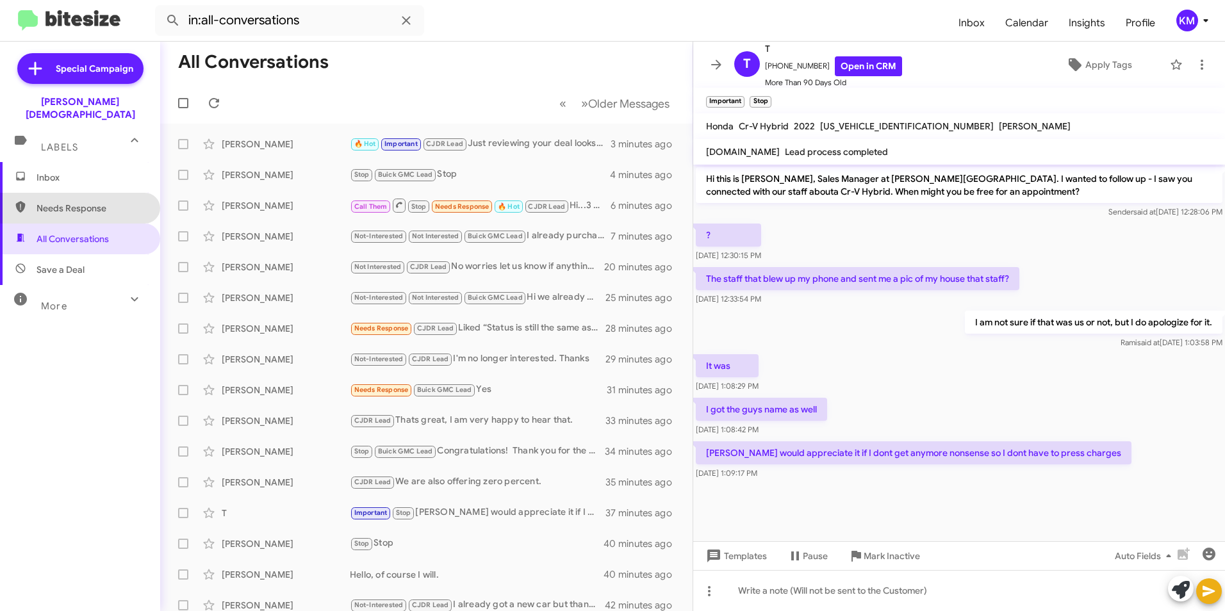
click at [103, 202] on span "Needs Response" at bounding box center [91, 208] width 109 height 13
type input "in:needs-response"
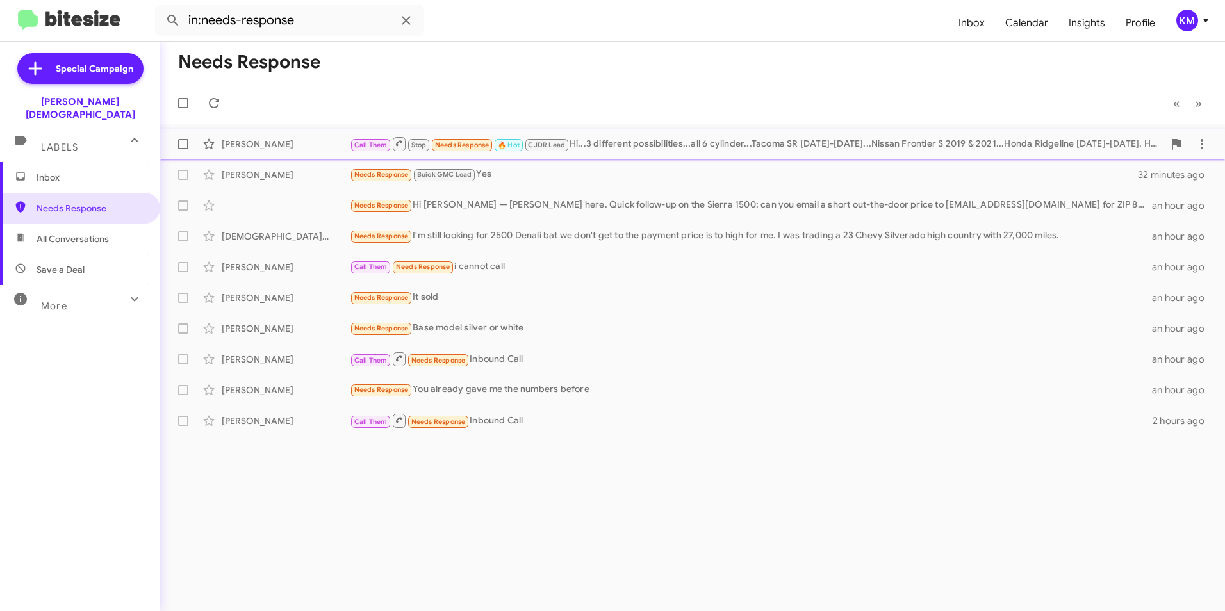
click at [628, 149] on div "Call Them Stop Needs Response 🔥 Hot CJDR Lead Hi...3 different possibilities...…" at bounding box center [757, 144] width 814 height 16
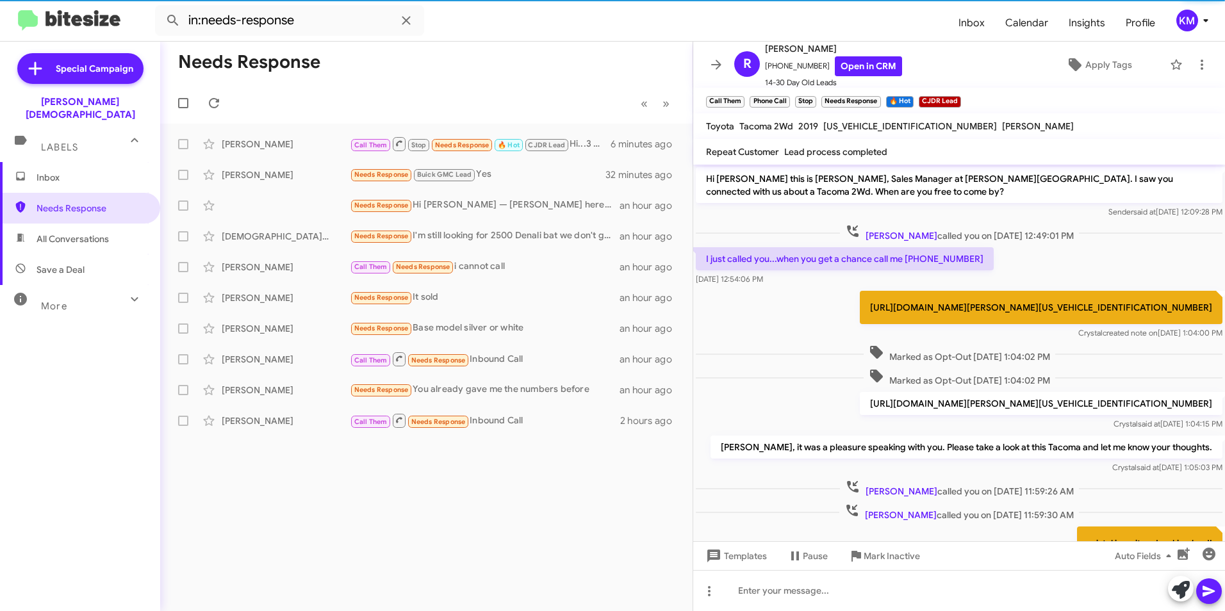
scroll to position [158, 0]
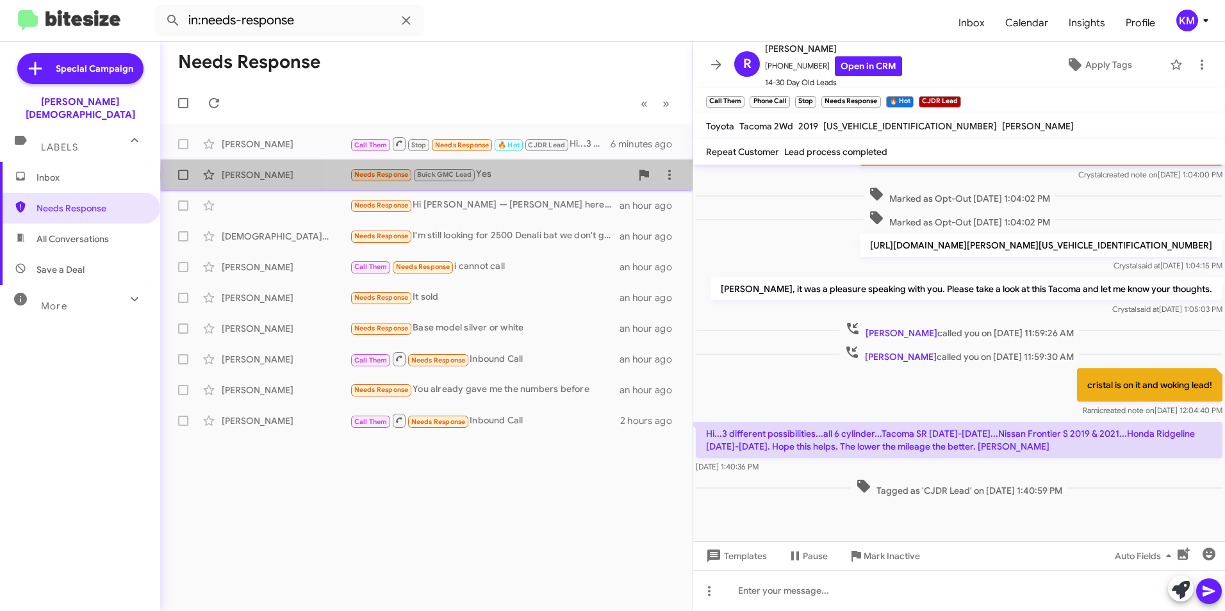
click at [522, 175] on div "Needs Response Buick GMC Lead Yes" at bounding box center [490, 174] width 281 height 15
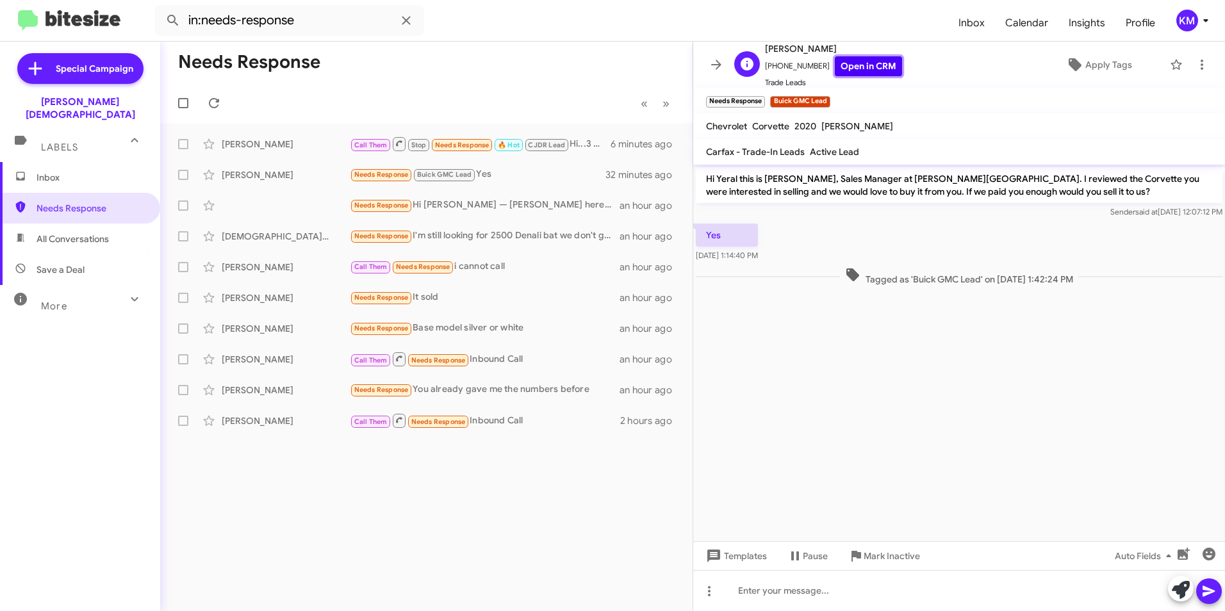
click at [853, 63] on link "Open in CRM" at bounding box center [868, 66] width 67 height 20
click at [764, 598] on div at bounding box center [959, 590] width 532 height 41
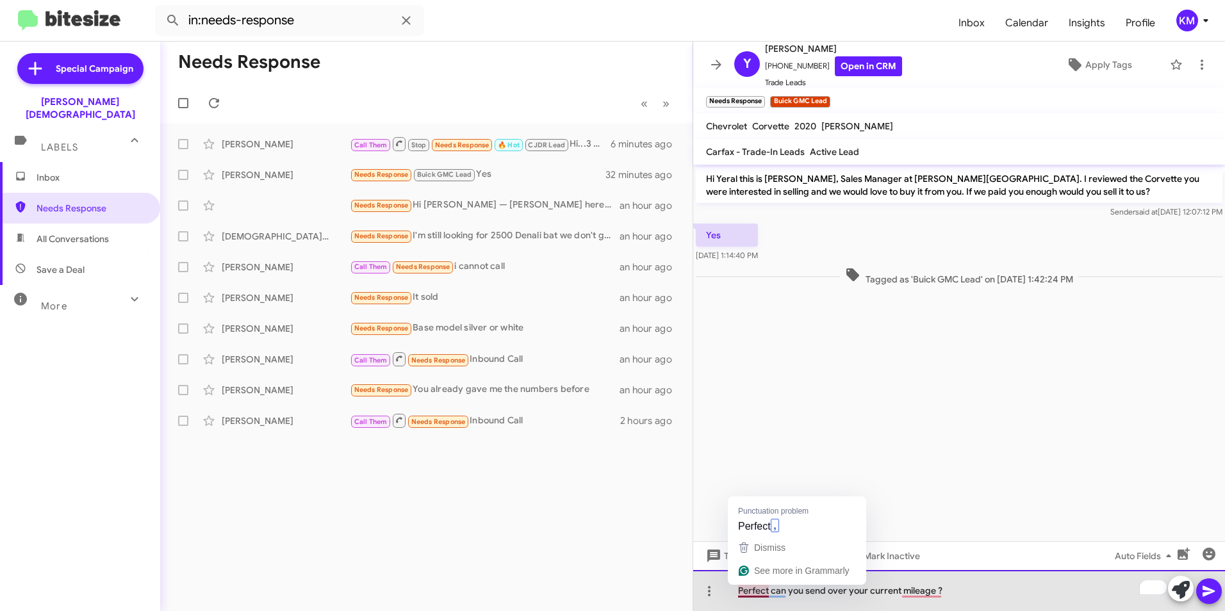
click at [765, 592] on div "Perfect can you send over your current mileage ?" at bounding box center [959, 590] width 532 height 41
click at [919, 593] on div "Perfect, can you send over your current mileage ?" at bounding box center [959, 590] width 532 height 41
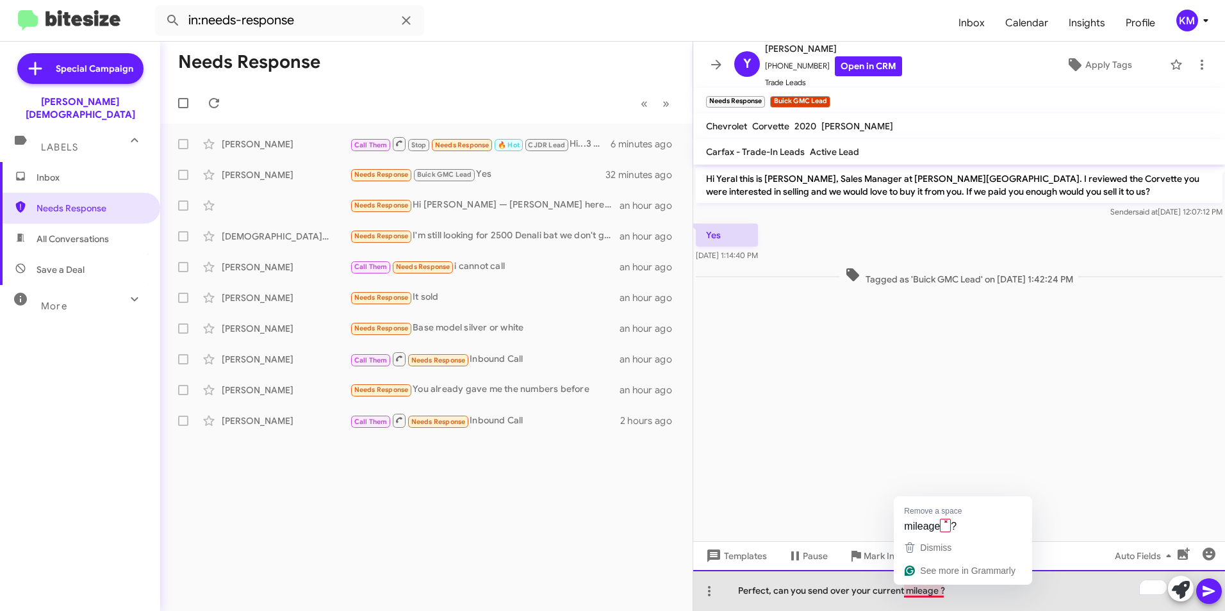
click at [927, 594] on div "Perfect, can you send over your current mileage ?" at bounding box center [959, 590] width 532 height 41
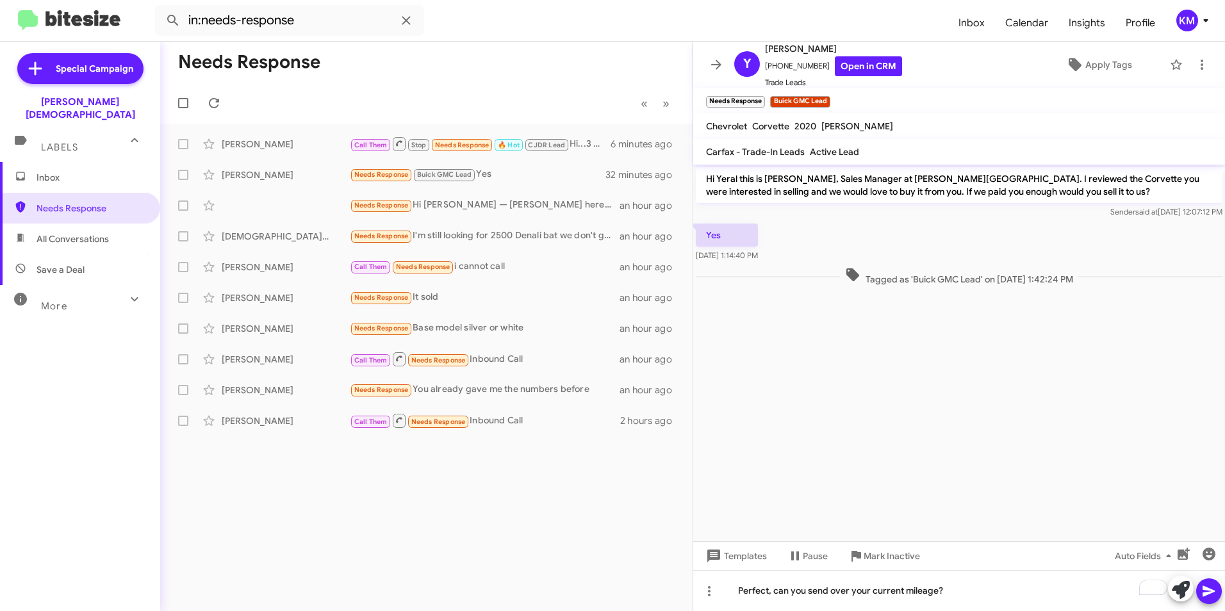
click at [1209, 590] on icon at bounding box center [1209, 591] width 12 height 11
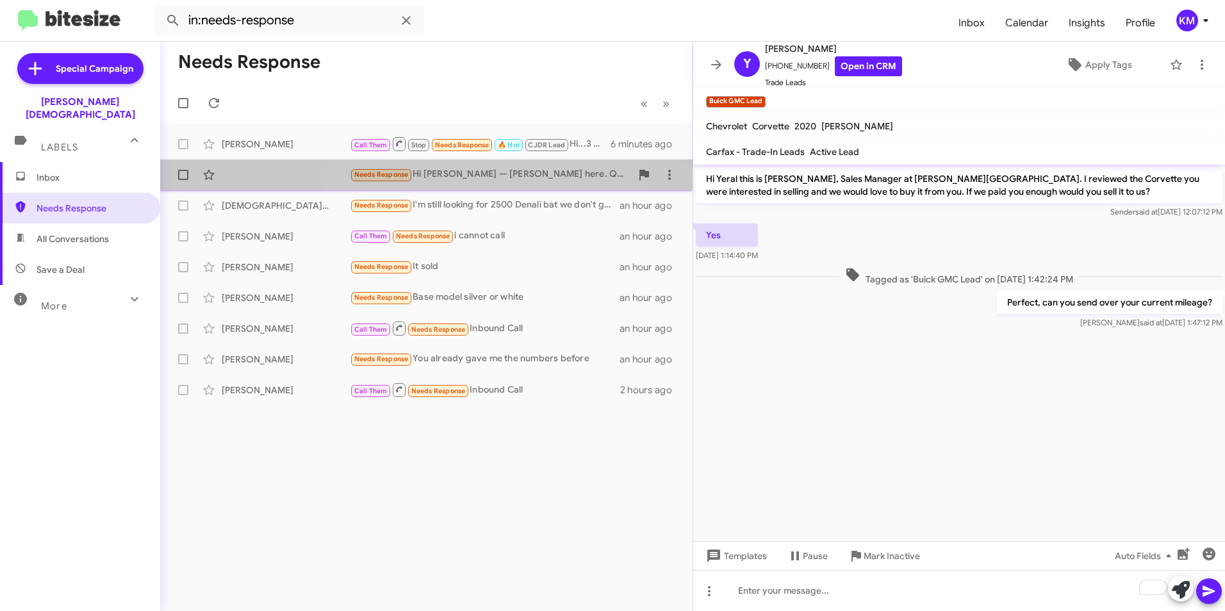
click at [470, 180] on div "Needs Response Hi [PERSON_NAME] — [PERSON_NAME] here. Quick follow-up on the Si…" at bounding box center [490, 174] width 281 height 15
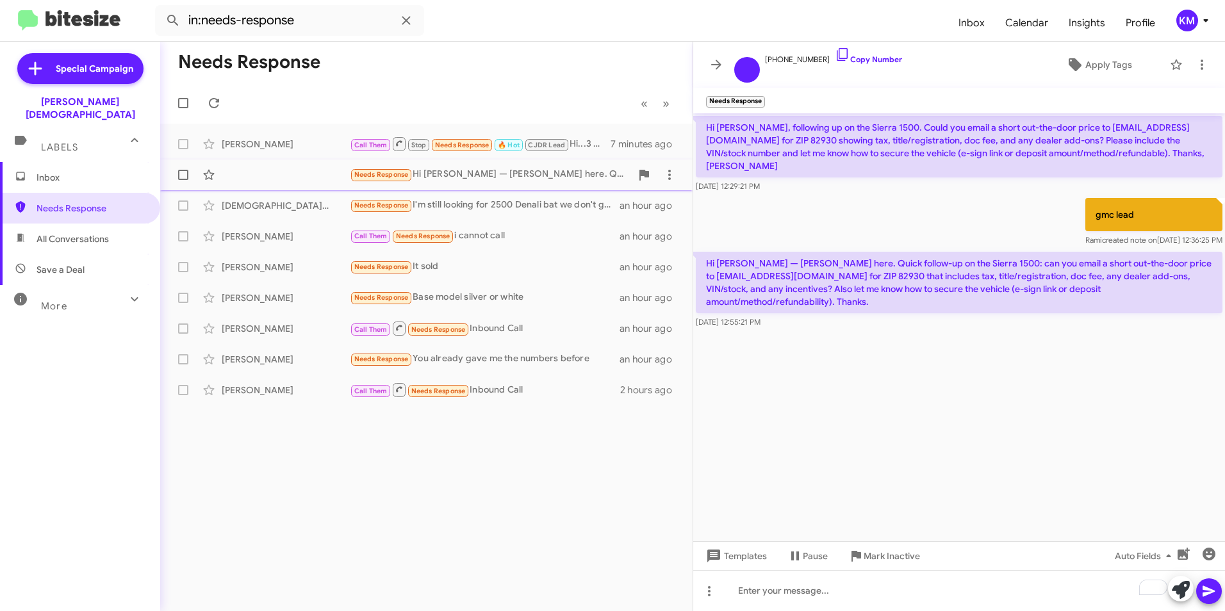
click at [485, 177] on div "Needs Response Hi [PERSON_NAME] — [PERSON_NAME] here. Quick follow-up on the Si…" at bounding box center [490, 174] width 281 height 15
click at [861, 58] on link "Copy Number" at bounding box center [868, 59] width 67 height 10
drag, startPoint x: 768, startPoint y: 292, endPoint x: 927, endPoint y: 310, distance: 160.6
click at [763, 291] on div "[DATE] 12:55:21 PM" at bounding box center [729, 285] width 65 height 21
drag, startPoint x: 940, startPoint y: 292, endPoint x: 706, endPoint y: 247, distance: 238.8
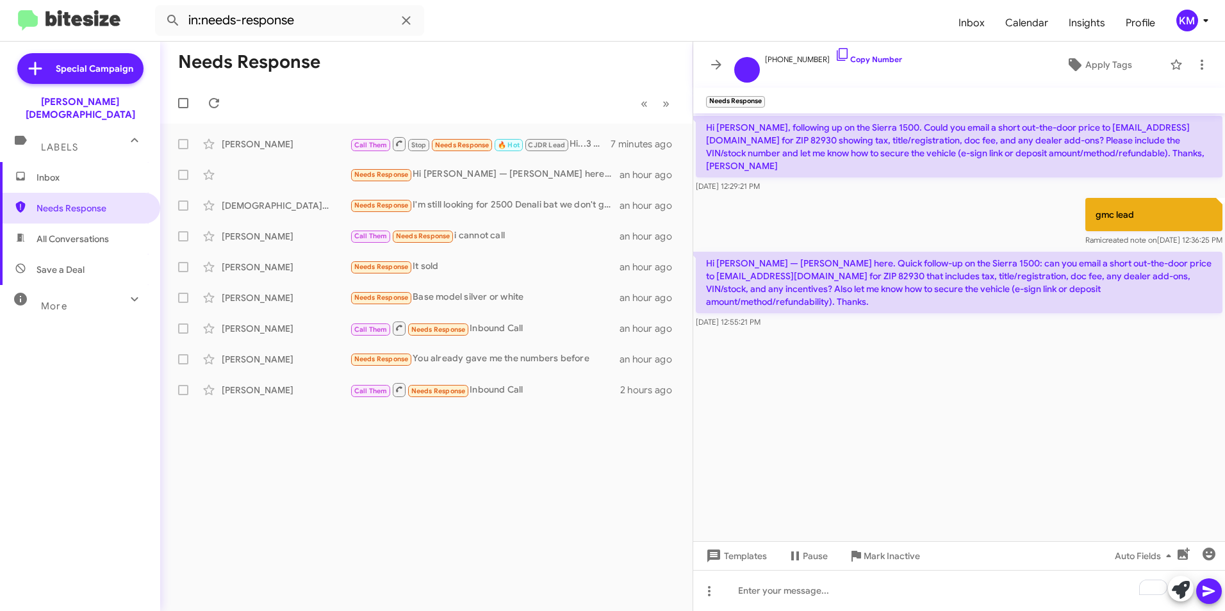
click at [706, 252] on p "Hi [PERSON_NAME] — [PERSON_NAME] here. Quick follow-up on the Sierra 1500: can …" at bounding box center [959, 283] width 527 height 62
click at [752, 265] on p "Hi [PERSON_NAME] — [PERSON_NAME] here. Quick follow-up on the Sierra 1500: can …" at bounding box center [959, 283] width 527 height 62
click at [829, 270] on p "Hi [PERSON_NAME] — [PERSON_NAME] here. Quick follow-up on the Sierra 1500: can …" at bounding box center [959, 283] width 527 height 62
drag, startPoint x: 863, startPoint y: 264, endPoint x: 873, endPoint y: 260, distance: 11.2
click at [873, 260] on p "Hi [PERSON_NAME] — [PERSON_NAME] here. Quick follow-up on the Sierra 1500: can …" at bounding box center [959, 283] width 527 height 62
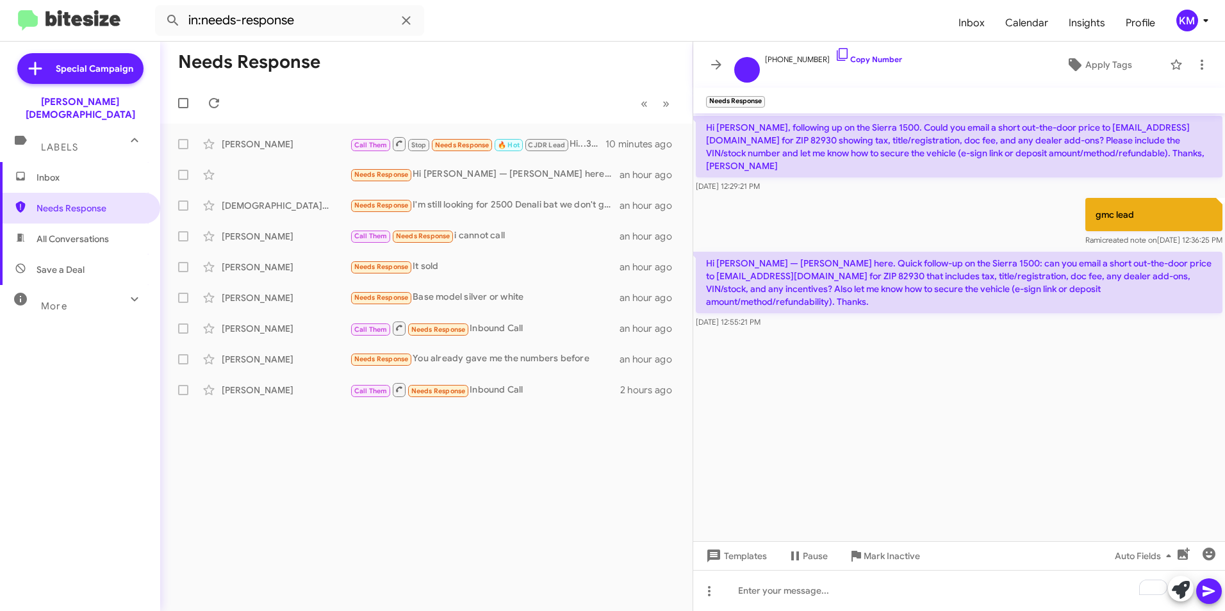
drag, startPoint x: 873, startPoint y: 260, endPoint x: 905, endPoint y: 251, distance: 33.1
click at [905, 252] on p "Hi [PERSON_NAME] — [PERSON_NAME] here. Quick follow-up on the Sierra 1500: can …" at bounding box center [959, 283] width 527 height 62
click at [888, 261] on p "Hi [PERSON_NAME] — [PERSON_NAME] here. Quick follow-up on the Sierra 1500: can …" at bounding box center [959, 283] width 527 height 62
click at [887, 265] on p "Hi [PERSON_NAME] — [PERSON_NAME] here. Quick follow-up on the Sierra 1500: can …" at bounding box center [959, 283] width 527 height 62
drag, startPoint x: 890, startPoint y: 261, endPoint x: 865, endPoint y: 260, distance: 25.1
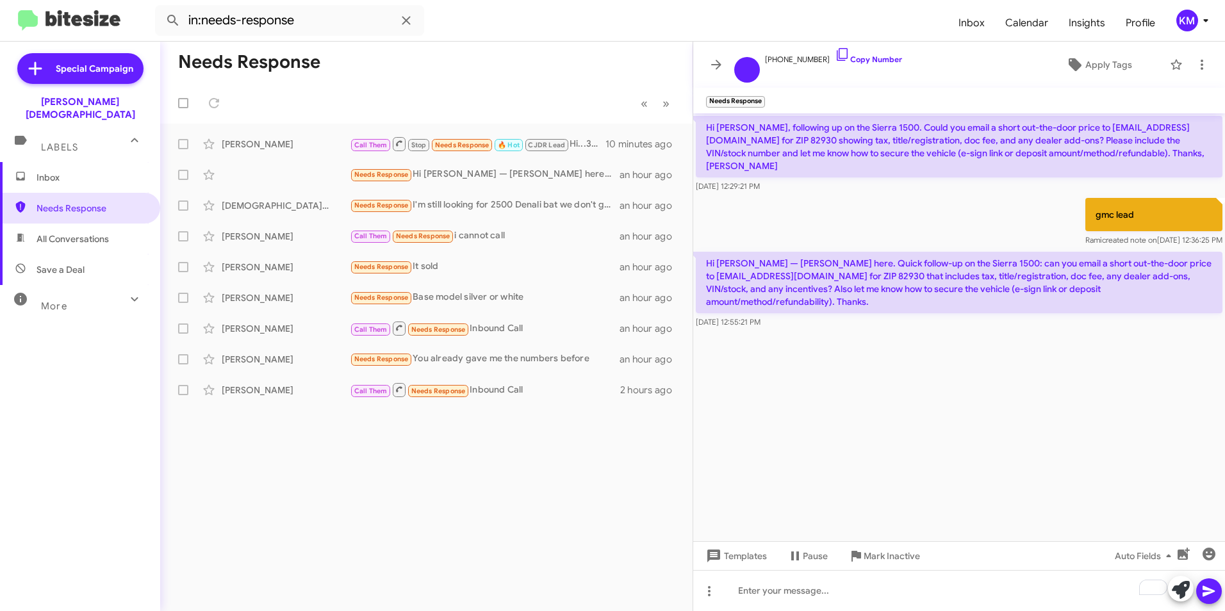
click at [865, 260] on p "Hi [PERSON_NAME] — [PERSON_NAME] here. Quick follow-up on the Sierra 1500: can …" at bounding box center [959, 283] width 527 height 62
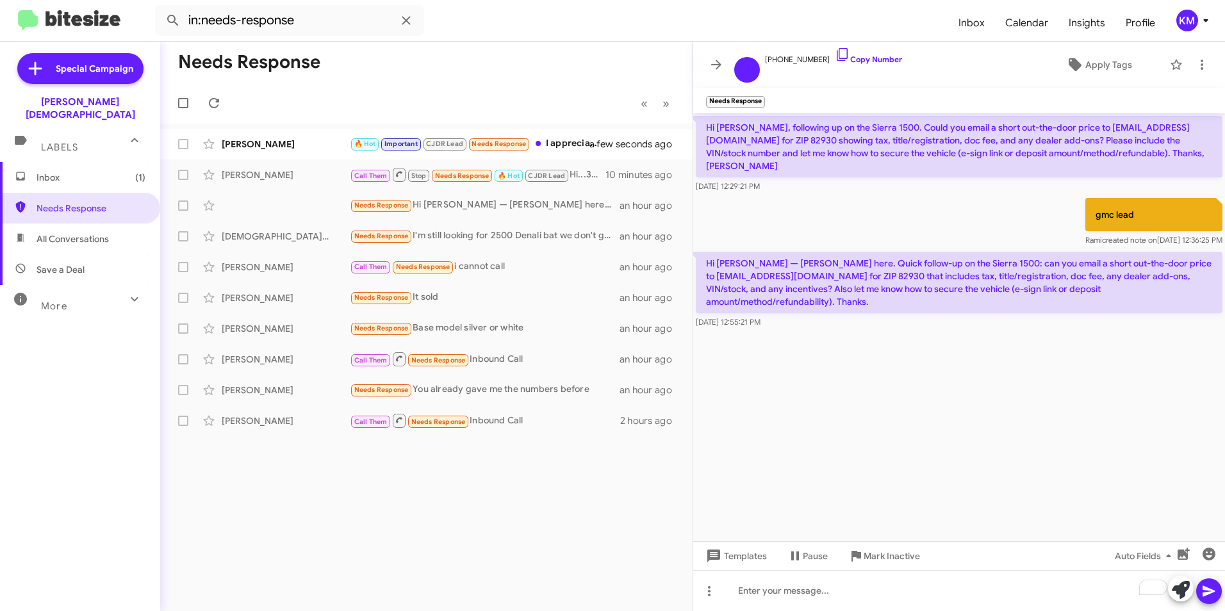
copy p "2930"
click at [838, 262] on p "Hi [PERSON_NAME] — [PERSON_NAME] here. Quick follow-up on the Sierra 1500: can …" at bounding box center [959, 283] width 527 height 62
drag, startPoint x: 861, startPoint y: 260, endPoint x: 889, endPoint y: 267, distance: 29.1
click at [889, 267] on p "Hi [PERSON_NAME] — [PERSON_NAME] here. Quick follow-up on the Sierra 1500: can …" at bounding box center [959, 283] width 527 height 62
copy p "82930"
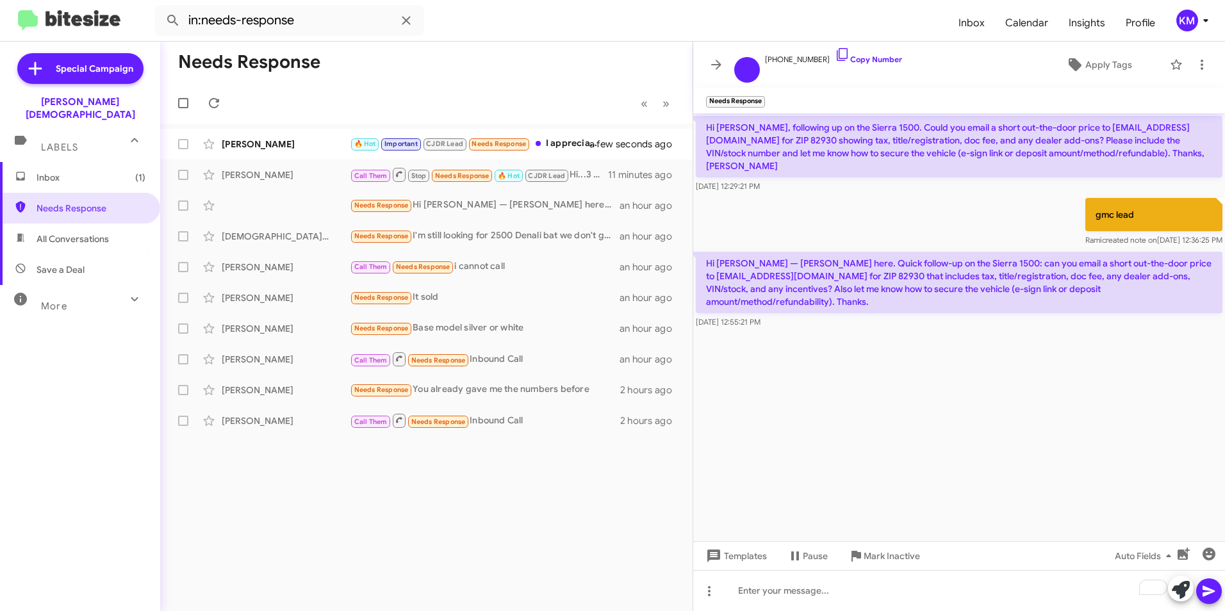
click at [934, 422] on cdk-virtual-scroll-viewport "Hi [PERSON_NAME], following up on the Sierra 1500. Could you email a short out-…" at bounding box center [959, 327] width 532 height 428
drag, startPoint x: 774, startPoint y: 60, endPoint x: 818, endPoint y: 69, distance: 44.4
click at [818, 69] on div "[PHONE_NUMBER] Copy Number" at bounding box center [833, 65] width 137 height 36
drag, startPoint x: 818, startPoint y: 69, endPoint x: 804, endPoint y: 61, distance: 15.5
copy span "6893993655"
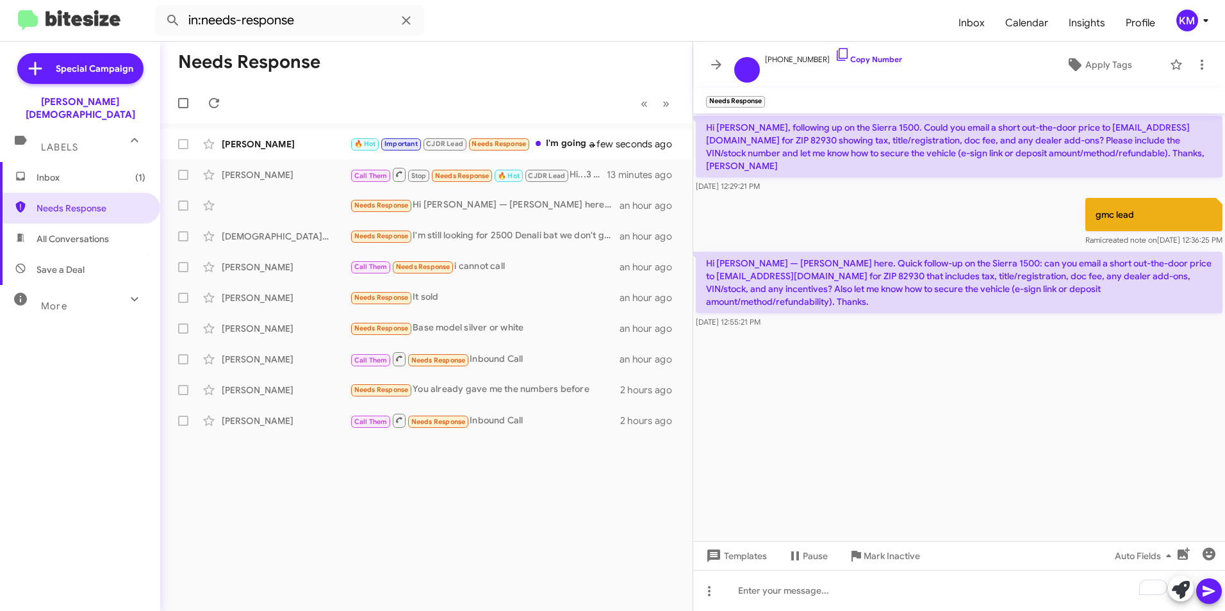
drag, startPoint x: 758, startPoint y: 286, endPoint x: 699, endPoint y: 254, distance: 67.1
click at [699, 254] on p "Hi [PERSON_NAME] — [PERSON_NAME] here. Quick follow-up on the Sierra 1500: can …" at bounding box center [959, 283] width 527 height 62
copy p "Hi [PERSON_NAME] — [PERSON_NAME] here. Quick follow-up on the Sierra 1500: can …"
